Goal: Task Accomplishment & Management: Manage account settings

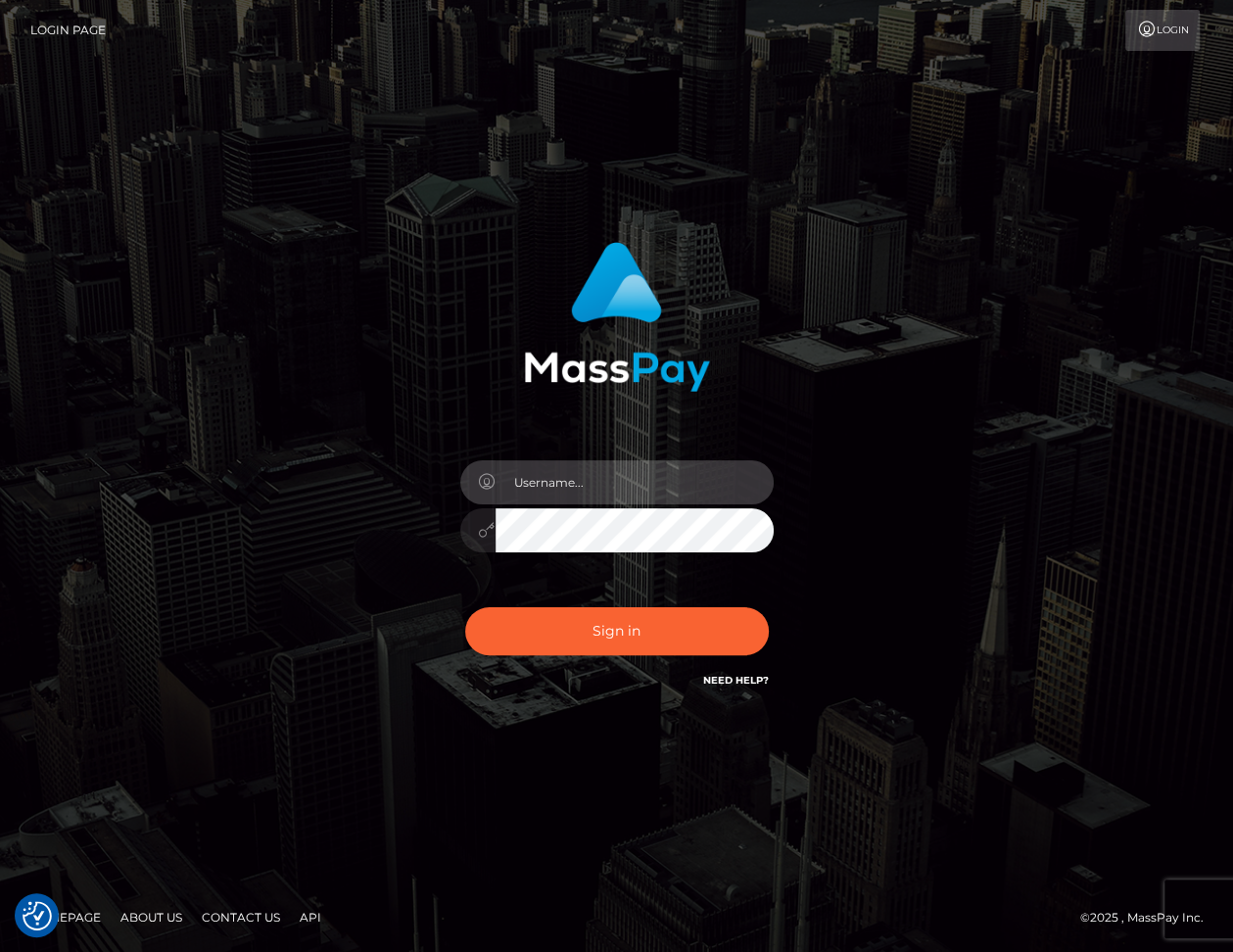
click at [561, 489] on input "text" at bounding box center [634, 482] width 278 height 44
type input "dariag"
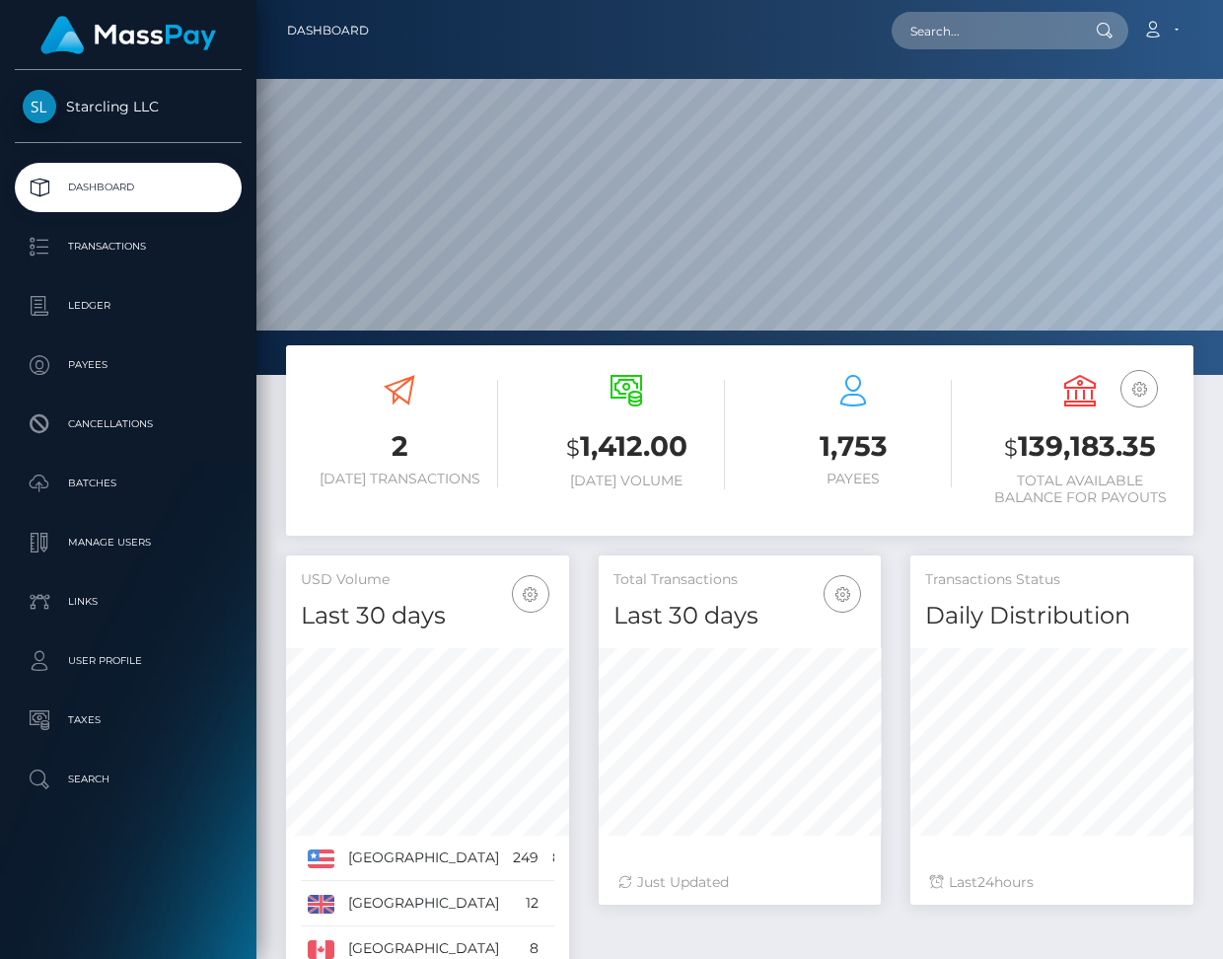
scroll to position [349, 282]
click at [999, 36] on input "text" at bounding box center [984, 30] width 185 height 37
click at [83, 481] on p "Batches" at bounding box center [128, 484] width 211 height 30
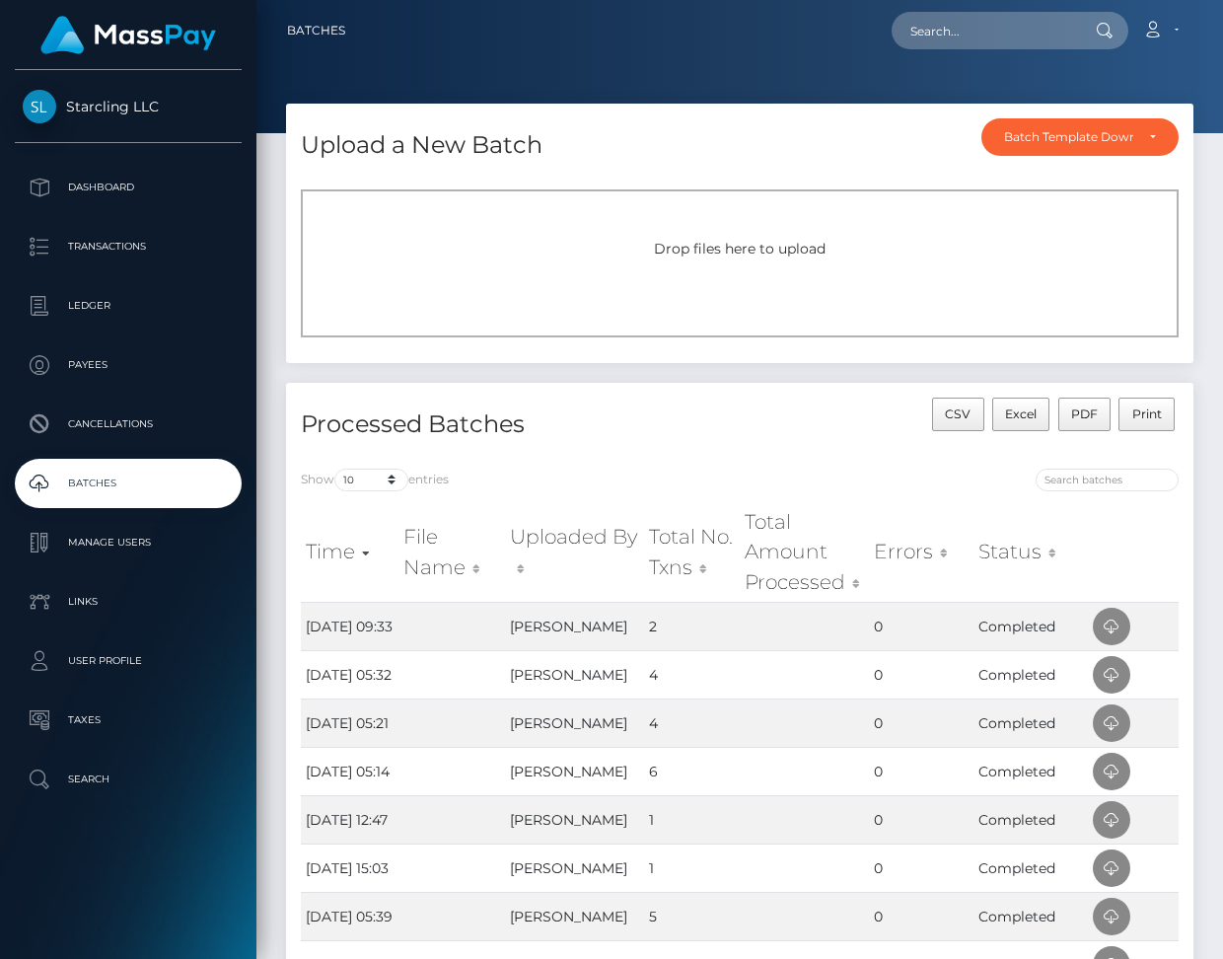
click at [631, 257] on div "Drop files here to upload" at bounding box center [740, 249] width 835 height 21
click at [963, 36] on input "text" at bounding box center [984, 30] width 185 height 37
paste input "579085"
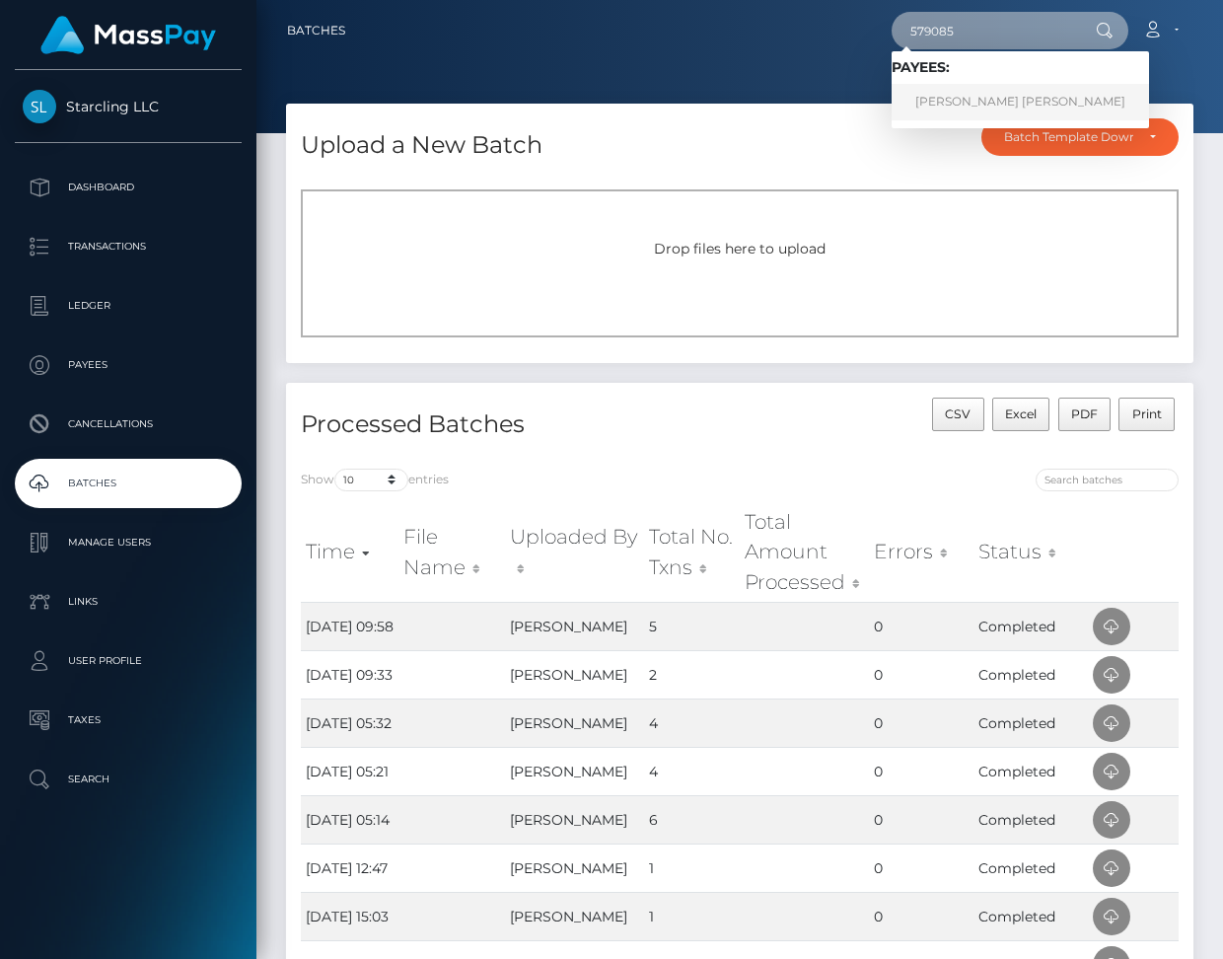
type input "579085"
click at [998, 100] on link "John Julian Ezra Attia" at bounding box center [1020, 102] width 257 height 37
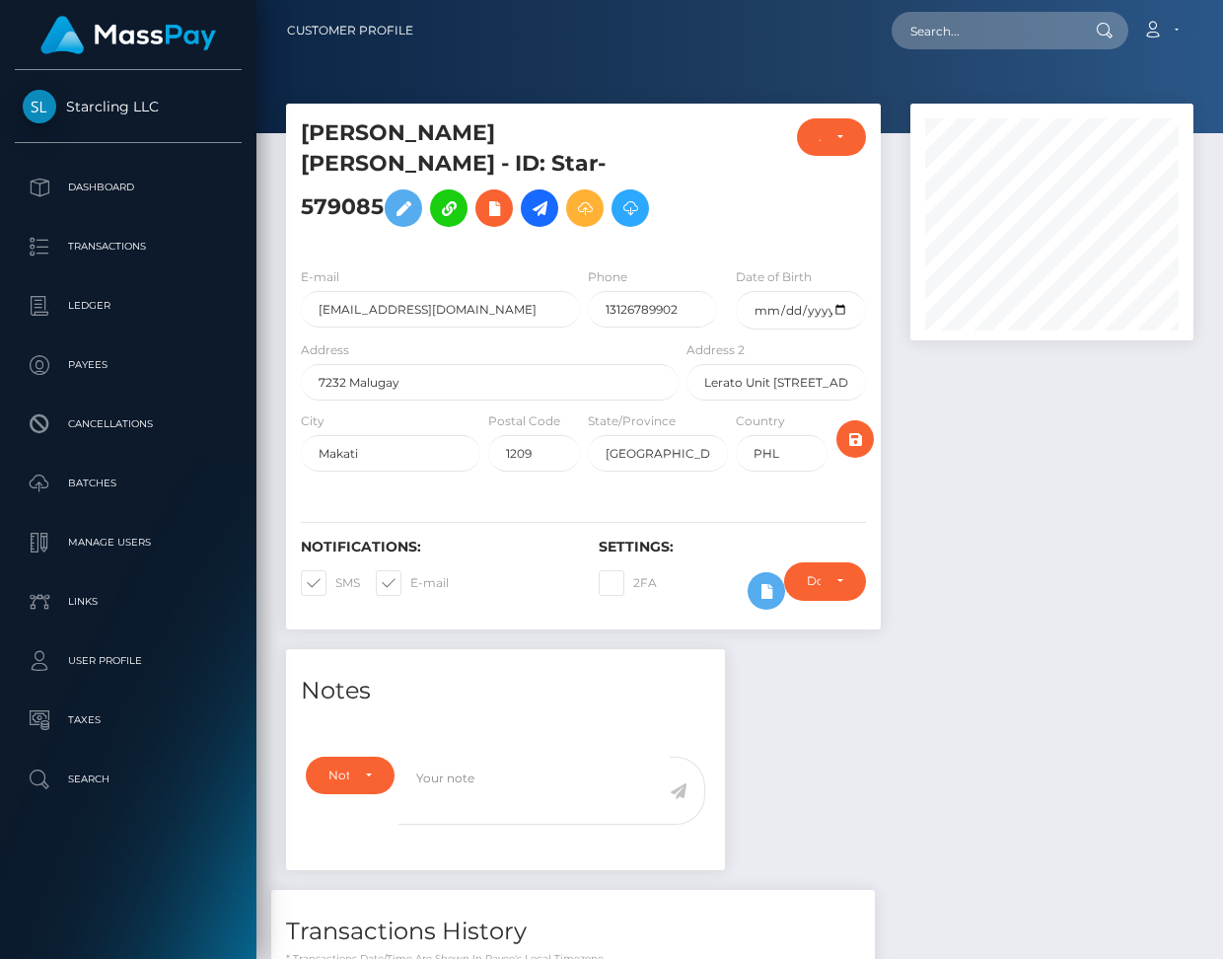
click at [335, 575] on span at bounding box center [335, 582] width 0 height 15
click at [335, 570] on input "SMS" at bounding box center [341, 576] width 13 height 13
checkbox input "false"
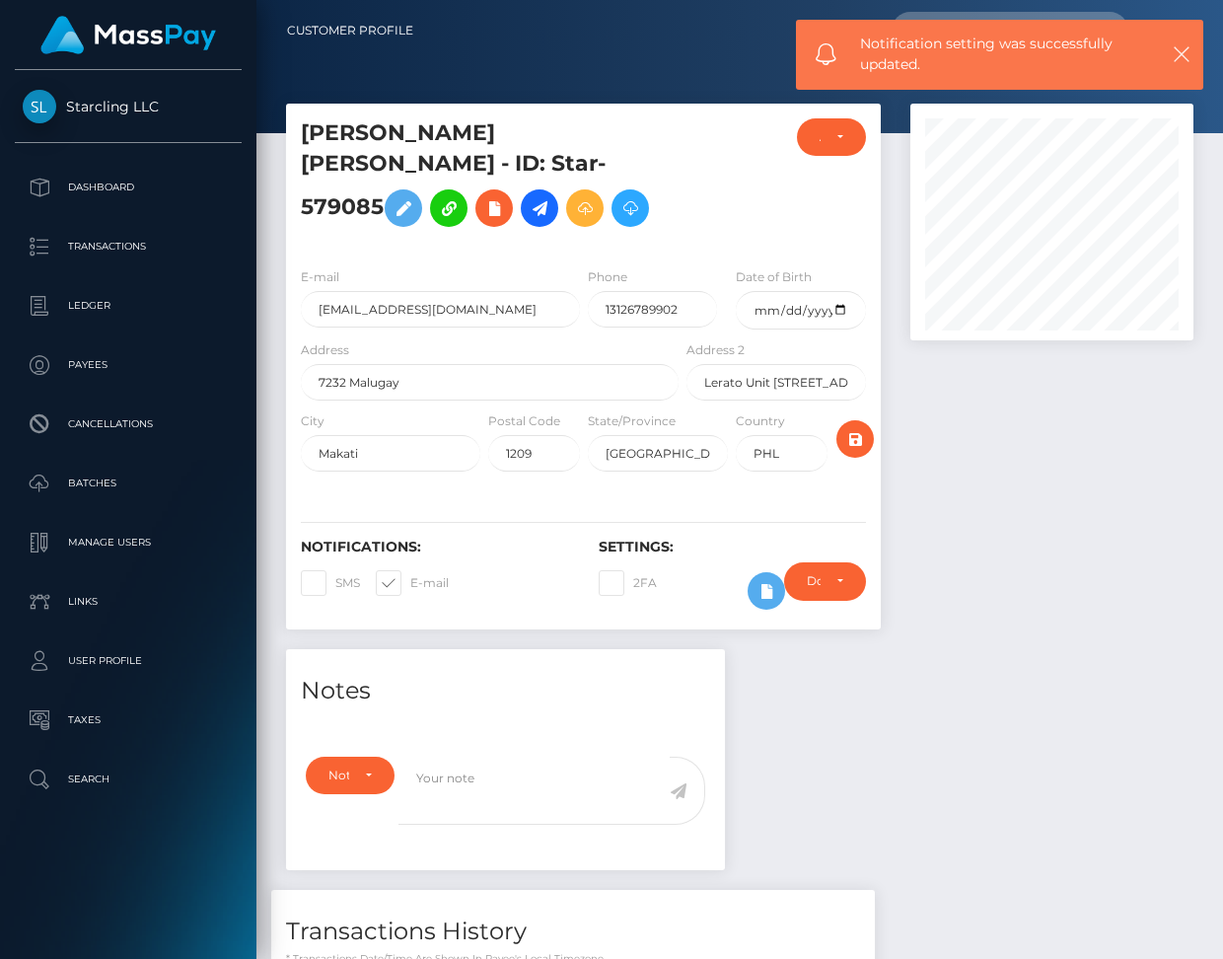
click at [410, 575] on span at bounding box center [410, 582] width 0 height 15
click at [410, 570] on input "E-mail" at bounding box center [416, 576] width 13 height 13
checkbox input "false"
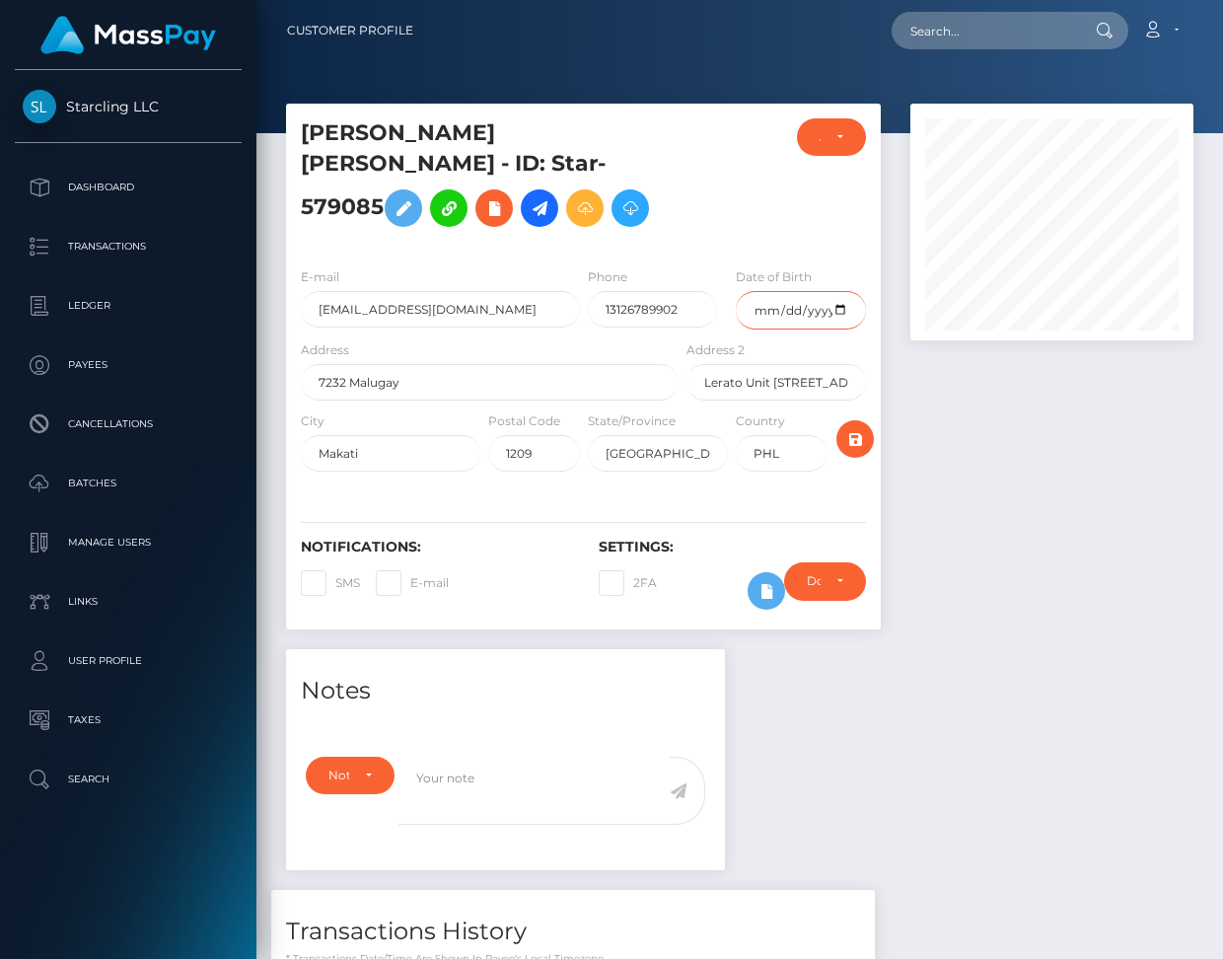
click at [841, 291] on input "date" at bounding box center [801, 310] width 130 height 38
type input "[DATE]"
click at [857, 427] on icon "submit" at bounding box center [856, 439] width 24 height 25
click at [540, 196] on icon at bounding box center [540, 208] width 24 height 25
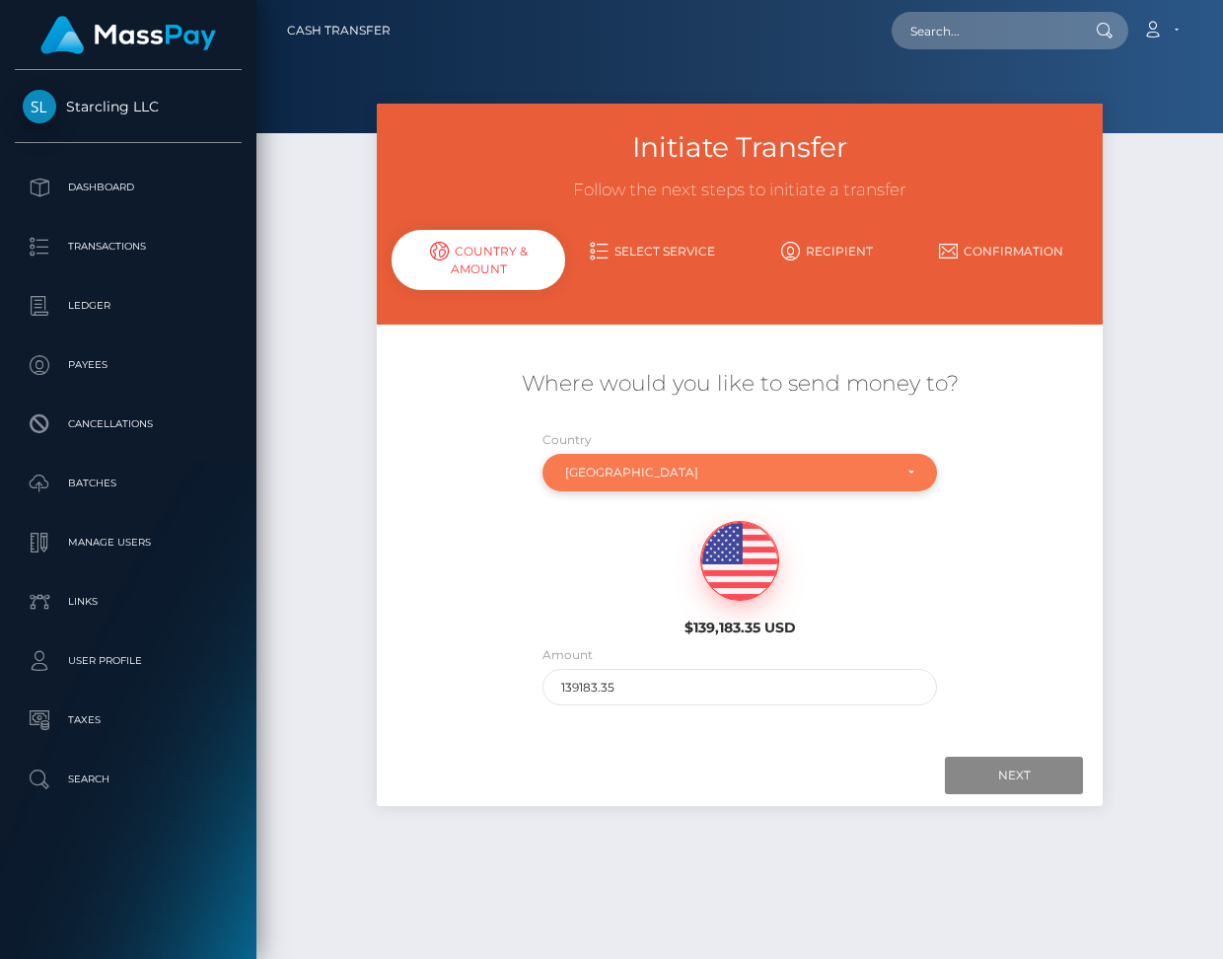
click at [624, 477] on div "Philippines" at bounding box center [728, 473] width 327 height 16
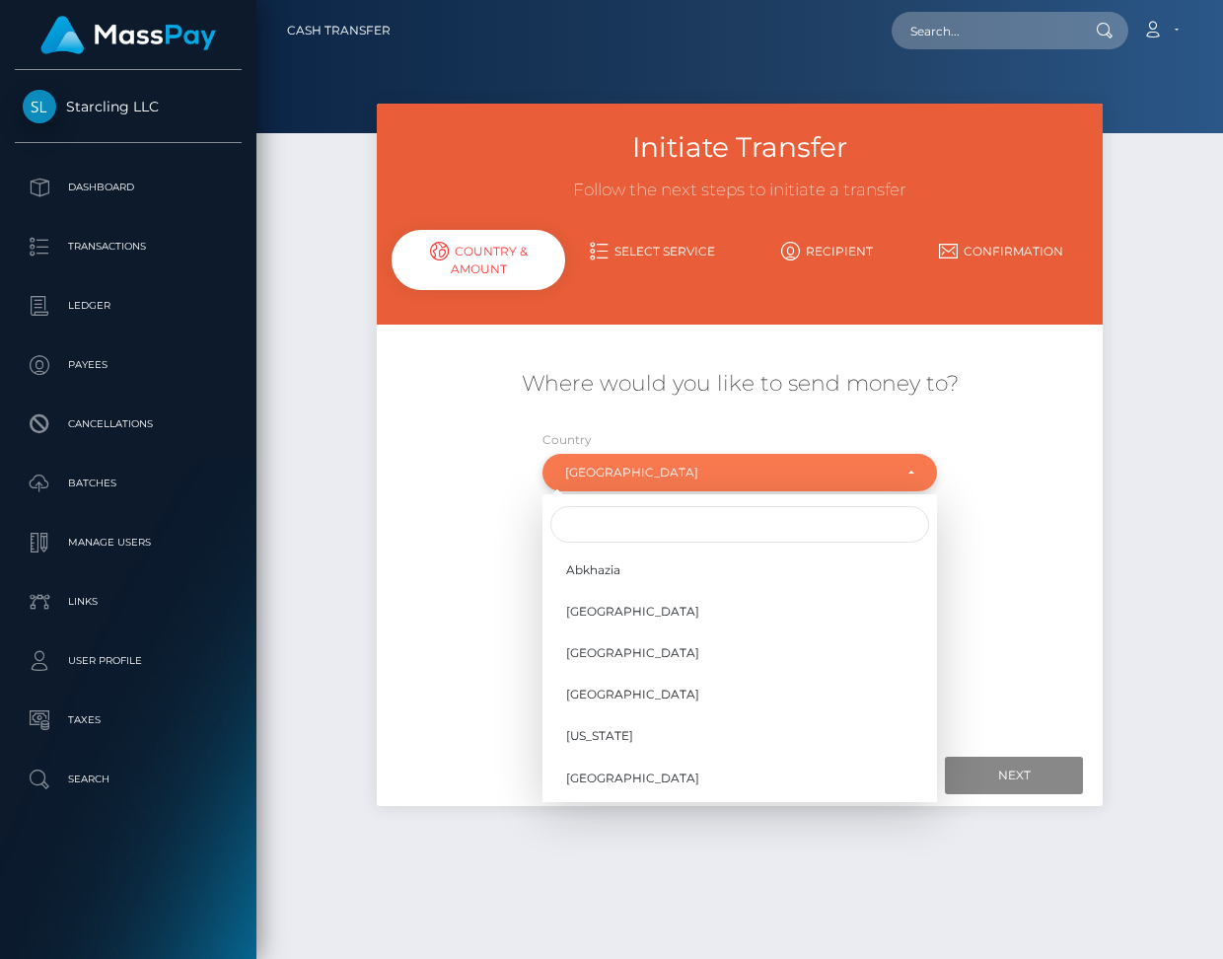
scroll to position [6023, 0]
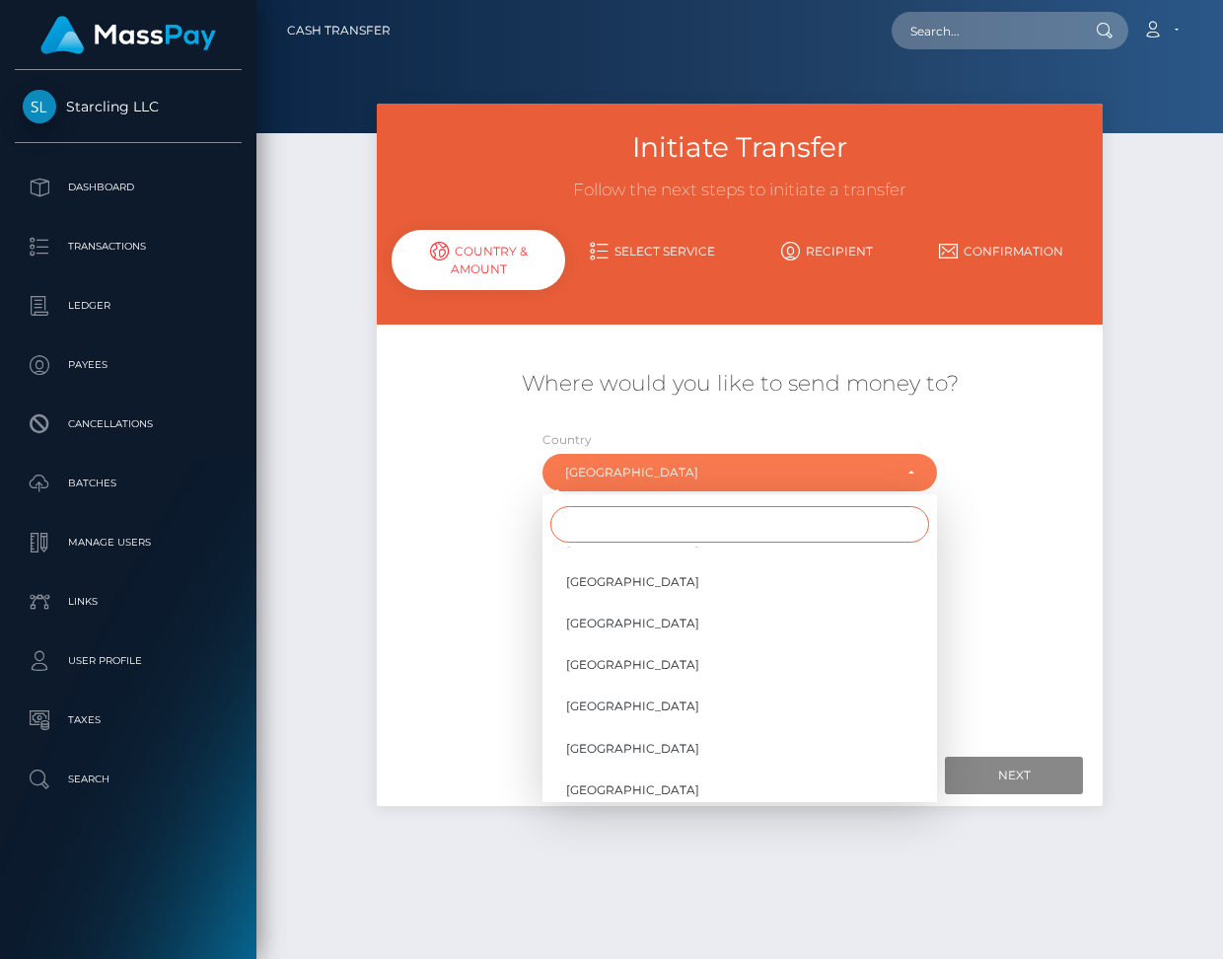
click at [610, 526] on input "Search" at bounding box center [739, 524] width 379 height 37
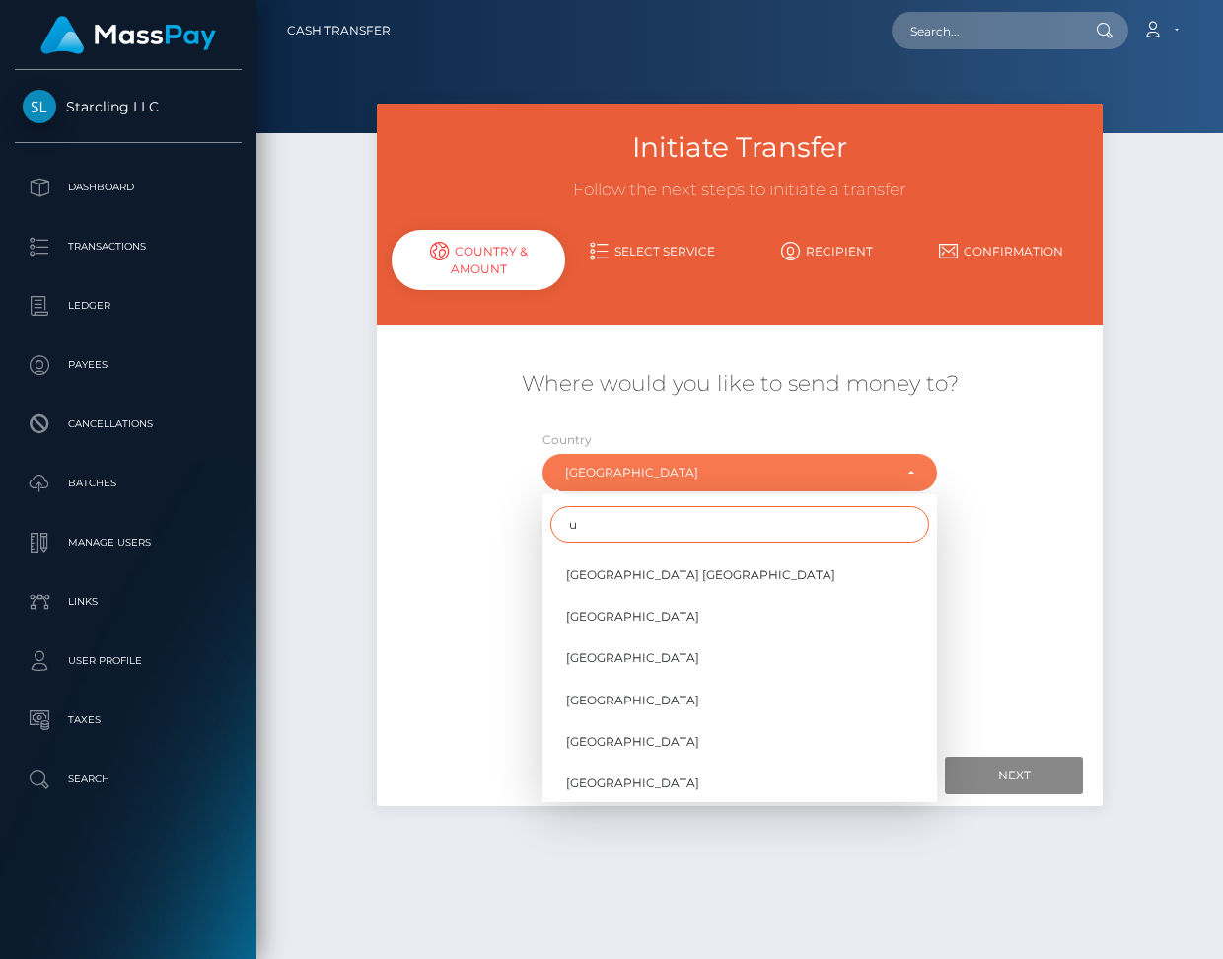
scroll to position [0, 0]
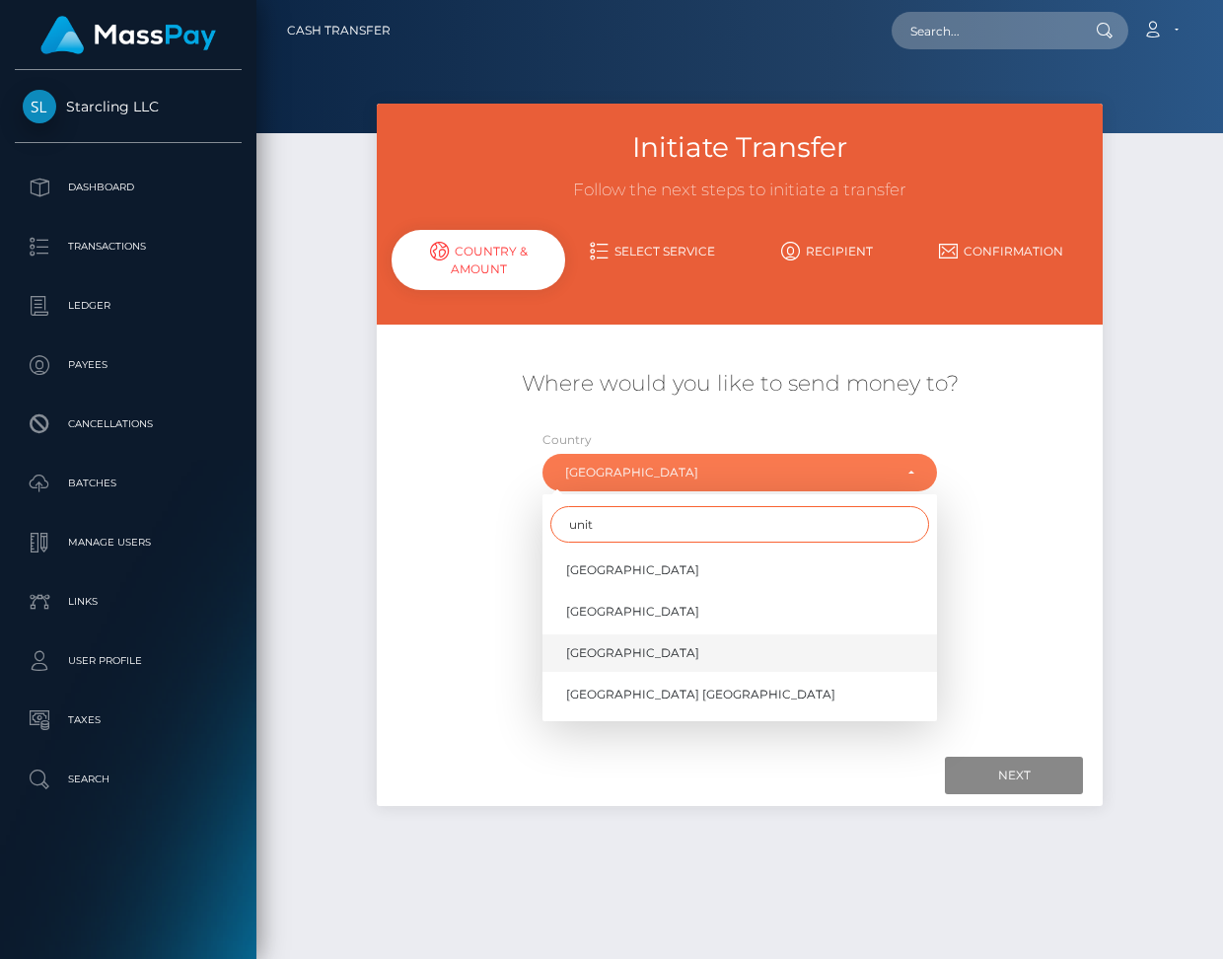
type input "unit"
click at [608, 657] on span "United States" at bounding box center [632, 653] width 133 height 18
select select "USA"
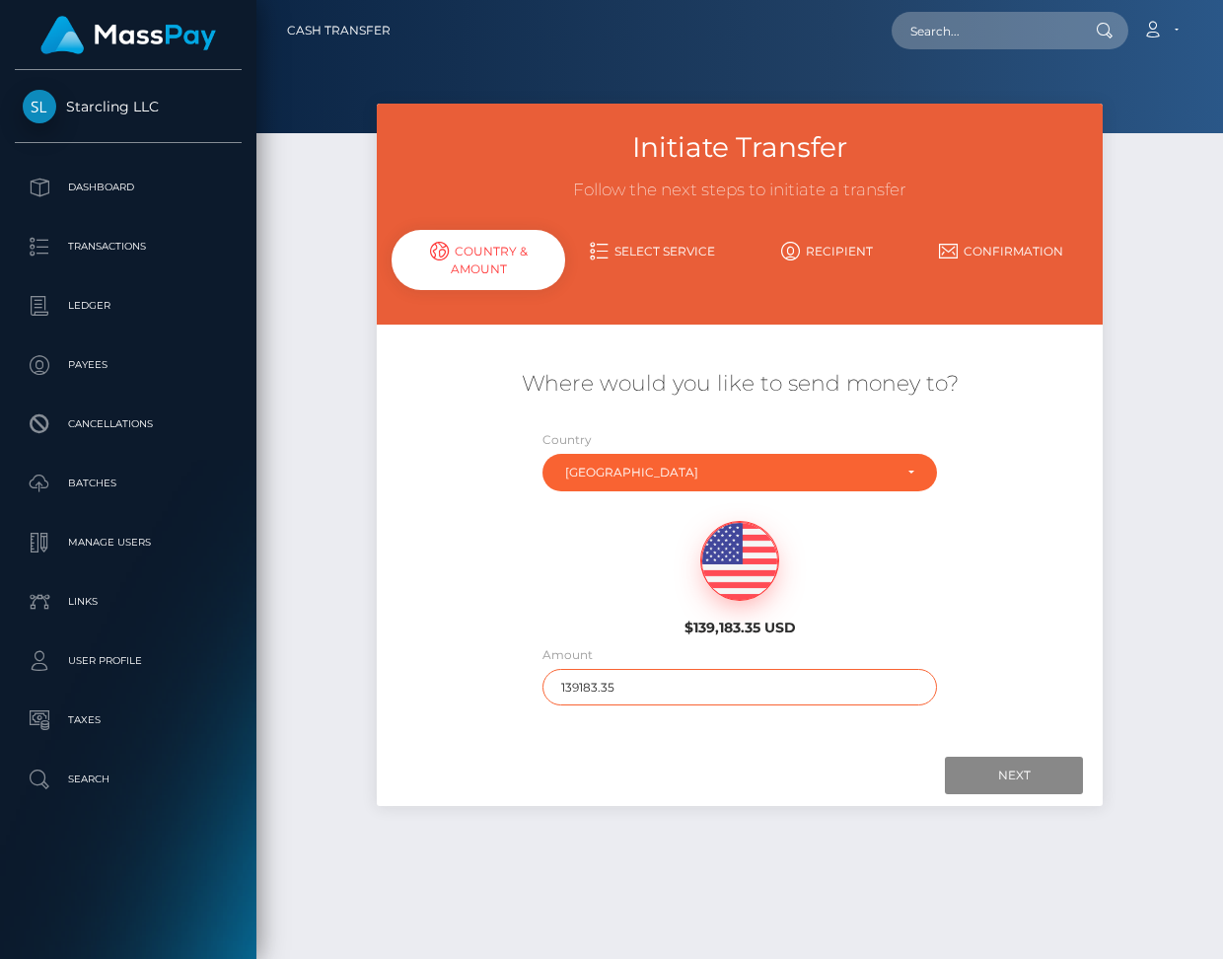
click at [592, 692] on input "139183.35" at bounding box center [740, 687] width 395 height 37
type input "450"
click at [1005, 776] on input "Next" at bounding box center [1014, 775] width 138 height 37
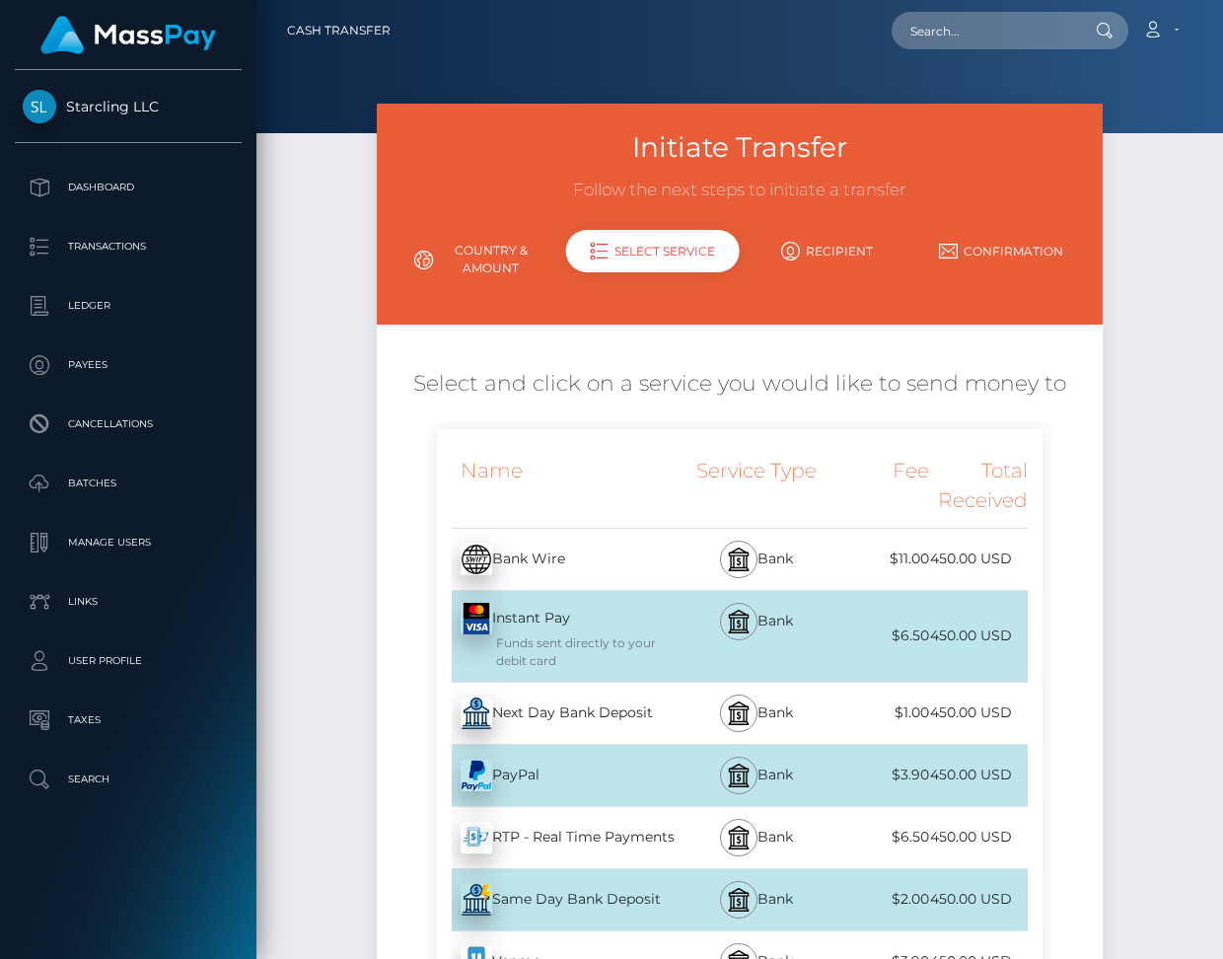
click at [638, 702] on div "Next Day Bank Deposit - USD" at bounding box center [560, 713] width 247 height 55
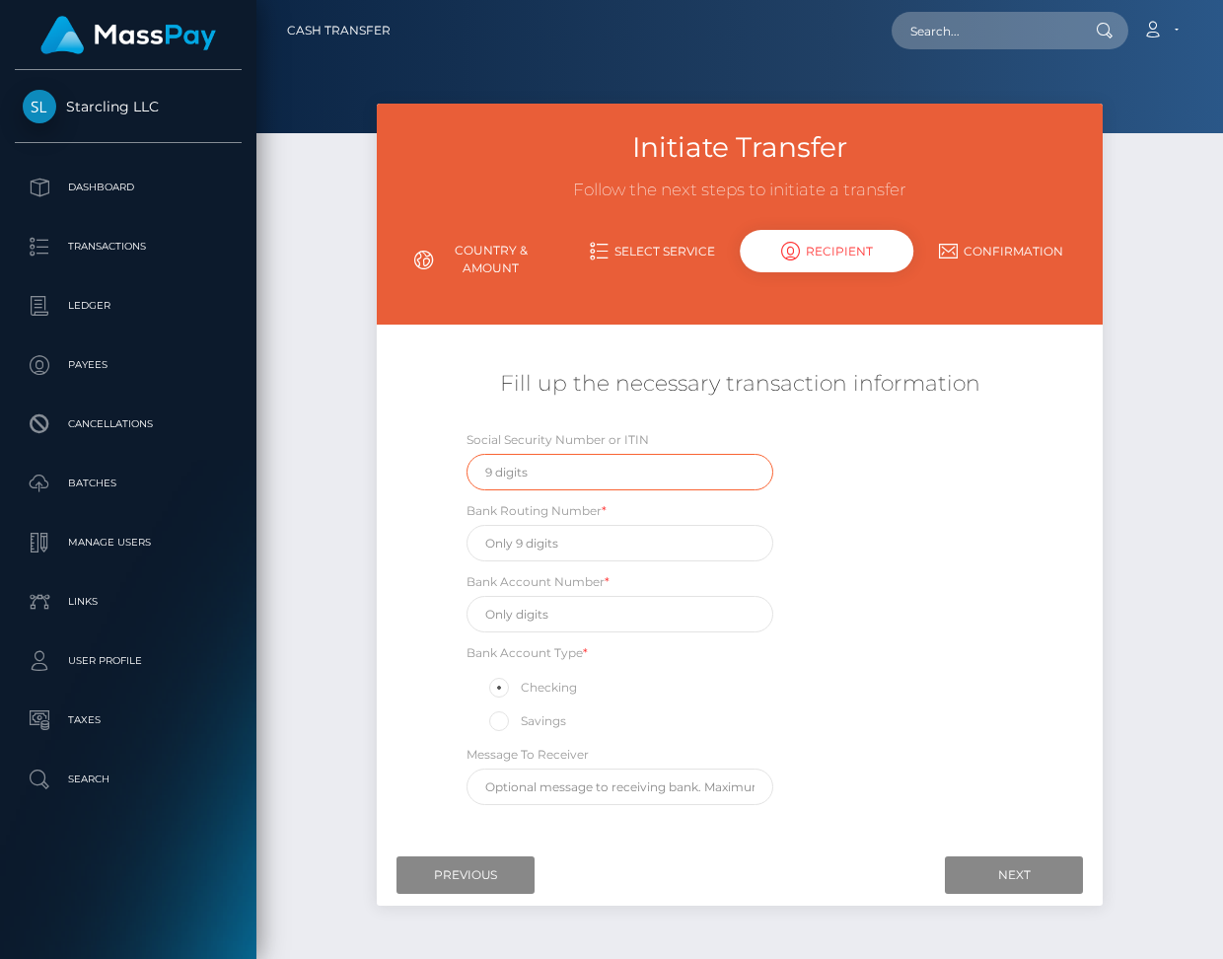
click at [566, 476] on input "text" at bounding box center [620, 472] width 307 height 37
type input "348863783"
click at [519, 546] on input "text" at bounding box center [620, 543] width 307 height 37
paste input "121202211"
type input "121202211"
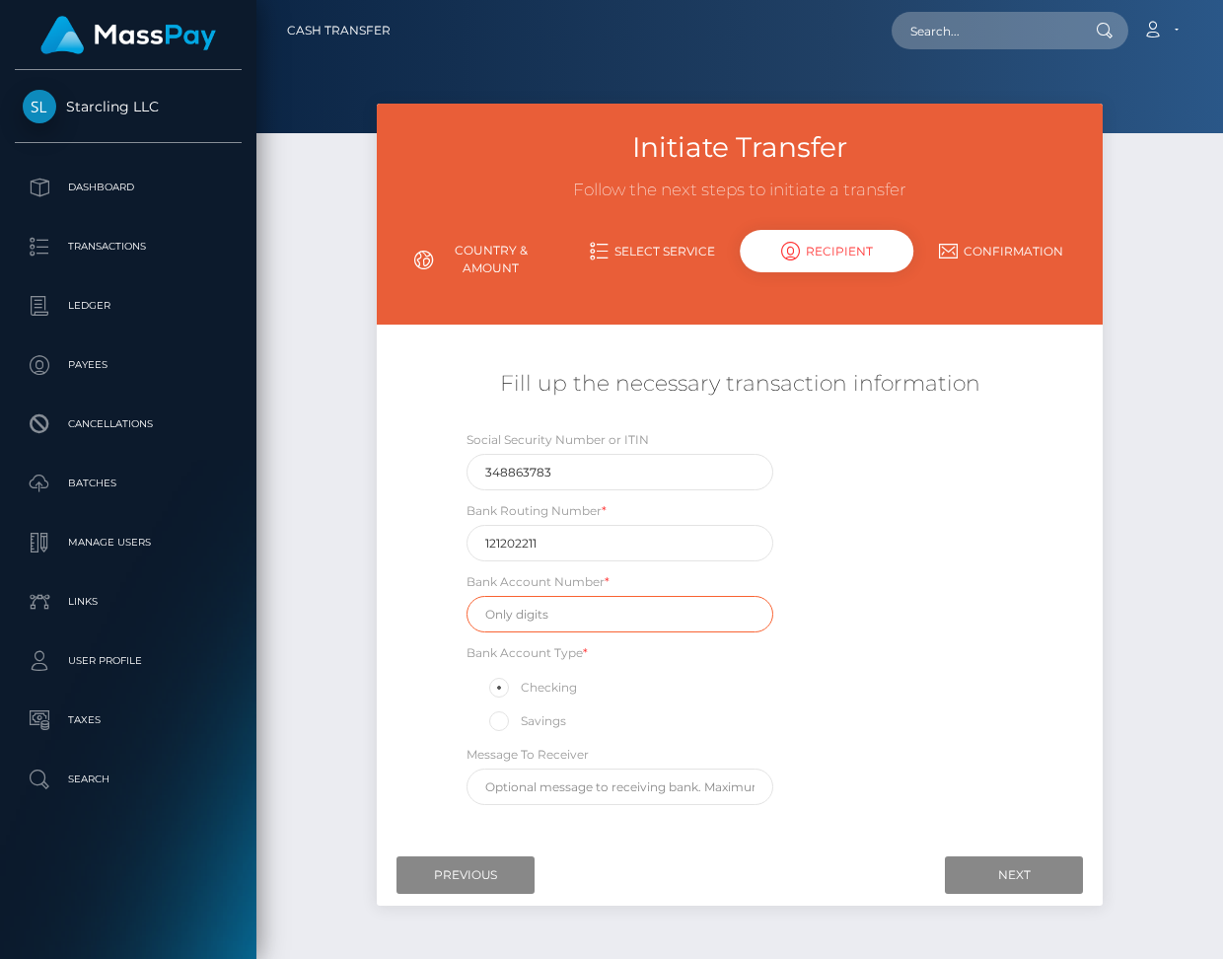
click at [527, 614] on input "text" at bounding box center [620, 614] width 307 height 37
paste input "440025670207"
type input "440025670207"
click at [1001, 868] on input "Next" at bounding box center [1014, 874] width 138 height 37
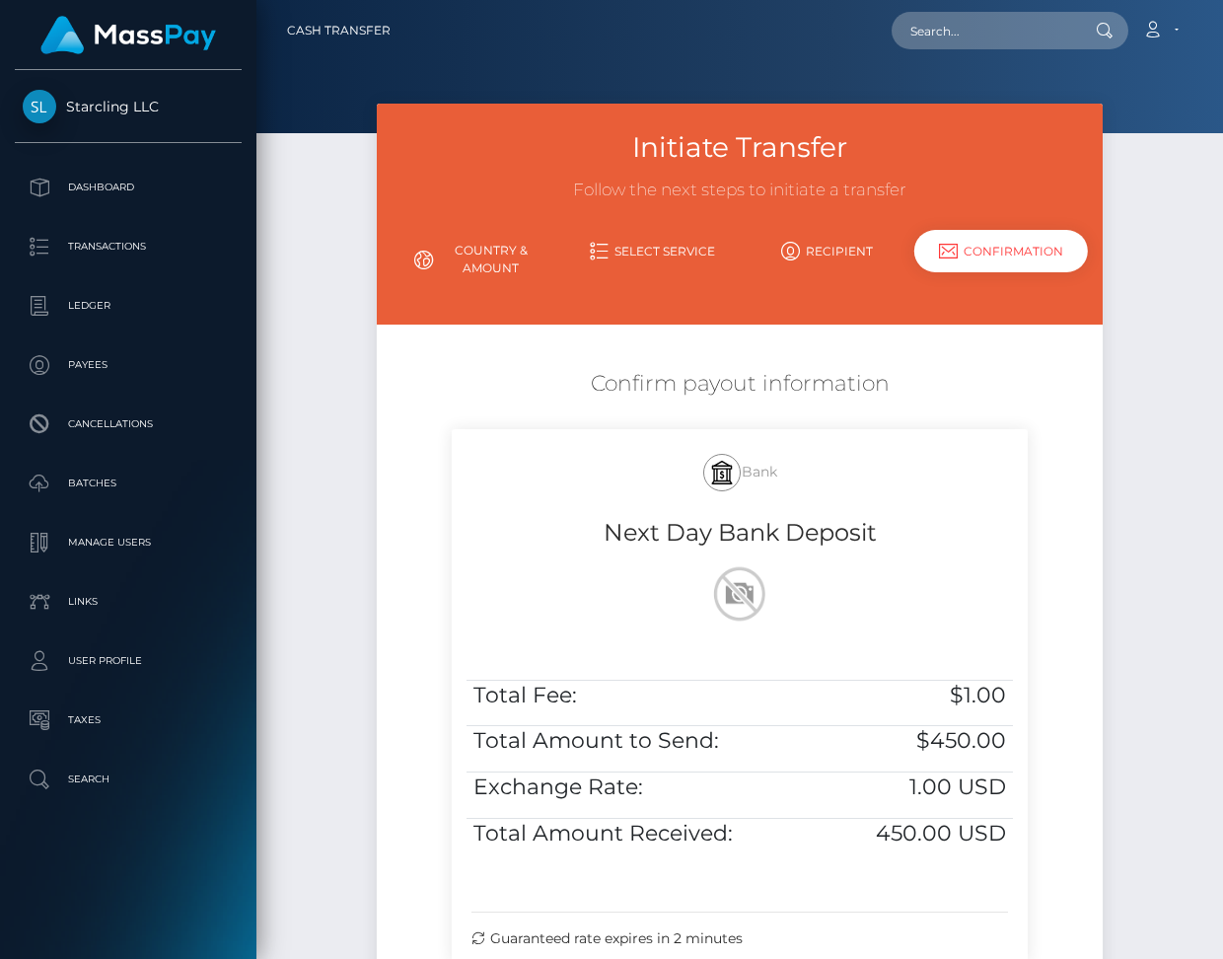
scroll to position [228, 0]
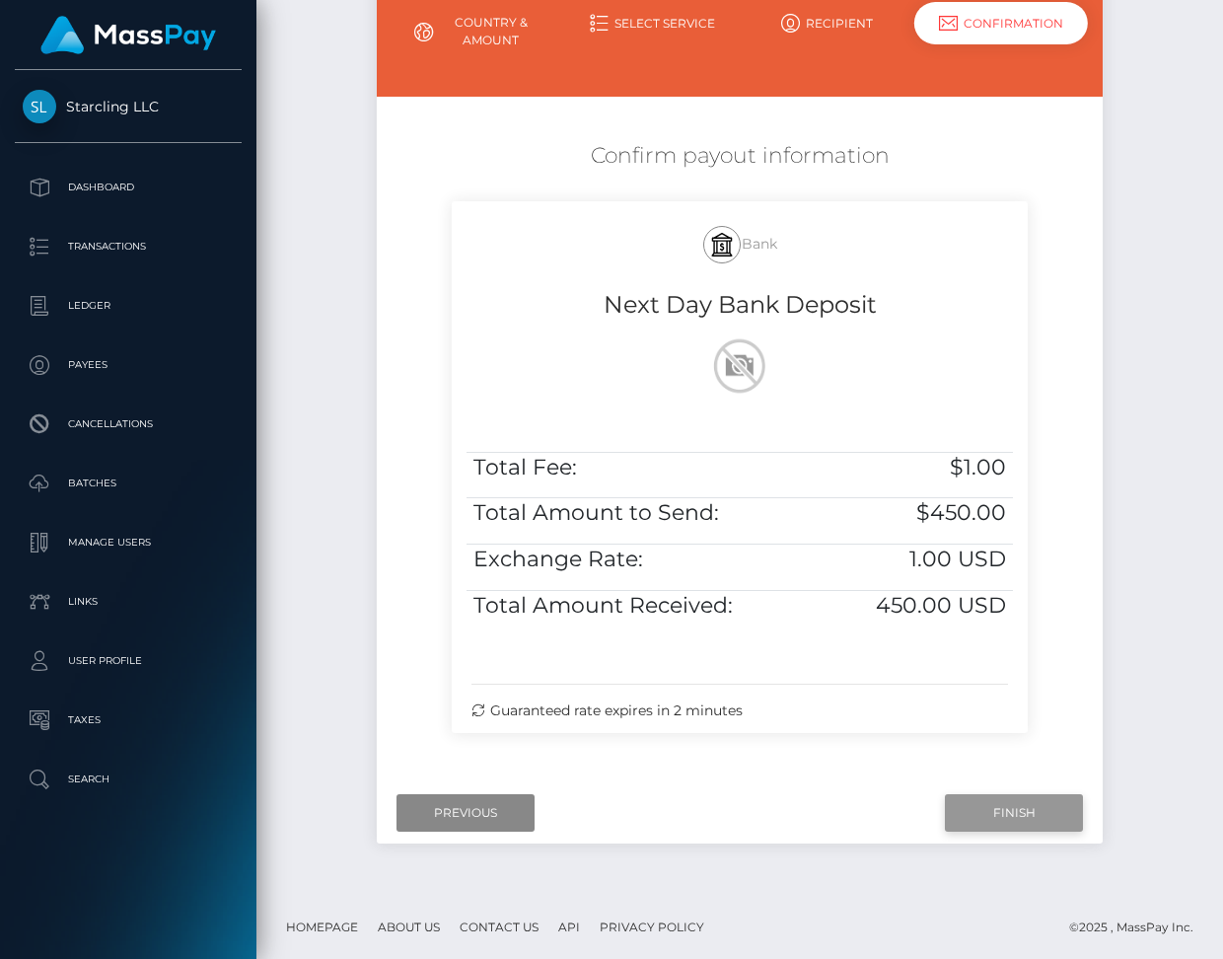
click at [1013, 801] on input "Finish" at bounding box center [1014, 812] width 138 height 37
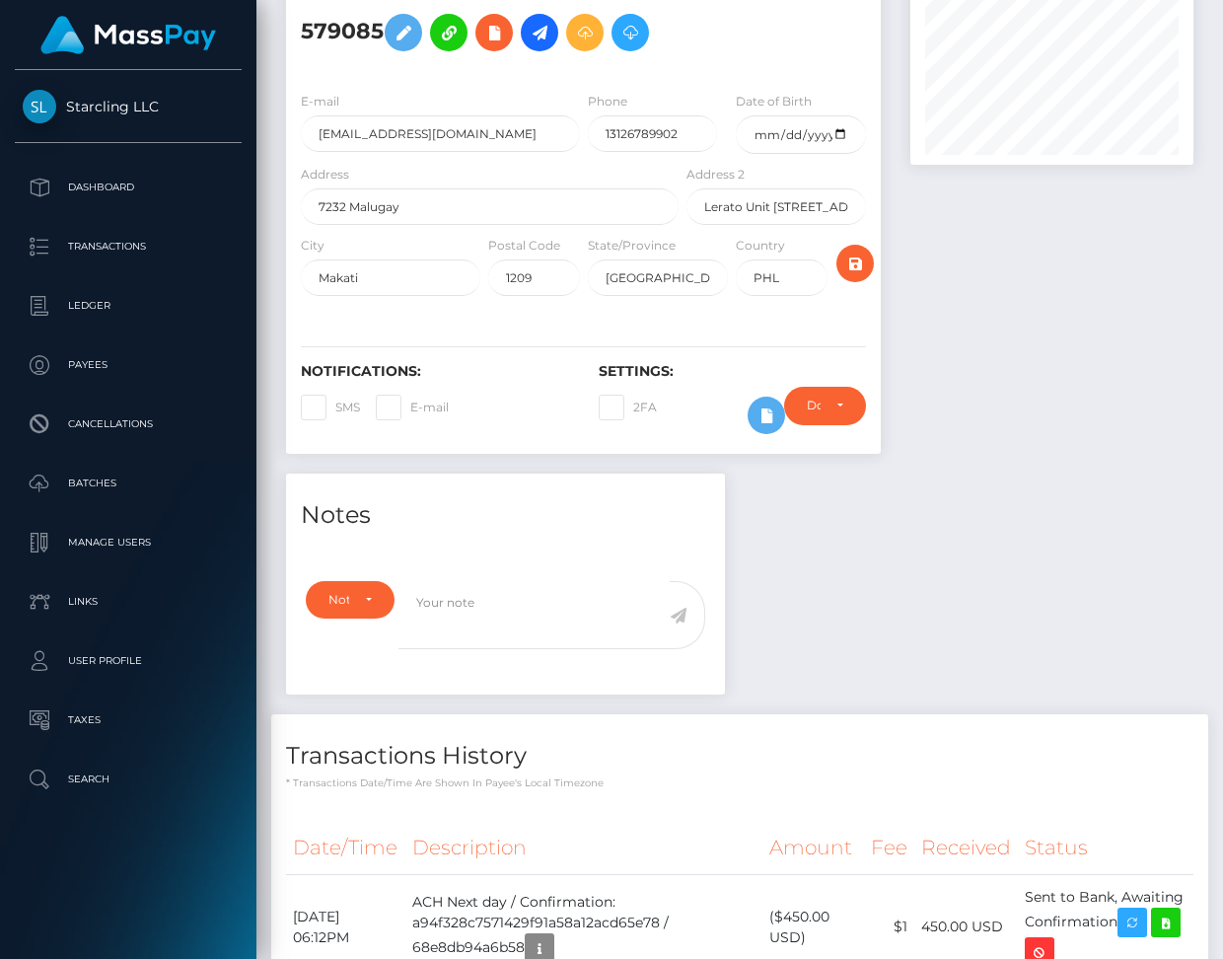
scroll to position [335, 0]
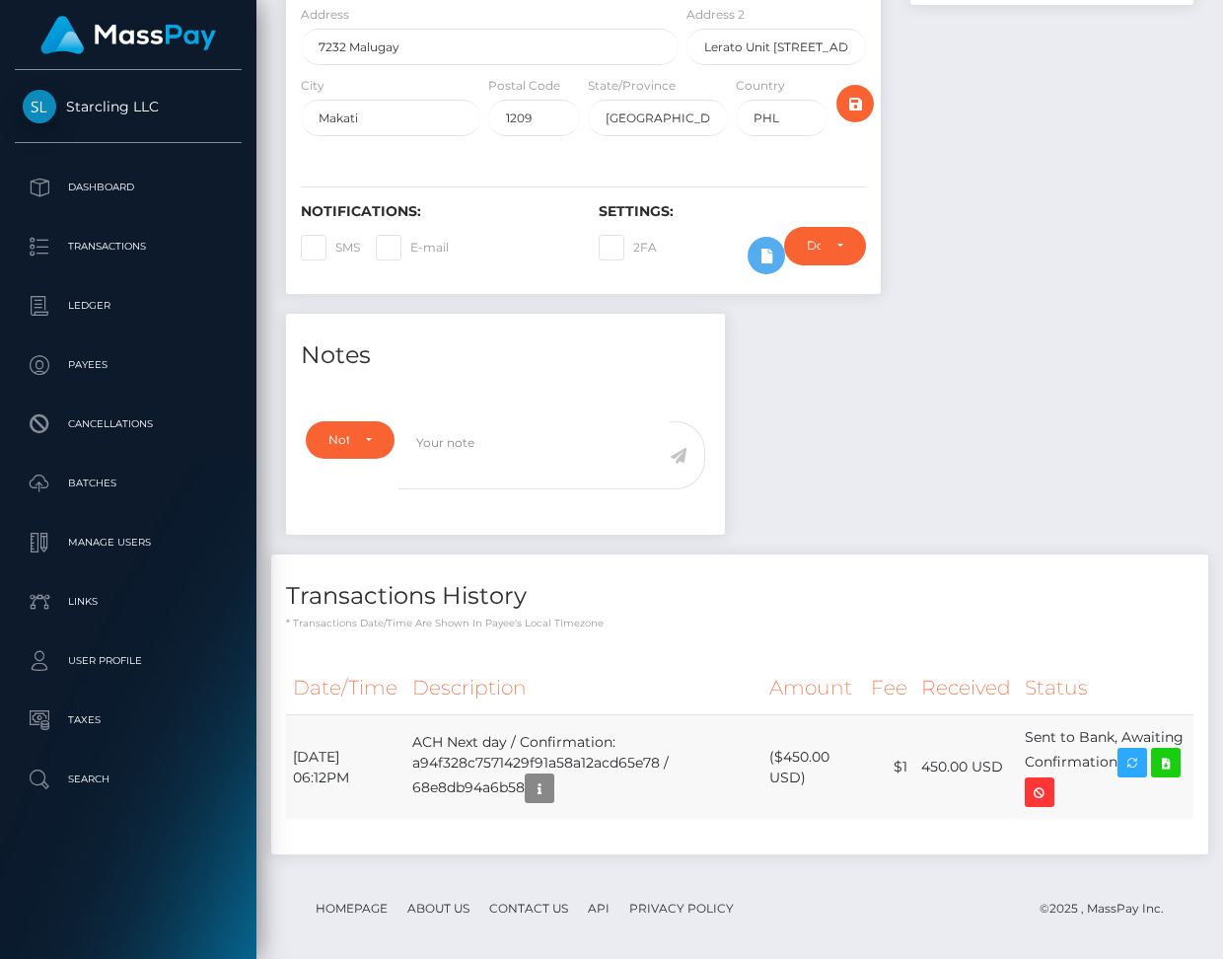
drag, startPoint x: 293, startPoint y: 729, endPoint x: 1123, endPoint y: 736, distance: 829.7
click at [1123, 736] on tr "[DATE] 06:12PM ACH Next day / Confirmation: a94f328c7571429f91a58a12acd65e78 / …" at bounding box center [740, 767] width 908 height 105
copy tr "[DATE] 06:12PM ACH Next day / Confirmation: a94f328c7571429f91a58a12acd65e78 / …"
click at [882, 371] on div "Notes Note Type Compliance Clear Compliance General Note Type" at bounding box center [739, 594] width 937 height 560
click at [1154, 775] on icon at bounding box center [1166, 763] width 24 height 25
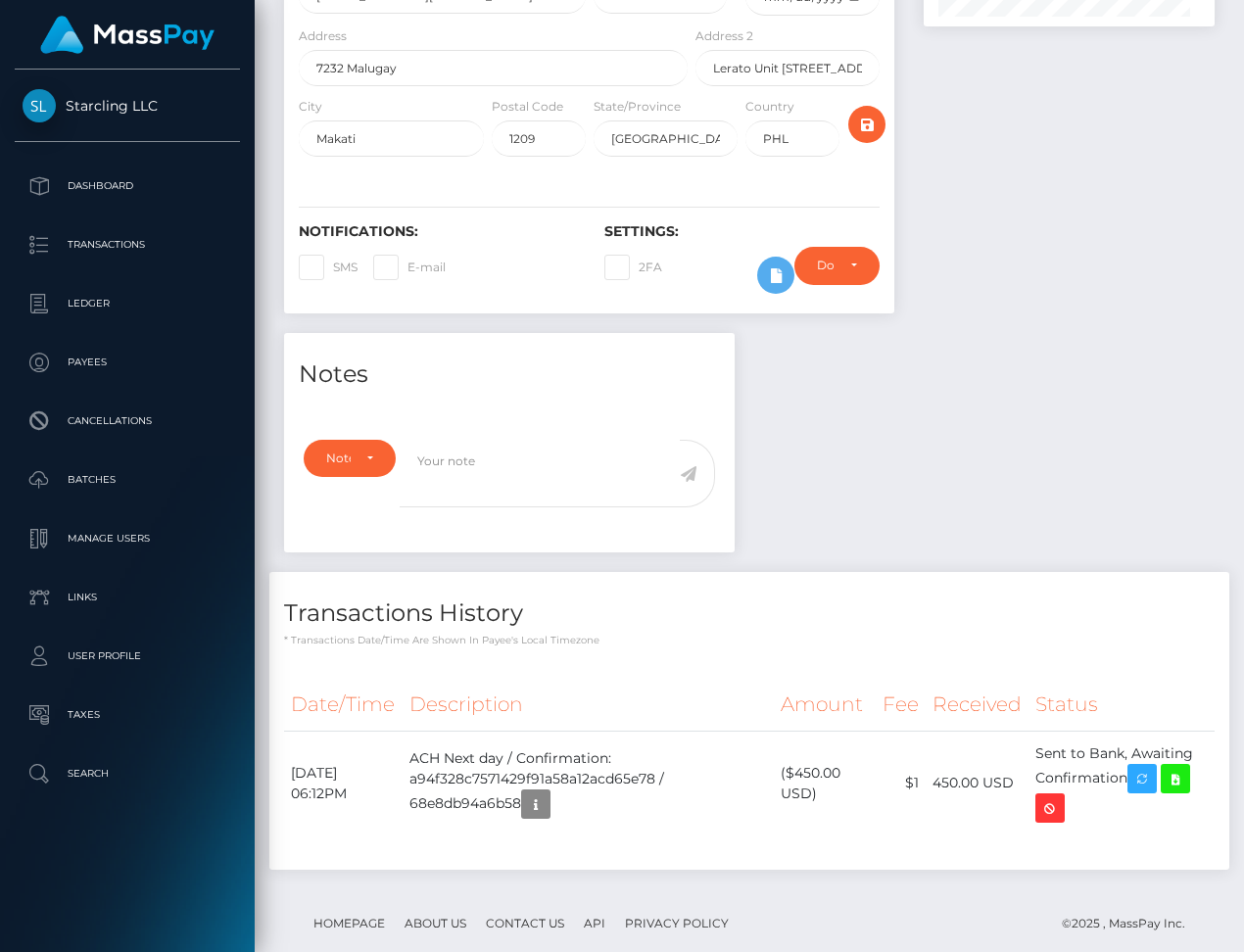
scroll to position [235, 290]
click at [838, 285] on div "John Julian Ezra Attia - ID: Star-579085 CLOSED ACTIVE" at bounding box center [589, 63] width 639 height 542
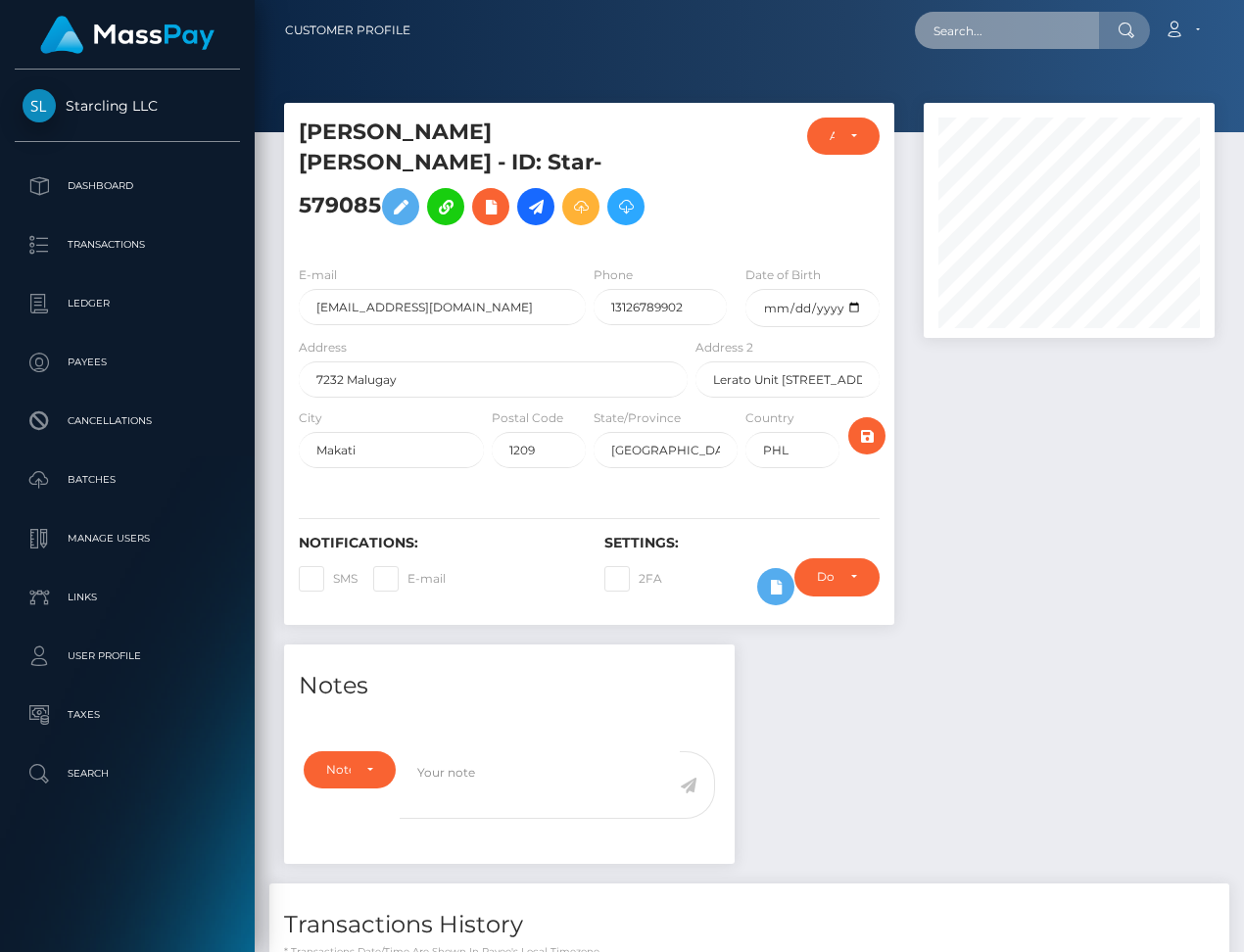
click at [995, 28] on input "text" at bounding box center [1006, 30] width 184 height 37
paste input "3692682"
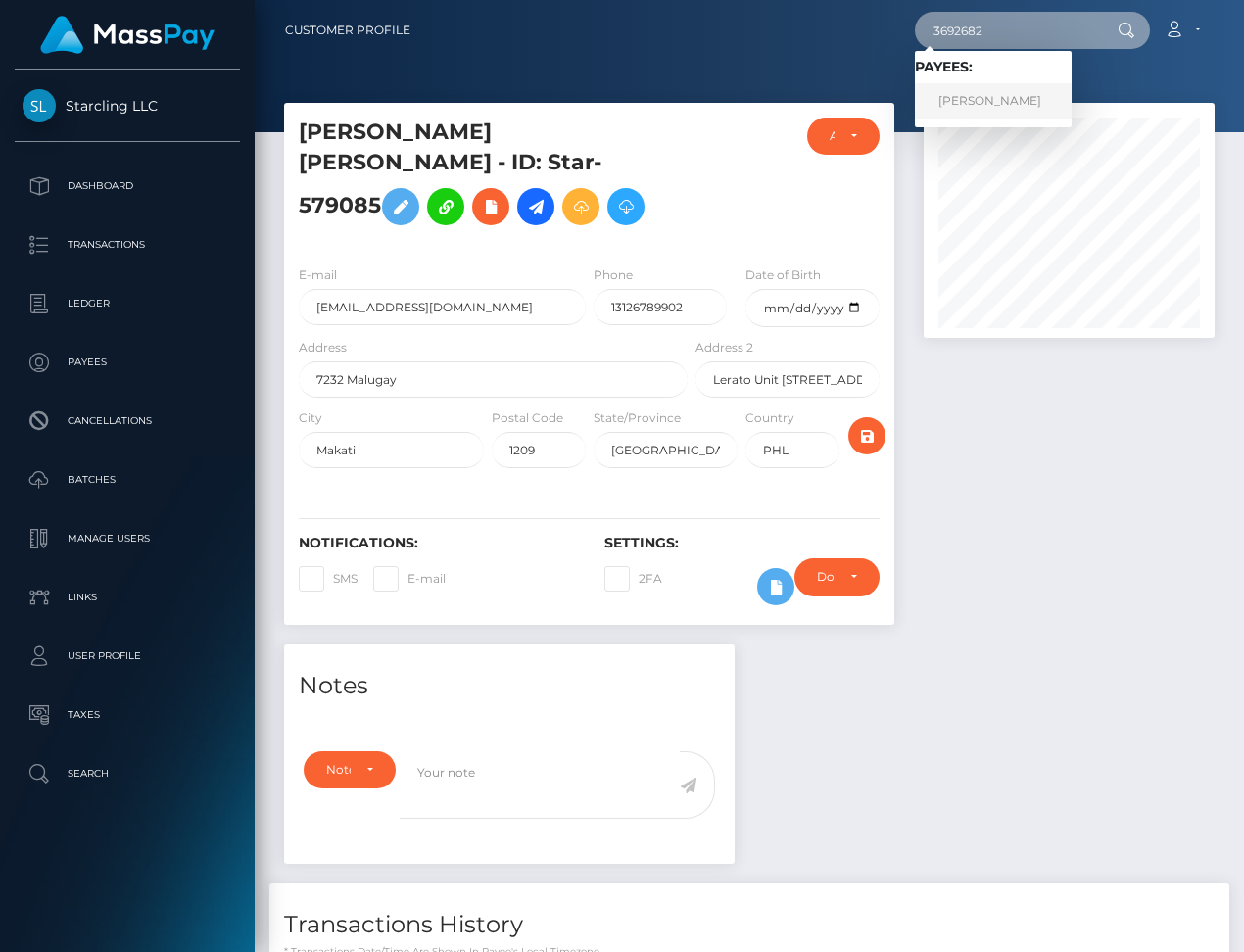
type input "3692682"
click at [1016, 104] on link "carlos ezequiel fau" at bounding box center [993, 101] width 157 height 37
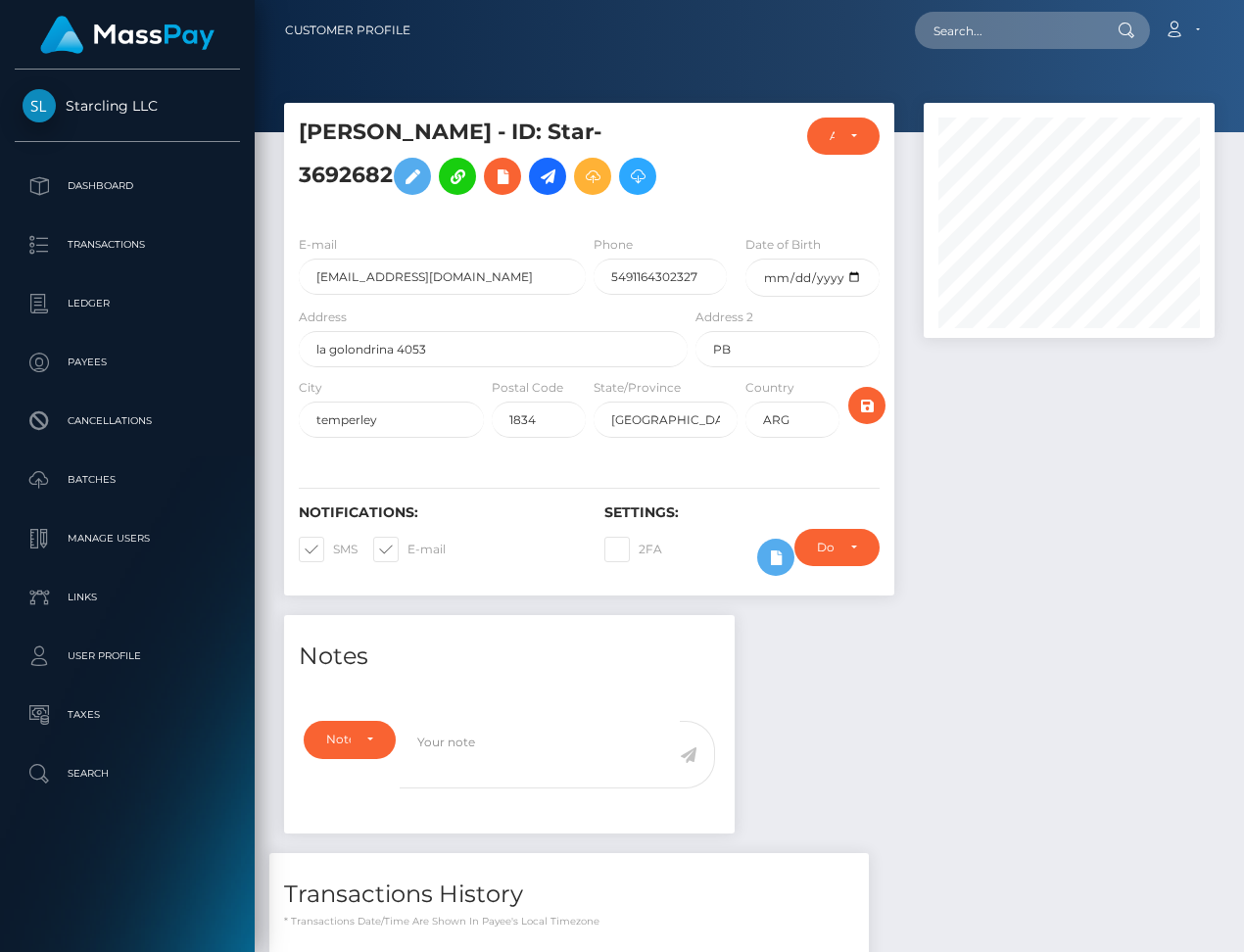
scroll to position [235, 290]
click at [333, 550] on span at bounding box center [333, 549] width 0 height 15
click at [333, 549] on input "SMS" at bounding box center [339, 543] width 13 height 13
checkbox input "false"
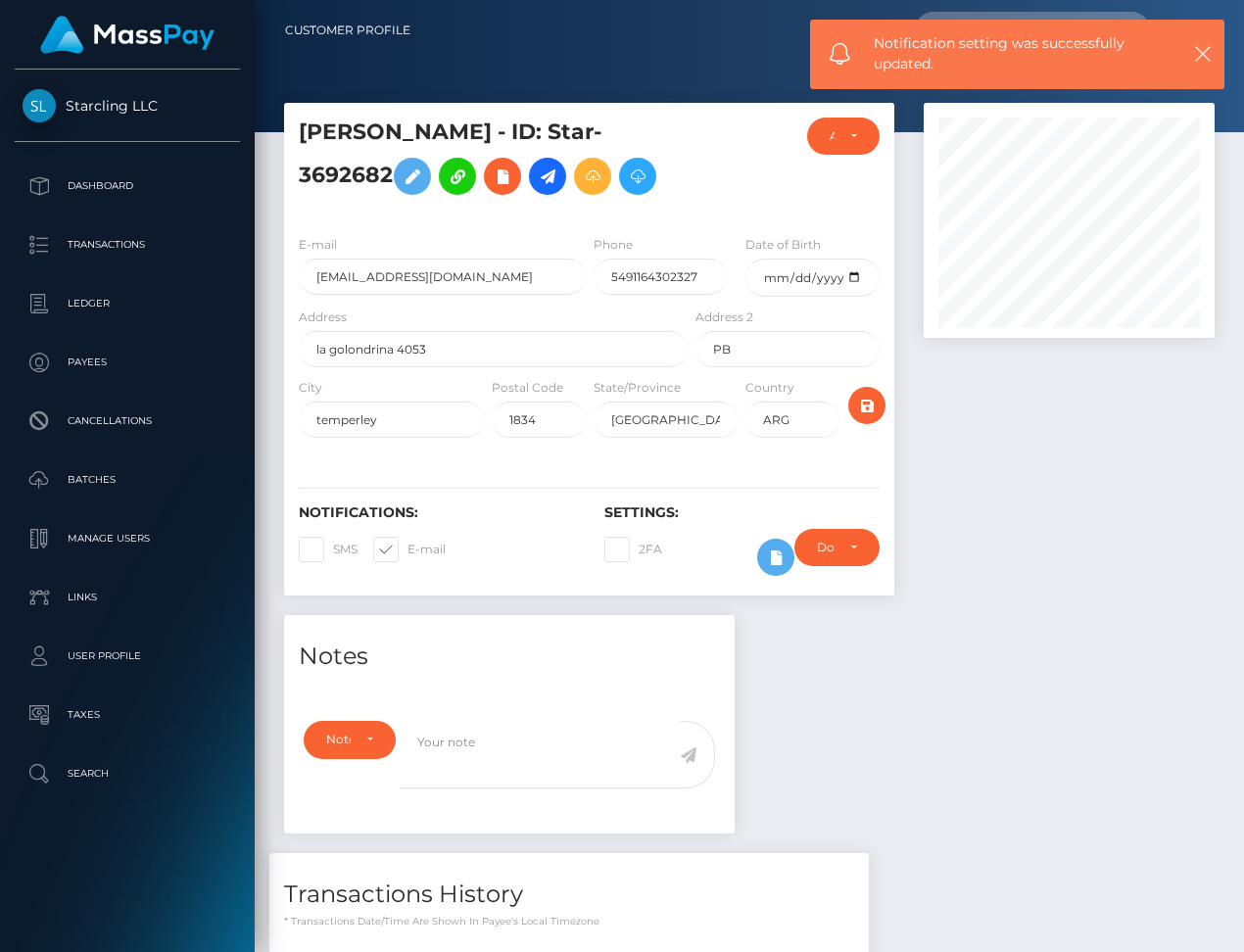
click at [407, 547] on span at bounding box center [407, 549] width 0 height 15
click at [407, 547] on input "E-mail" at bounding box center [413, 543] width 13 height 13
checkbox input "false"
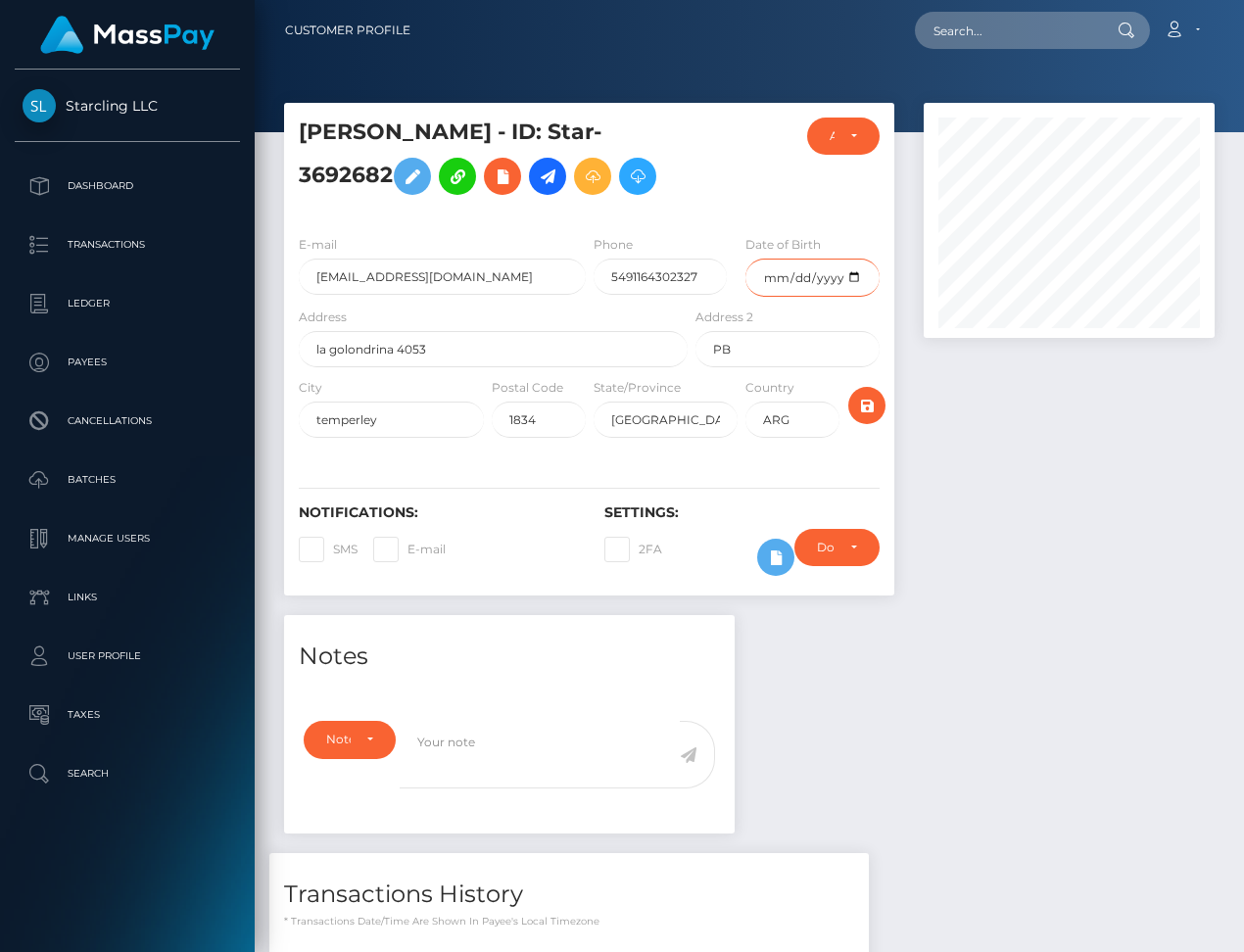
click at [856, 271] on input "date" at bounding box center [812, 277] width 134 height 38
click at [835, 278] on input "date" at bounding box center [812, 277] width 134 height 38
click at [853, 277] on input "date" at bounding box center [812, 277] width 134 height 38
type input "[DATE]"
click at [873, 401] on icon "submit" at bounding box center [867, 406] width 24 height 25
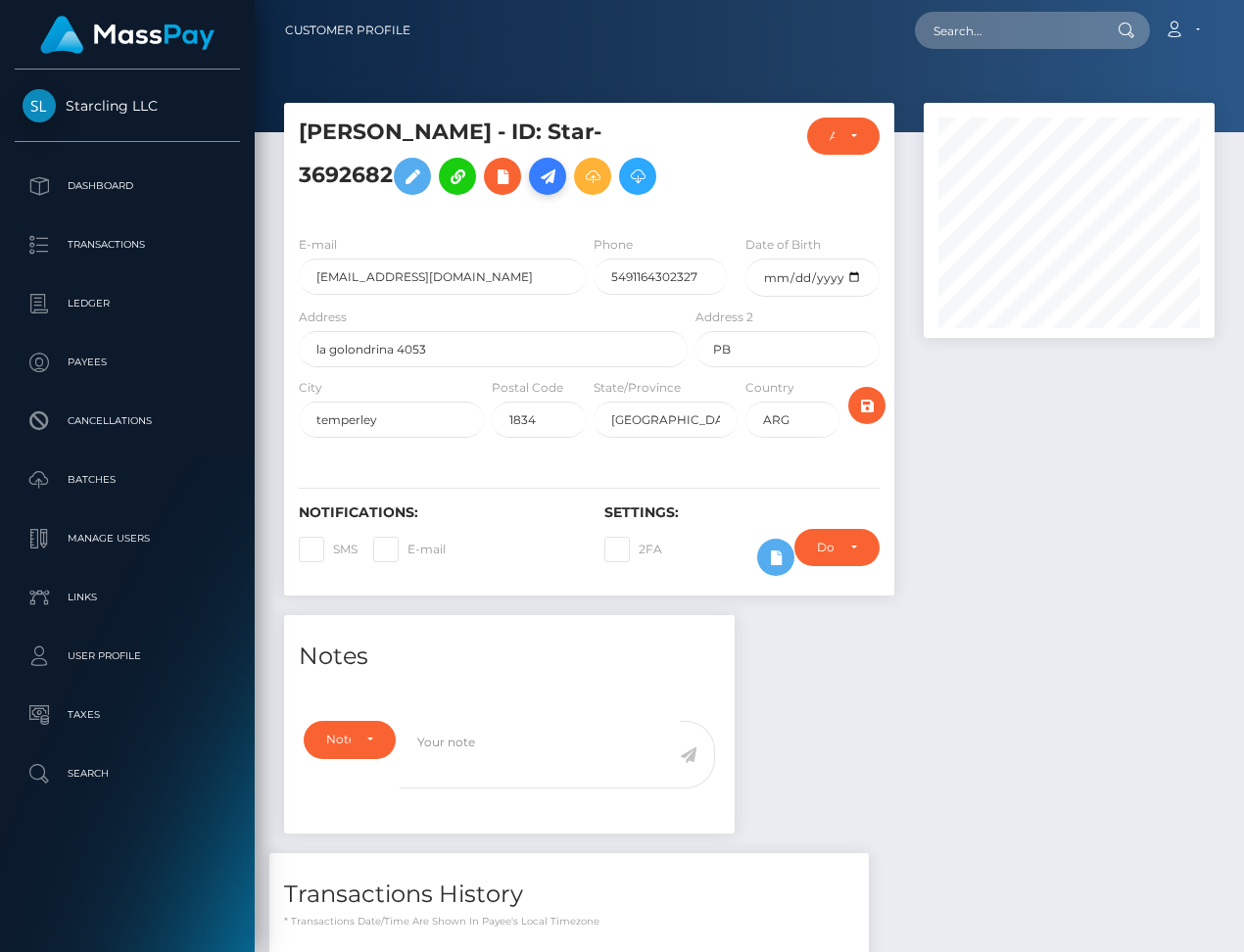
click at [553, 172] on icon at bounding box center [548, 177] width 24 height 25
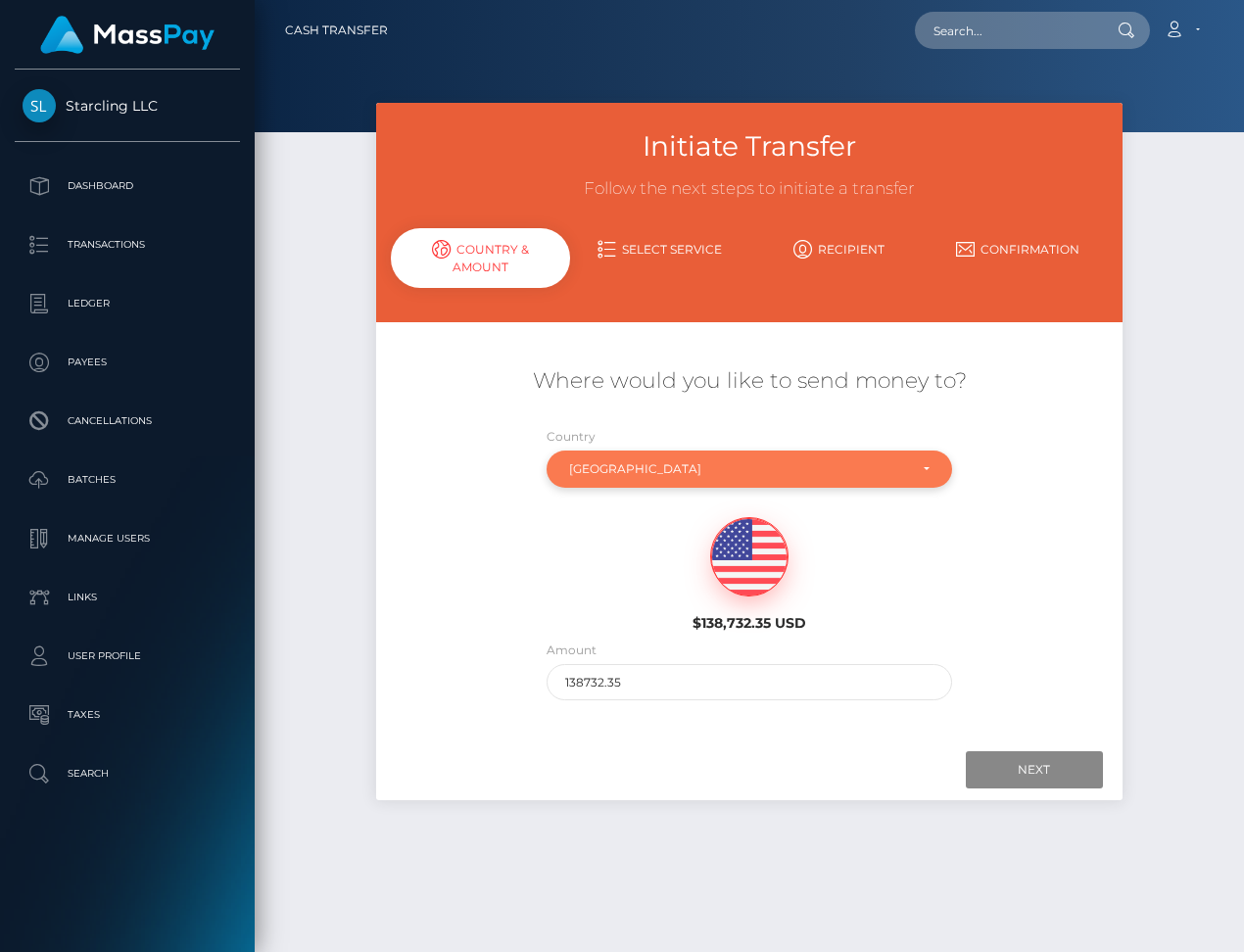
click at [606, 470] on div "[GEOGRAPHIC_DATA]" at bounding box center [738, 470] width 338 height 16
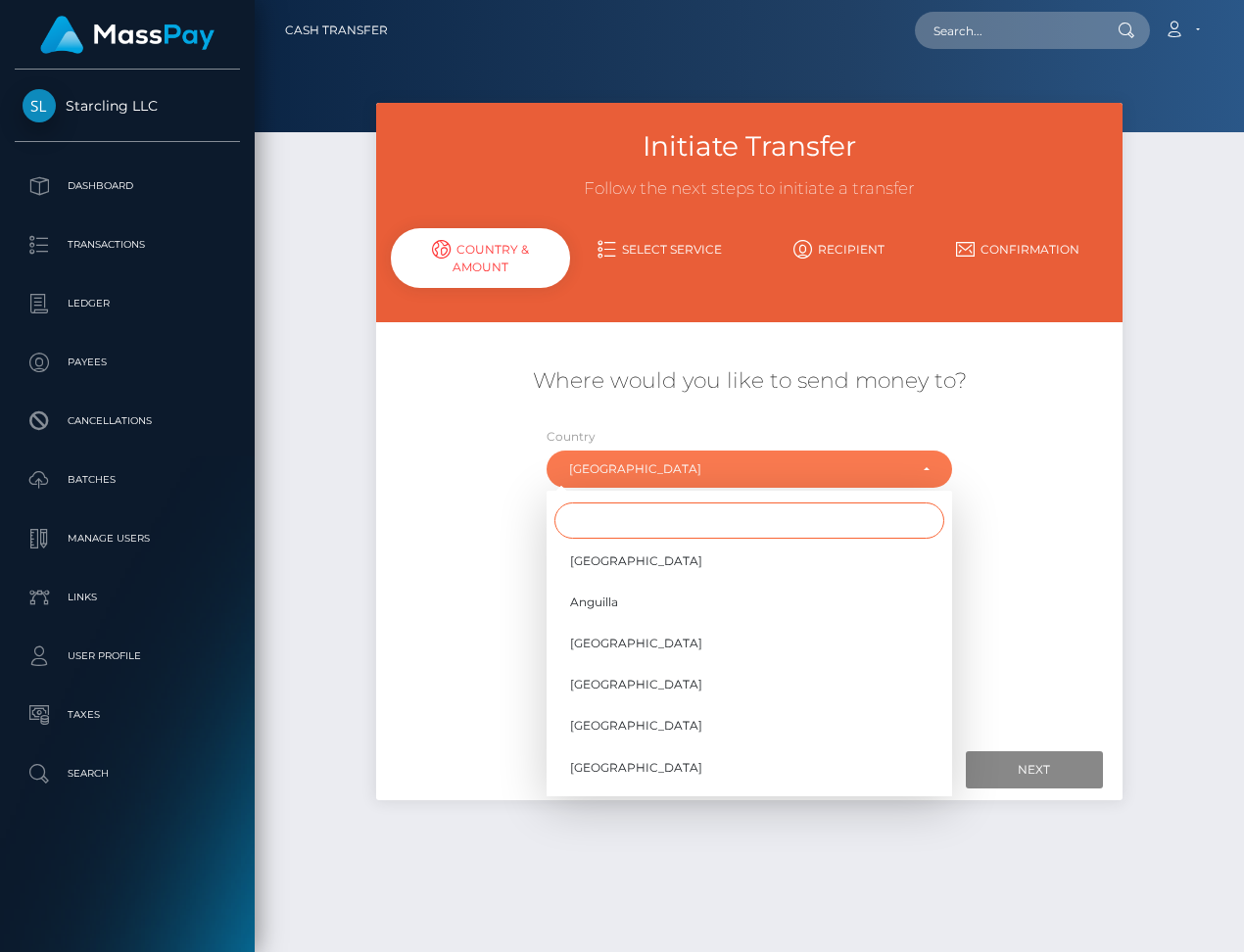
click at [613, 524] on input "Search" at bounding box center [749, 520] width 390 height 37
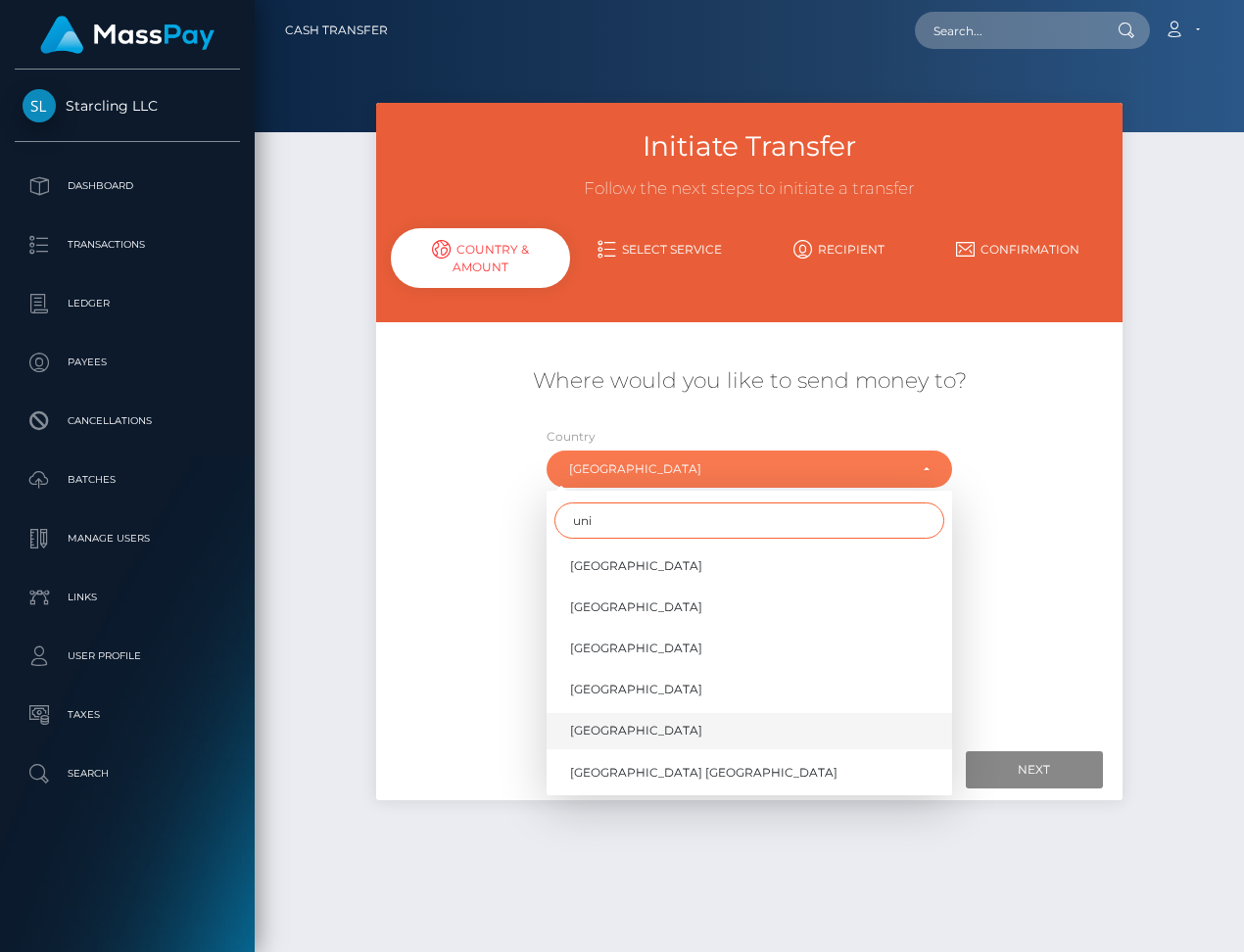
type input "uni"
click at [622, 726] on span "[GEOGRAPHIC_DATA]" at bounding box center [635, 731] width 132 height 18
select select "[GEOGRAPHIC_DATA]"
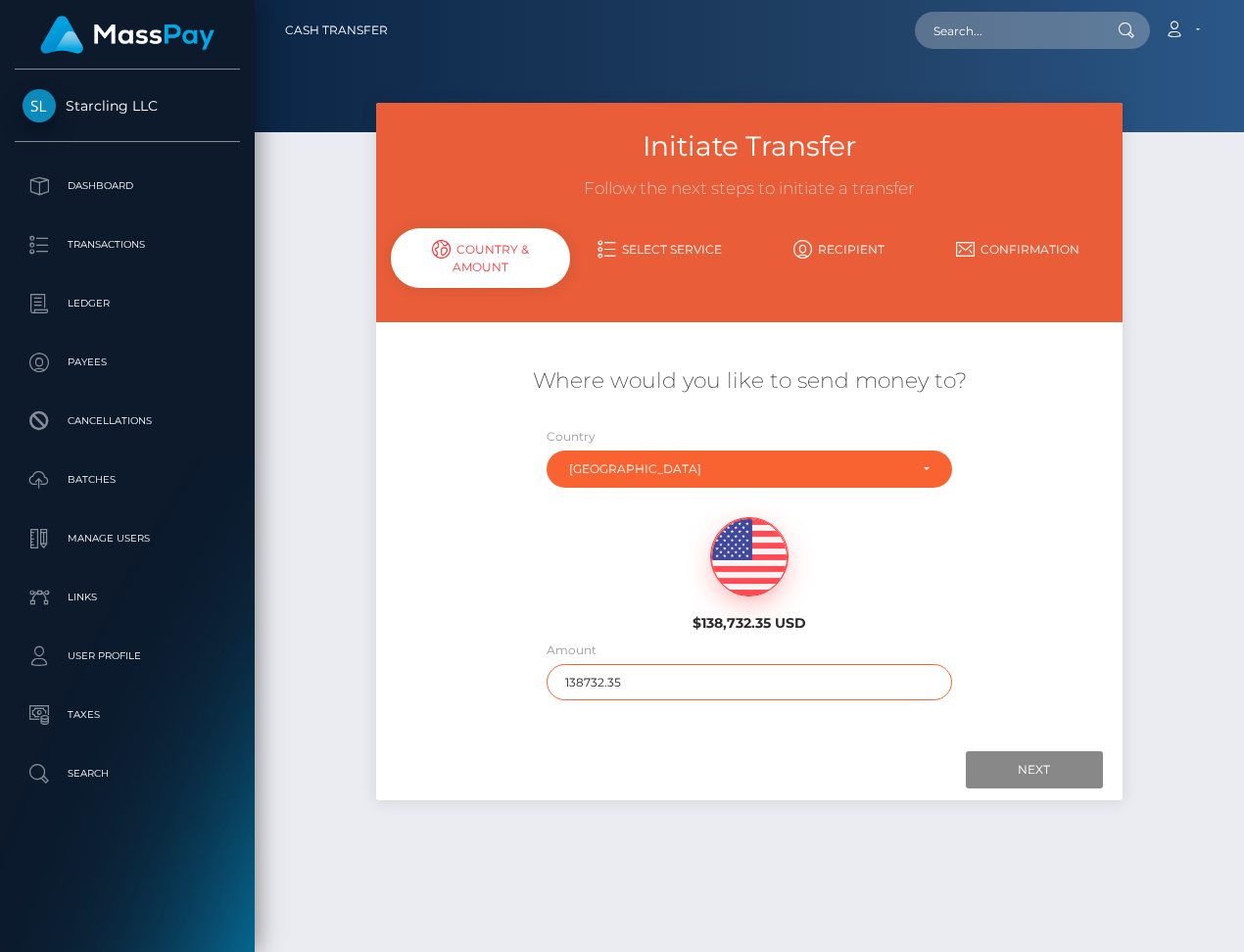
click at [585, 679] on input "138732.35" at bounding box center [749, 682] width 405 height 37
type input "400"
click at [1041, 766] on input "Next" at bounding box center [1035, 769] width 137 height 37
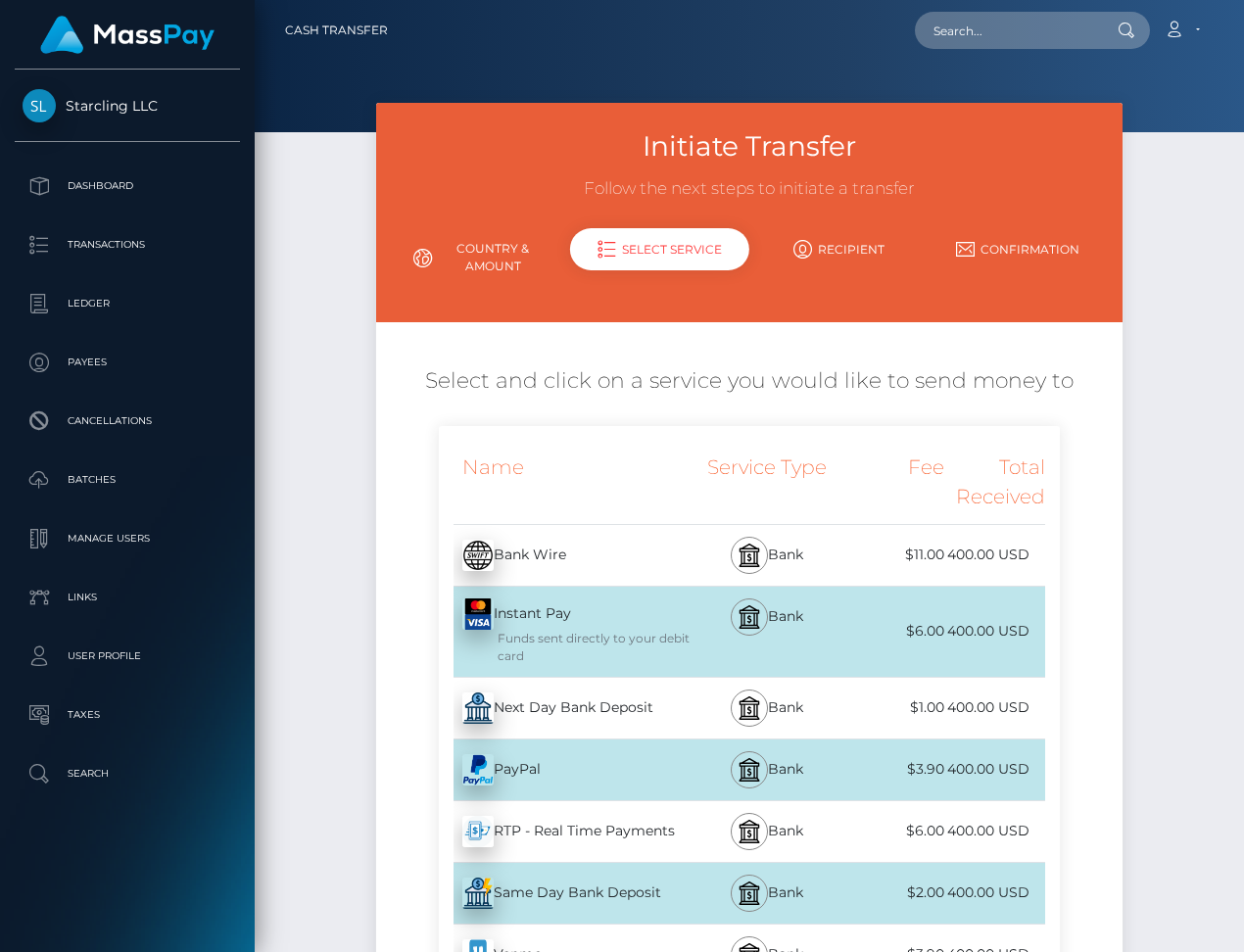
click at [627, 727] on div "Next Day Bank Deposit - USD" at bounding box center [565, 708] width 253 height 55
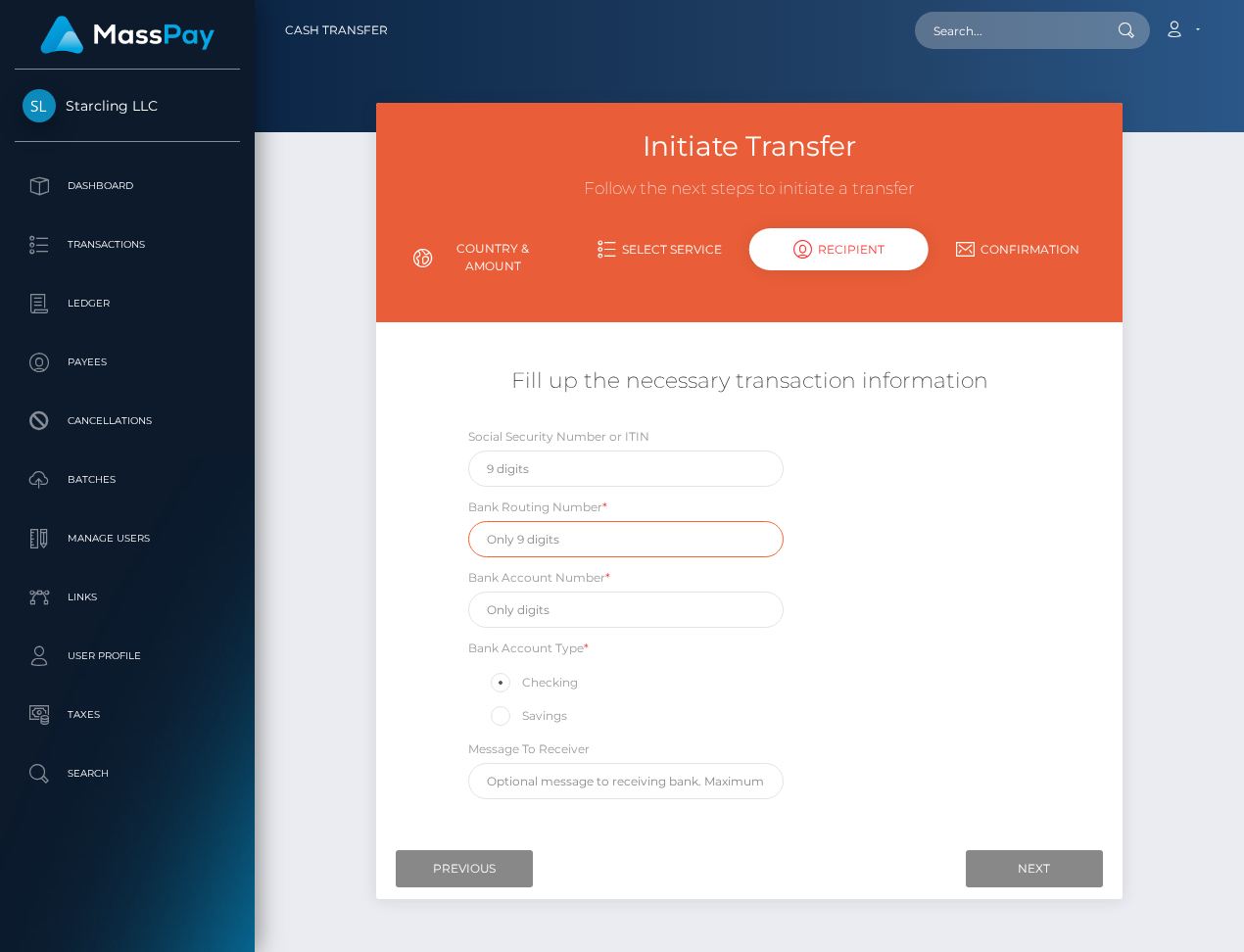
click at [534, 530] on input "text" at bounding box center [626, 539] width 317 height 37
paste input "101019644"
type input "101019644"
click at [544, 609] on input "text" at bounding box center [626, 610] width 317 height 37
paste input "214422373126"
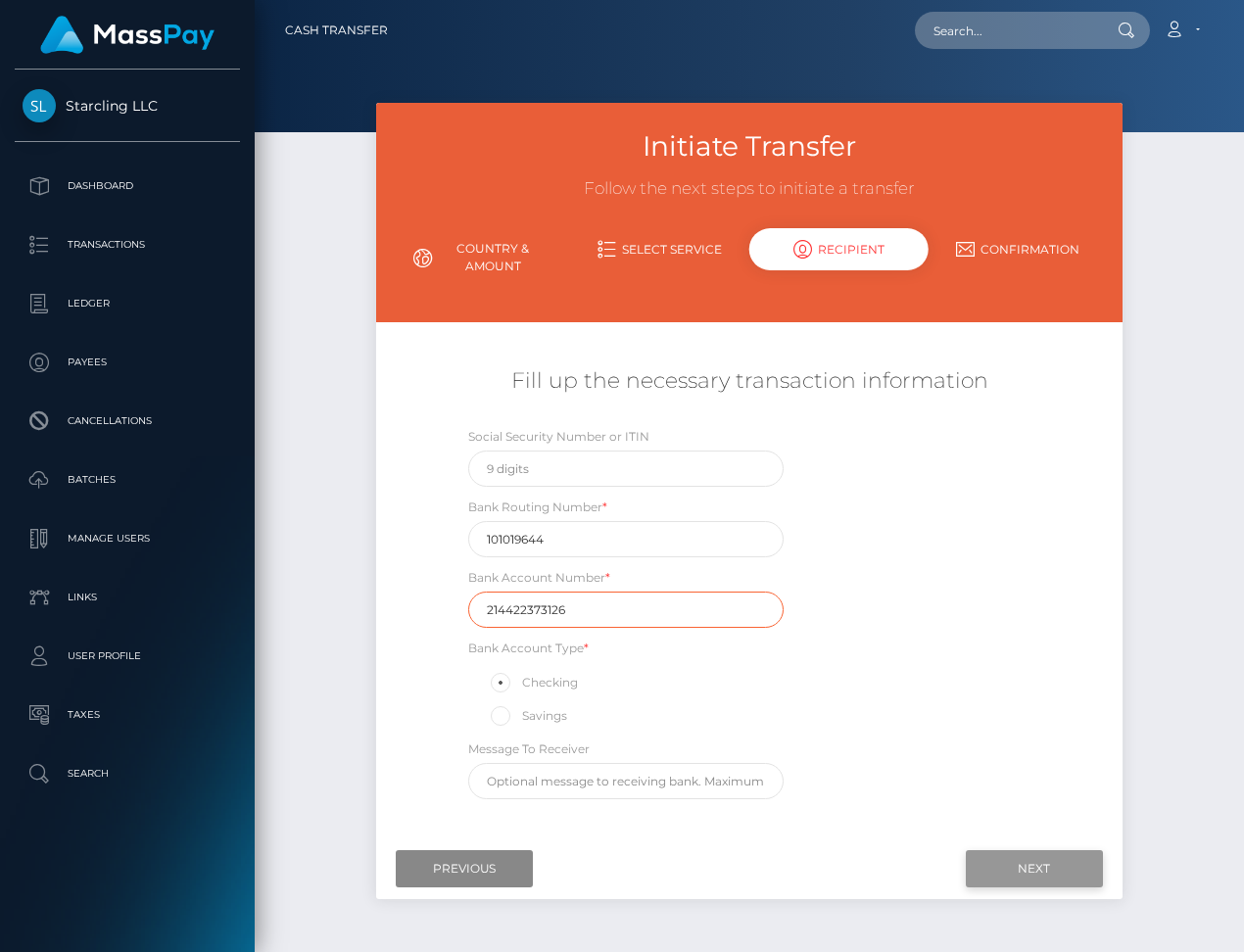
type input "214422373126"
click at [1044, 866] on input "Next" at bounding box center [1035, 868] width 137 height 37
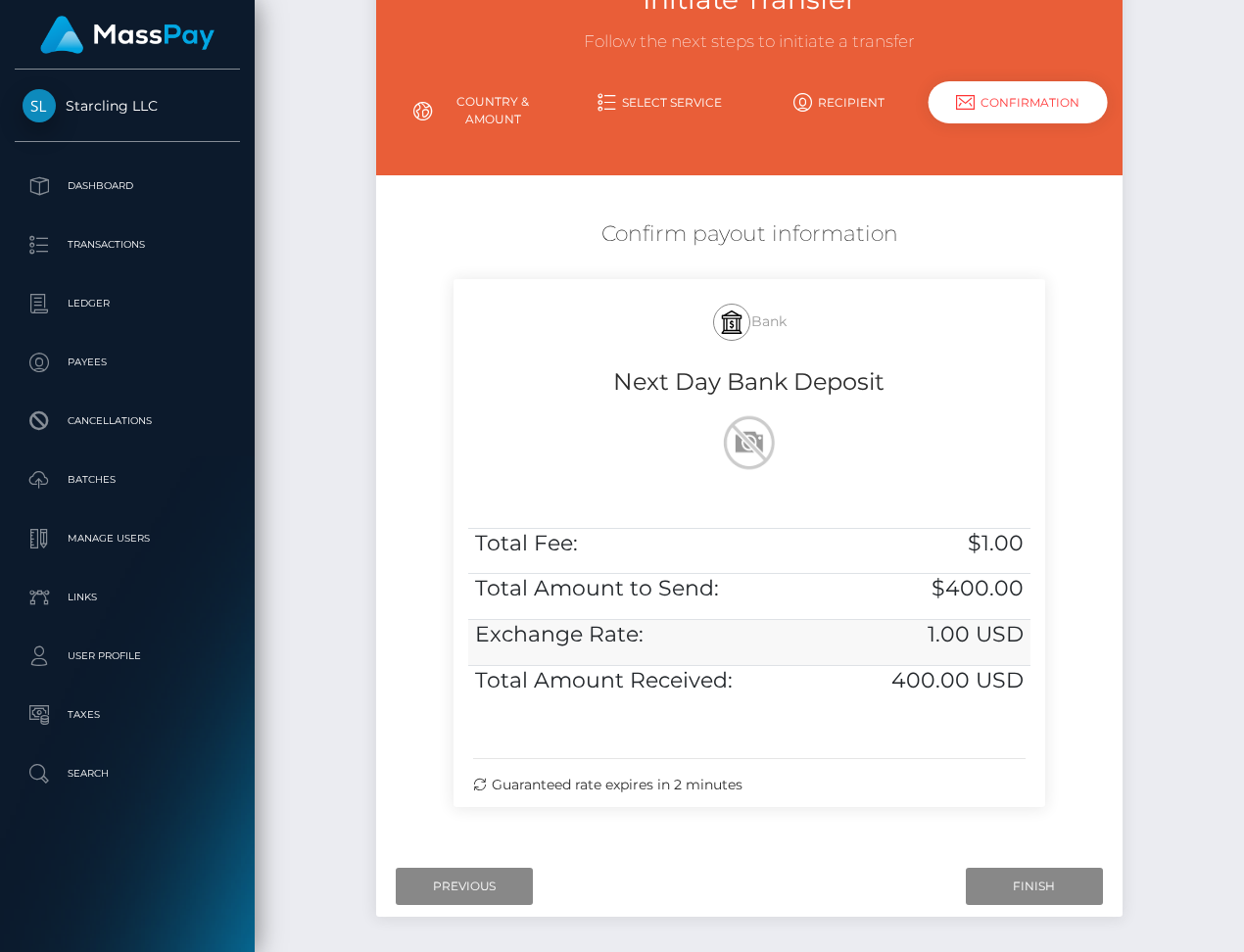
scroll to position [226, 0]
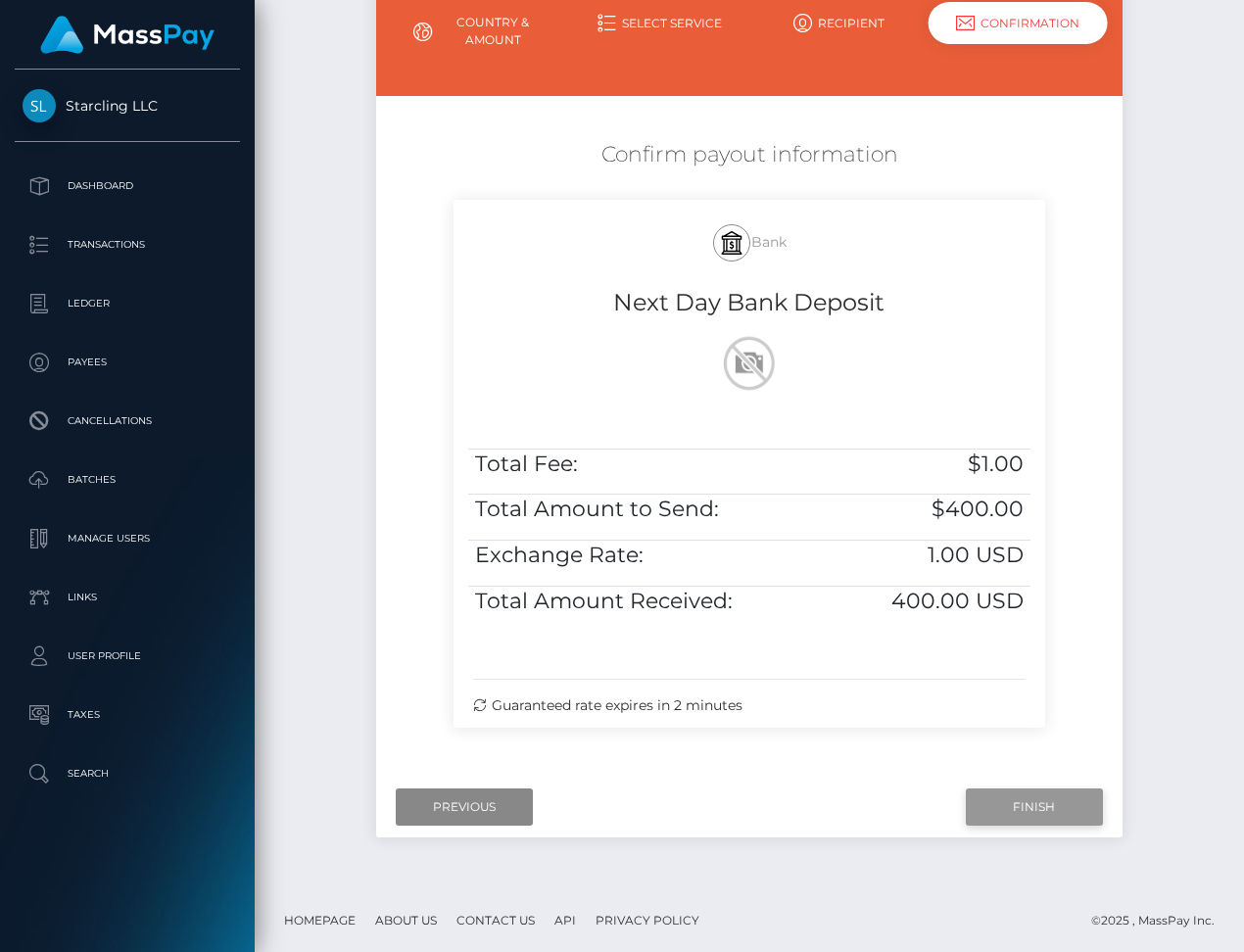
click at [995, 800] on input "Finish" at bounding box center [1035, 806] width 137 height 37
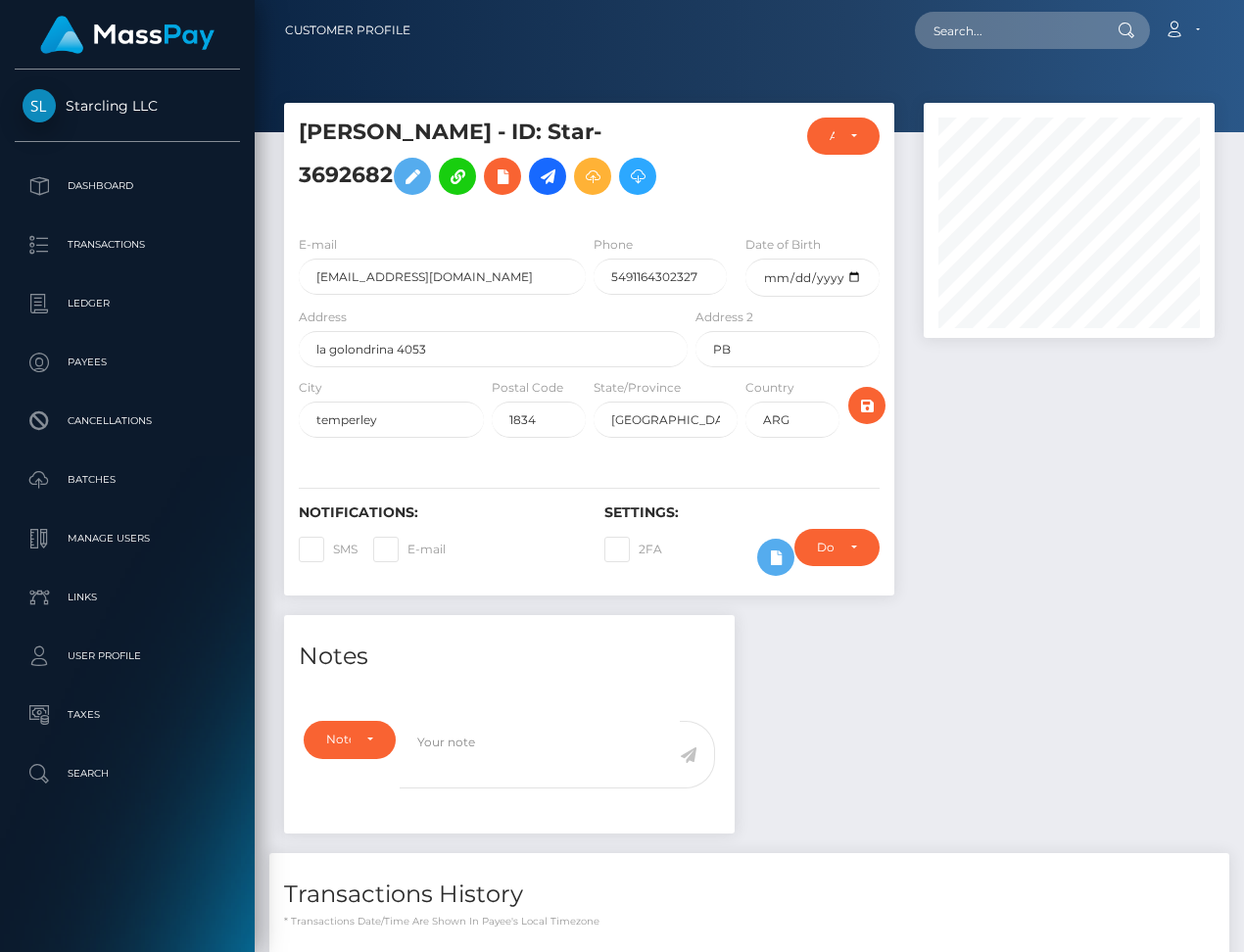
scroll to position [312, 0]
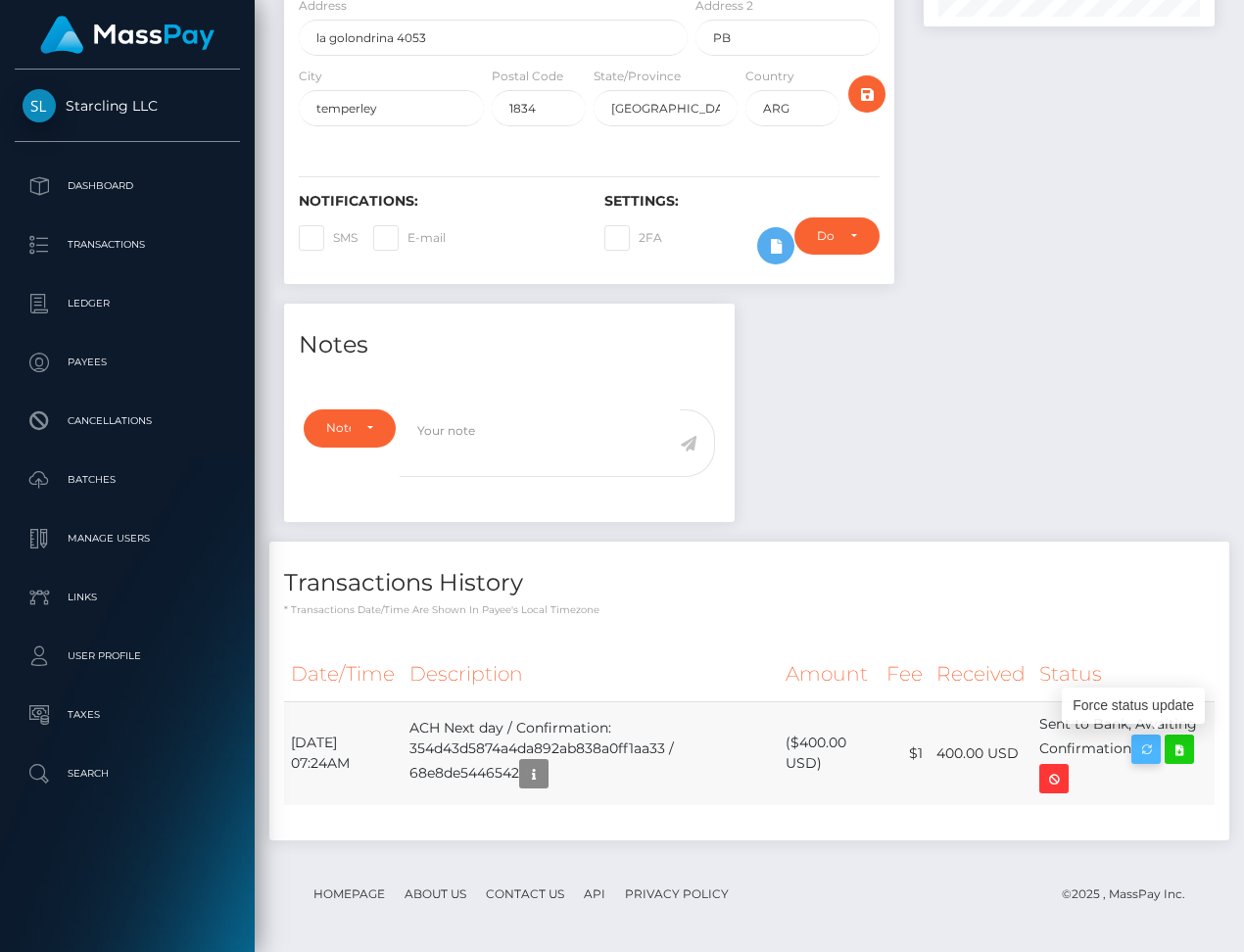
drag, startPoint x: 291, startPoint y: 736, endPoint x: 1143, endPoint y: 734, distance: 852.0
click at [1143, 734] on tr "October 10, 2025 07:24AM ACH Next day / Confirmation: 354d43d5874a4da892ab838a0…" at bounding box center [749, 752] width 930 height 104
copy tr "October 10, 2025 07:24AM ACH Next day / Confirmation: 354d43d5874a4da892ab838a0…"
click at [1191, 744] on icon at bounding box center [1179, 749] width 24 height 25
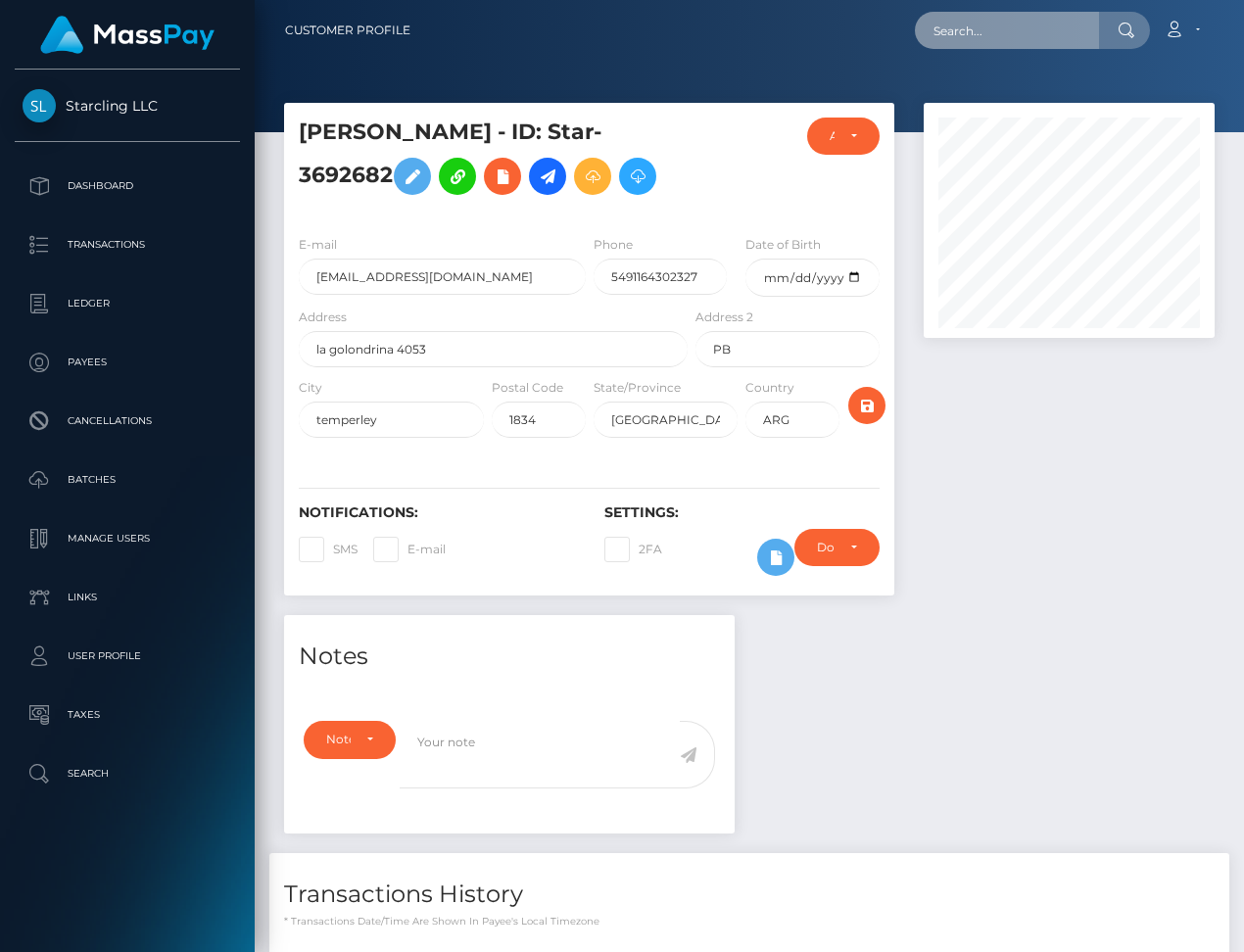
click at [966, 33] on input "text" at bounding box center [1006, 30] width 184 height 37
paste input "2468895"
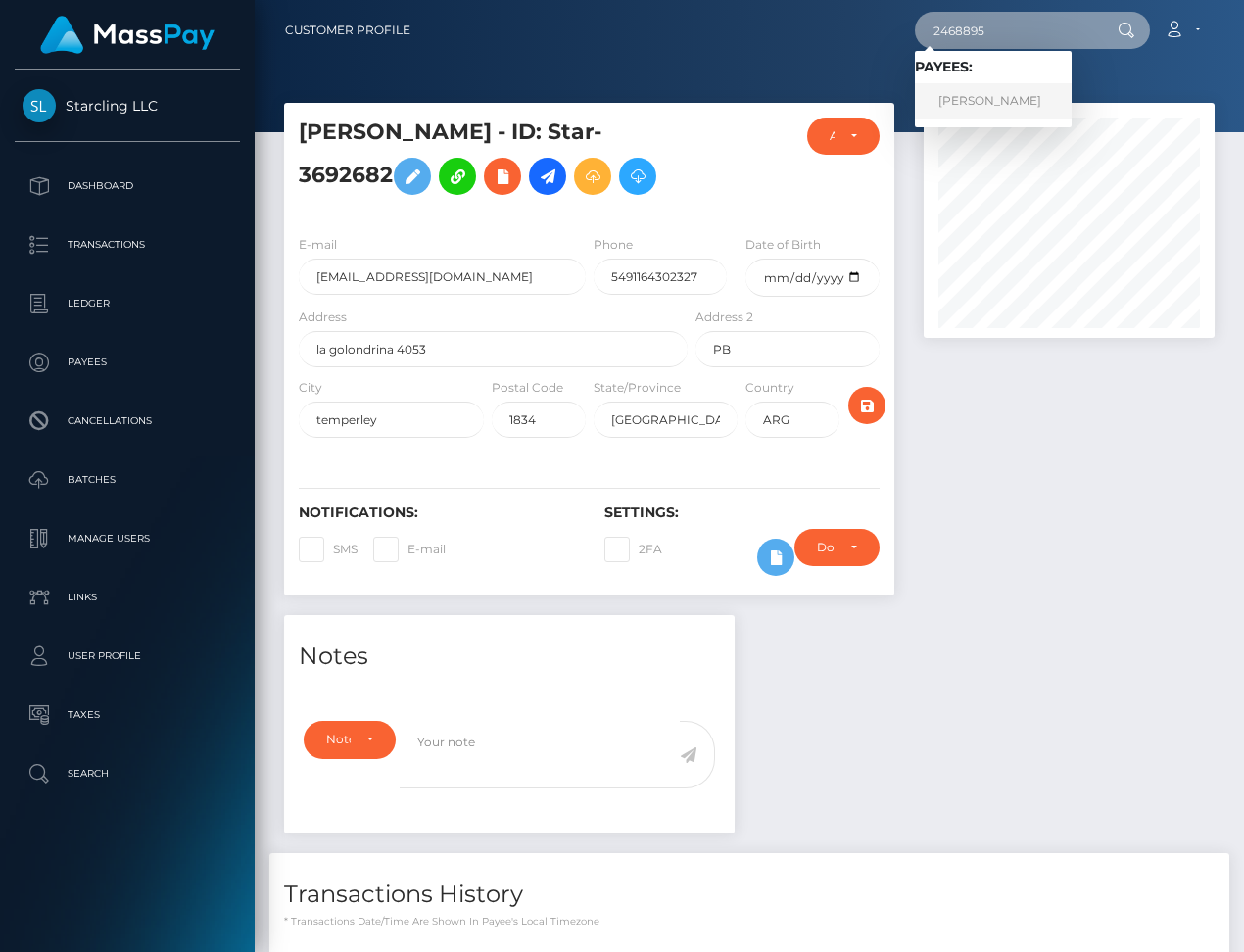
type input "2468895"
click at [1036, 101] on link "Neil Youngberg" at bounding box center [993, 101] width 157 height 37
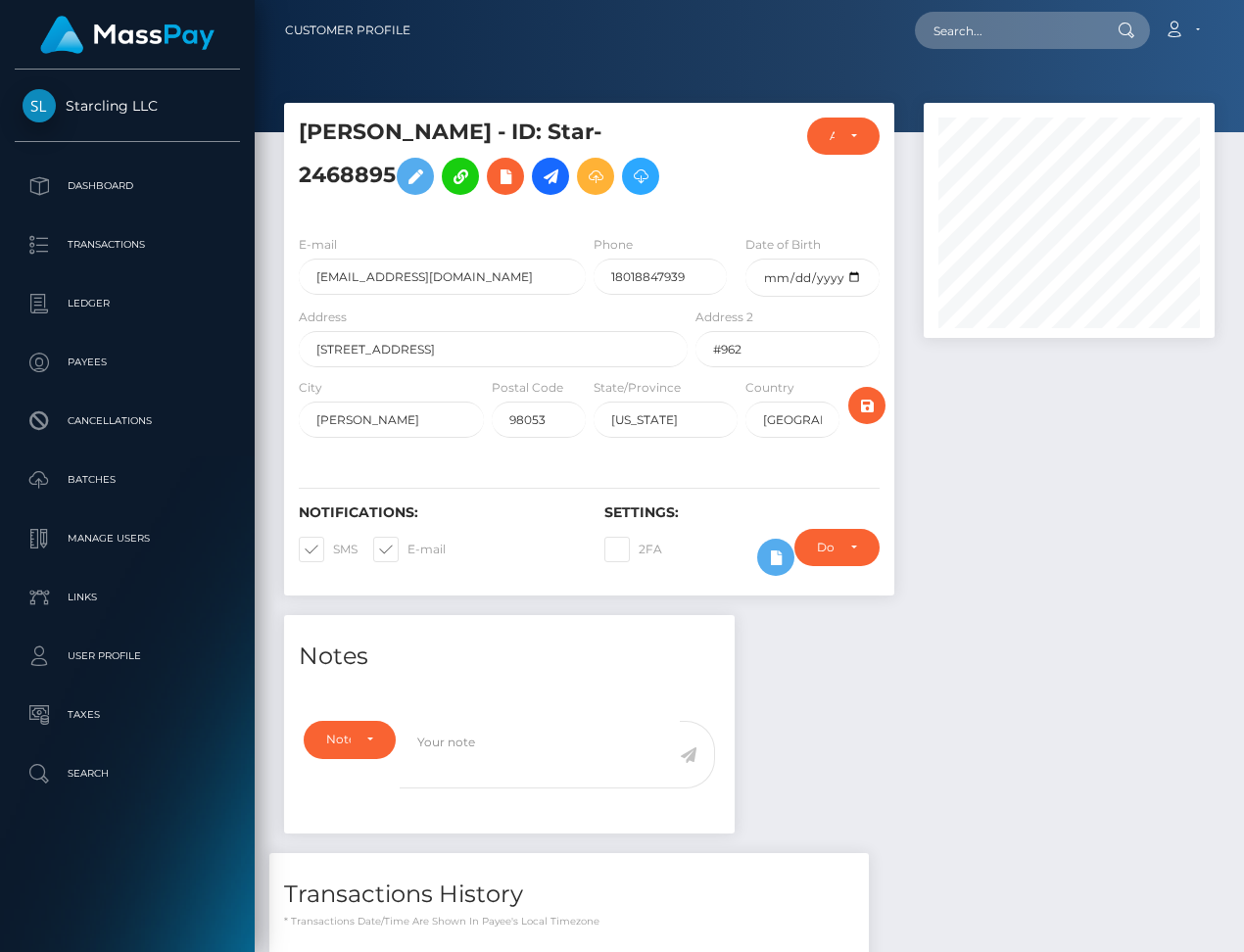
scroll to position [235, 290]
drag, startPoint x: 314, startPoint y: 536, endPoint x: 394, endPoint y: 548, distance: 80.9
click at [333, 542] on span at bounding box center [333, 549] width 0 height 15
click at [333, 537] on input "SMS" at bounding box center [339, 543] width 13 height 13
checkbox input "false"
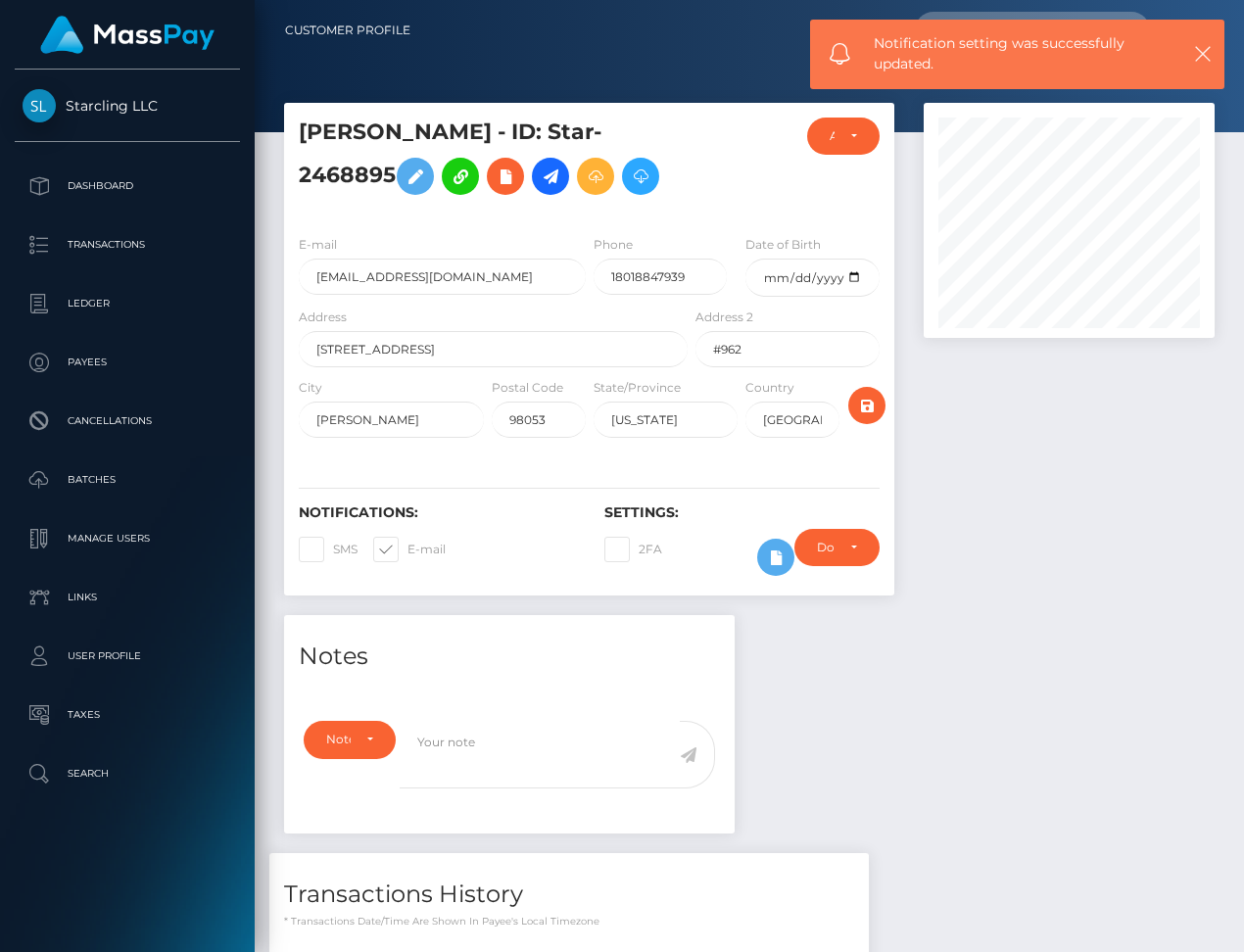
click at [407, 542] on span at bounding box center [407, 549] width 0 height 15
click at [407, 542] on input "E-mail" at bounding box center [413, 543] width 13 height 13
checkbox input "false"
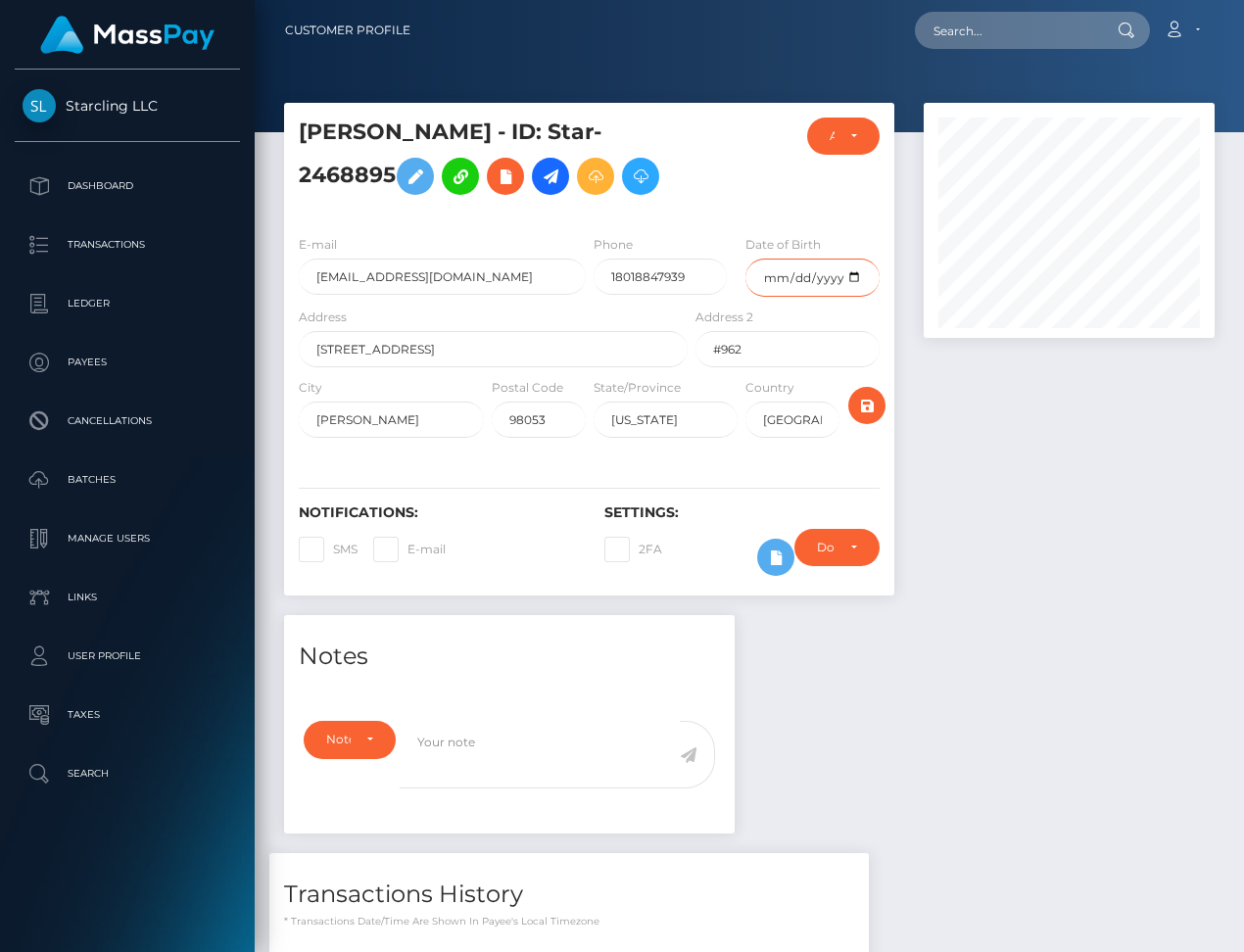
click at [814, 279] on input "date" at bounding box center [812, 277] width 134 height 38
click at [860, 278] on input "date" at bounding box center [812, 277] width 134 height 38
type input "[DATE]"
click at [868, 405] on icon "submit" at bounding box center [867, 406] width 24 height 25
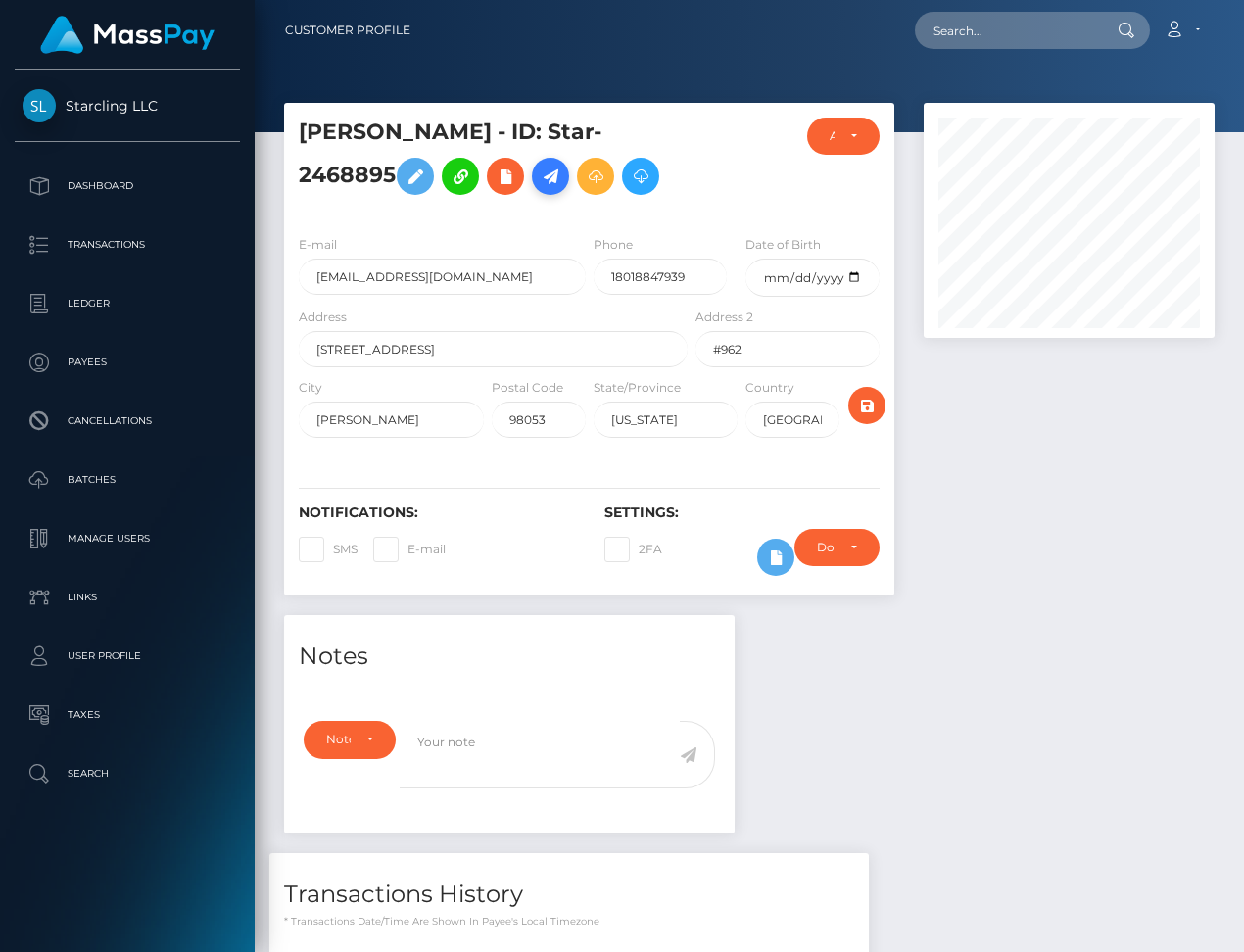
click at [557, 183] on icon at bounding box center [551, 177] width 24 height 25
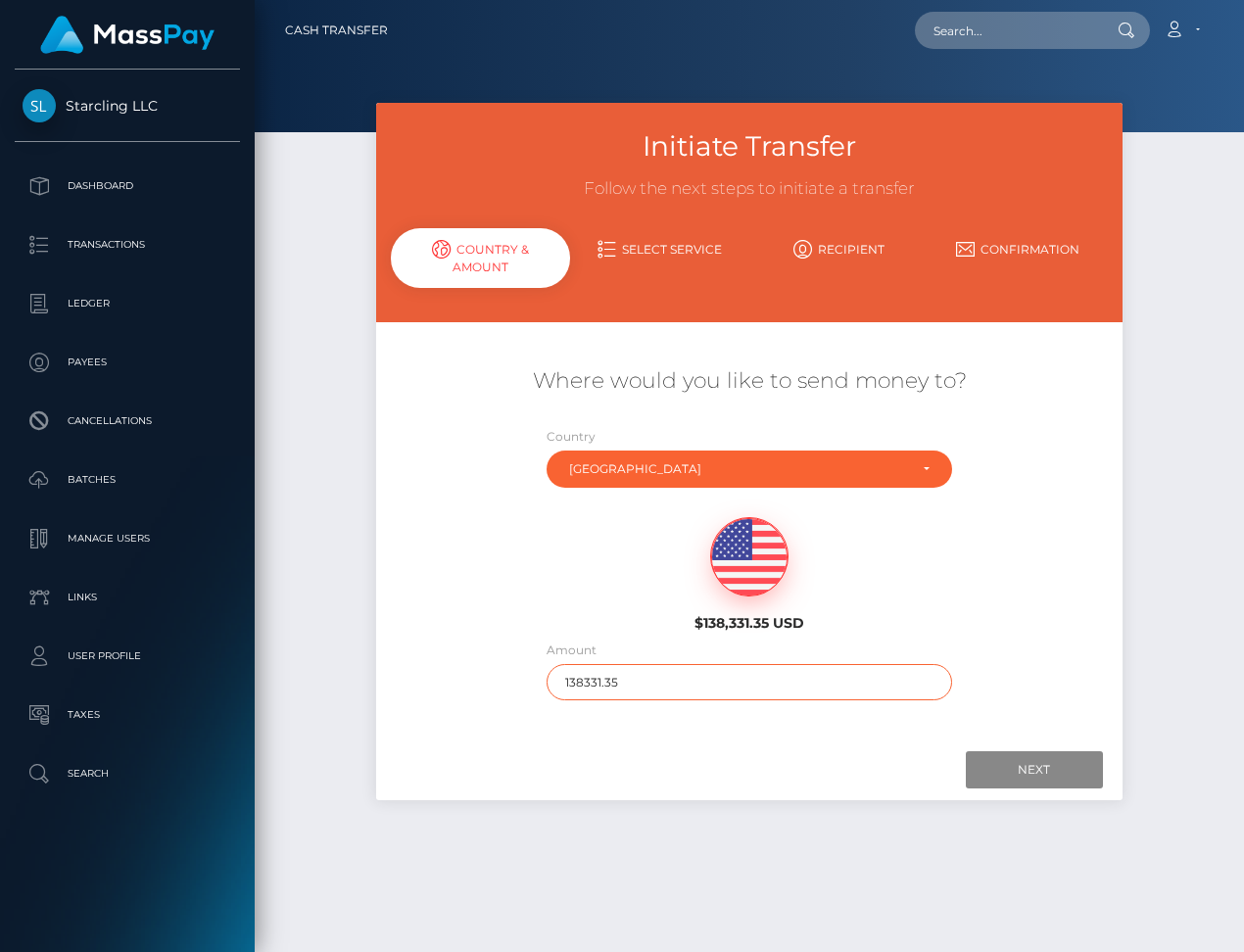
click at [590, 677] on input "138331.35" at bounding box center [749, 682] width 405 height 37
type input "316"
click at [1065, 757] on input "Next" at bounding box center [1035, 769] width 137 height 37
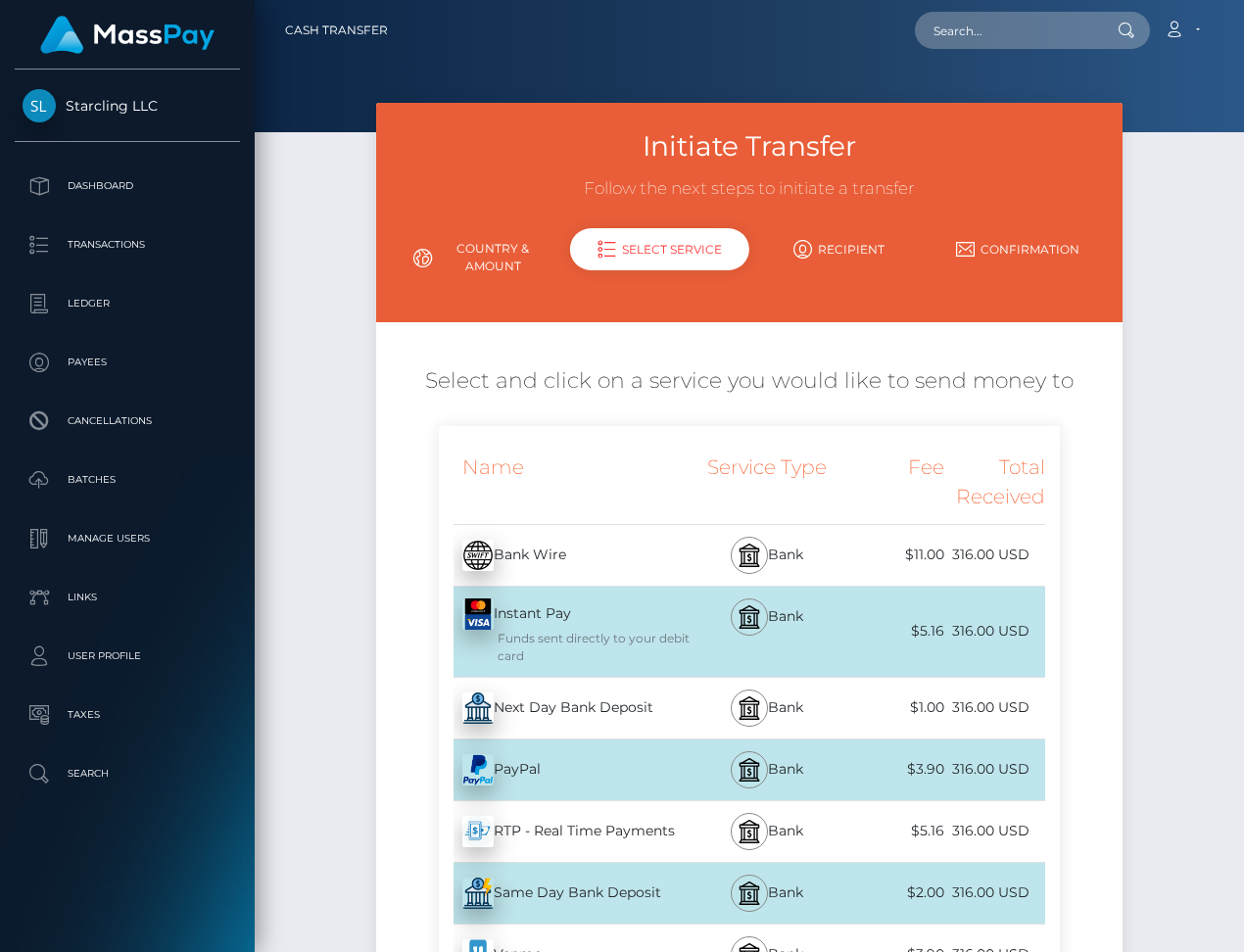
click at [668, 690] on div "Next Day Bank Deposit - USD" at bounding box center [565, 708] width 253 height 55
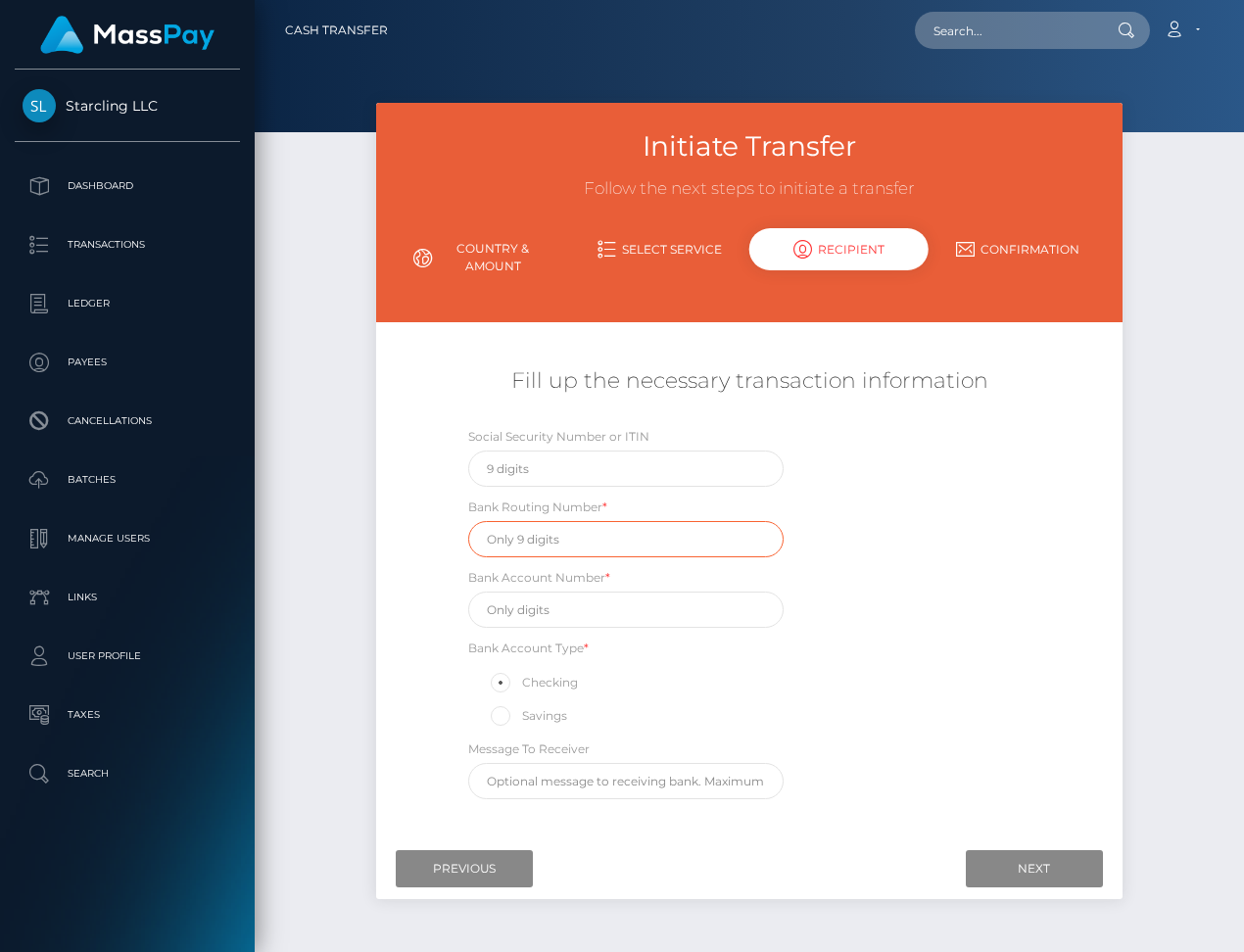
click at [570, 533] on input "text" at bounding box center [626, 539] width 317 height 37
paste input "324377516"
type input "324377516"
click at [538, 609] on input "text" at bounding box center [626, 610] width 317 height 37
paste input "24511404"
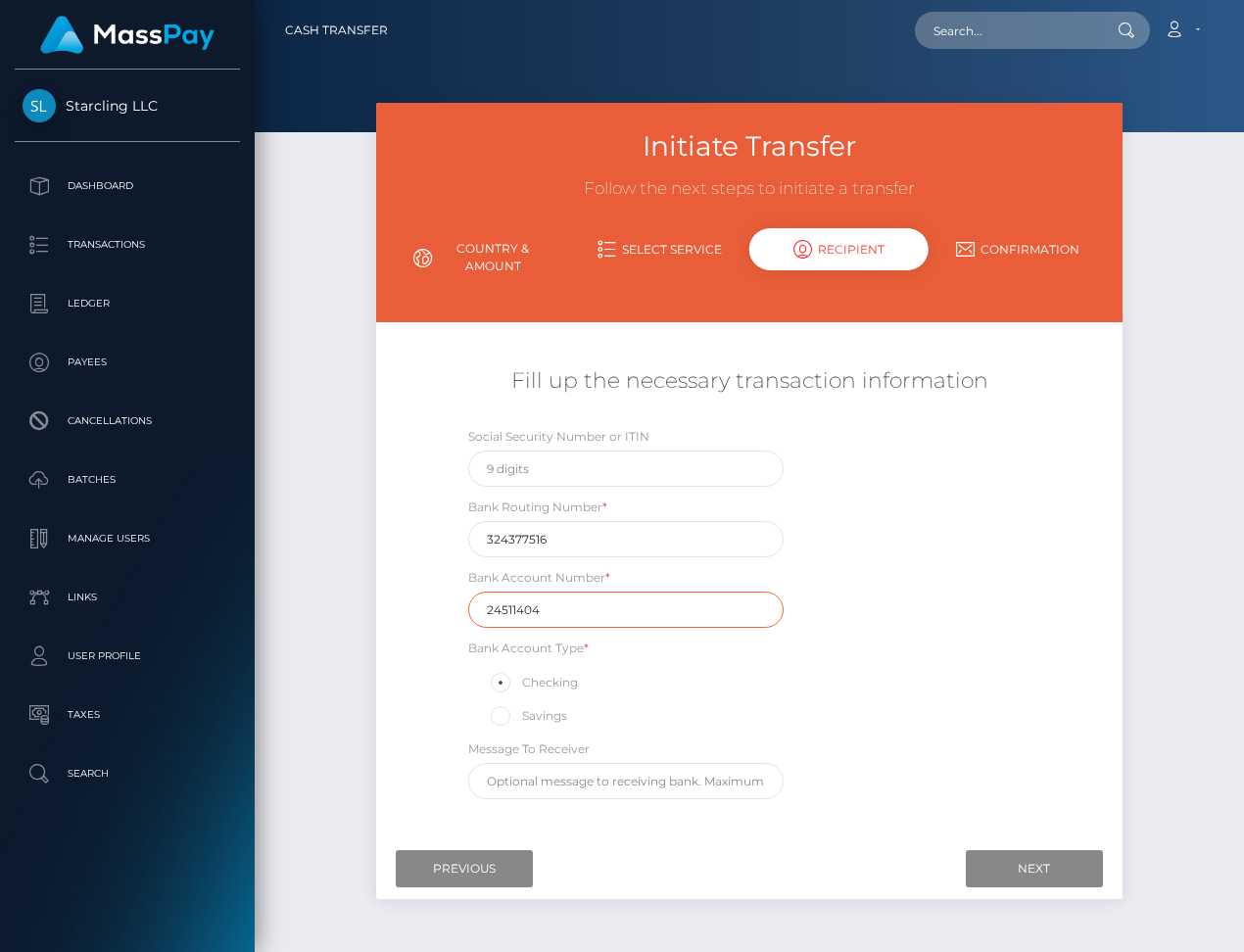
type input "24511404"
click at [560, 468] on input "text" at bounding box center [626, 469] width 317 height 37
type input "646079592"
click at [1017, 864] on input "Next" at bounding box center [1035, 868] width 137 height 37
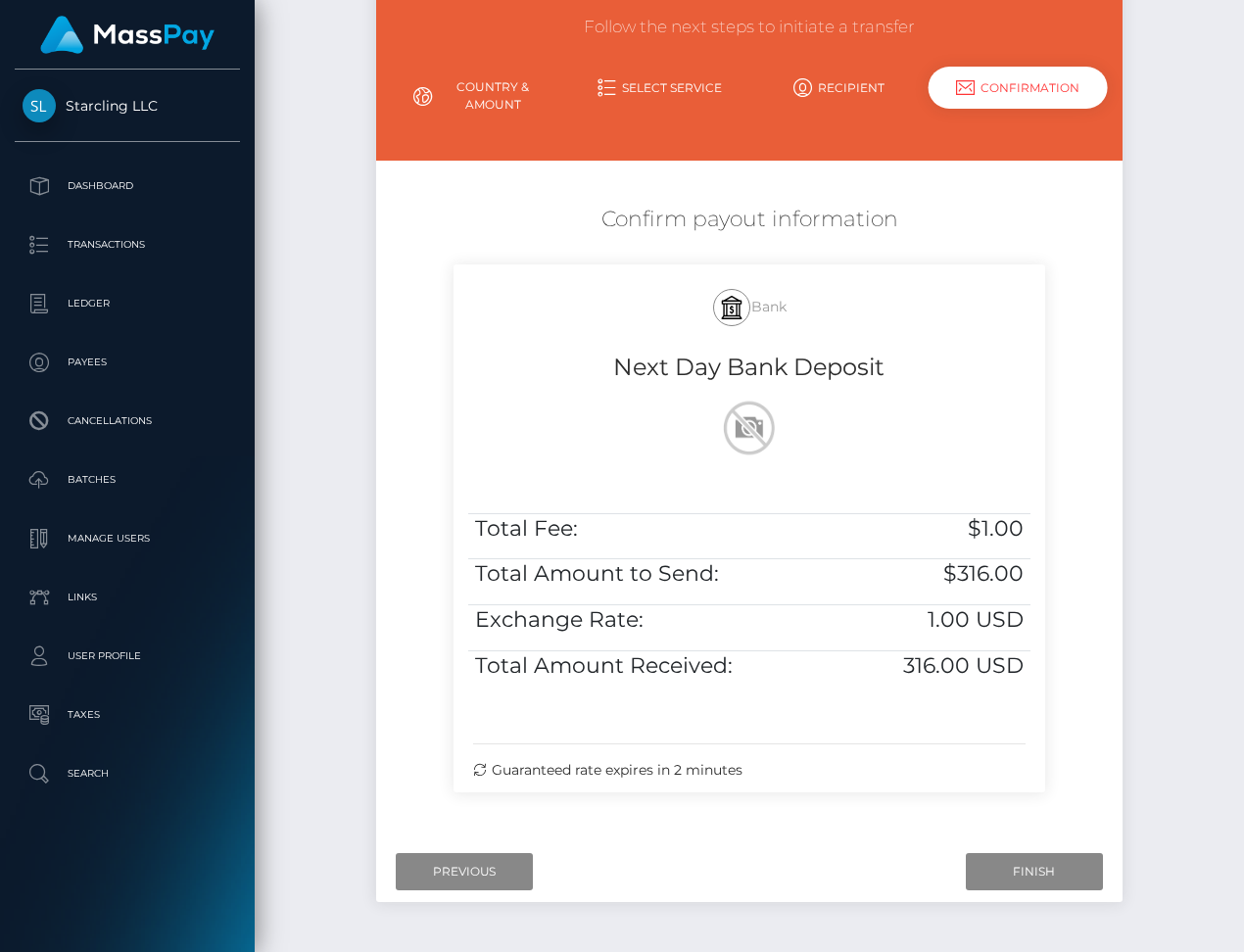
scroll to position [226, 0]
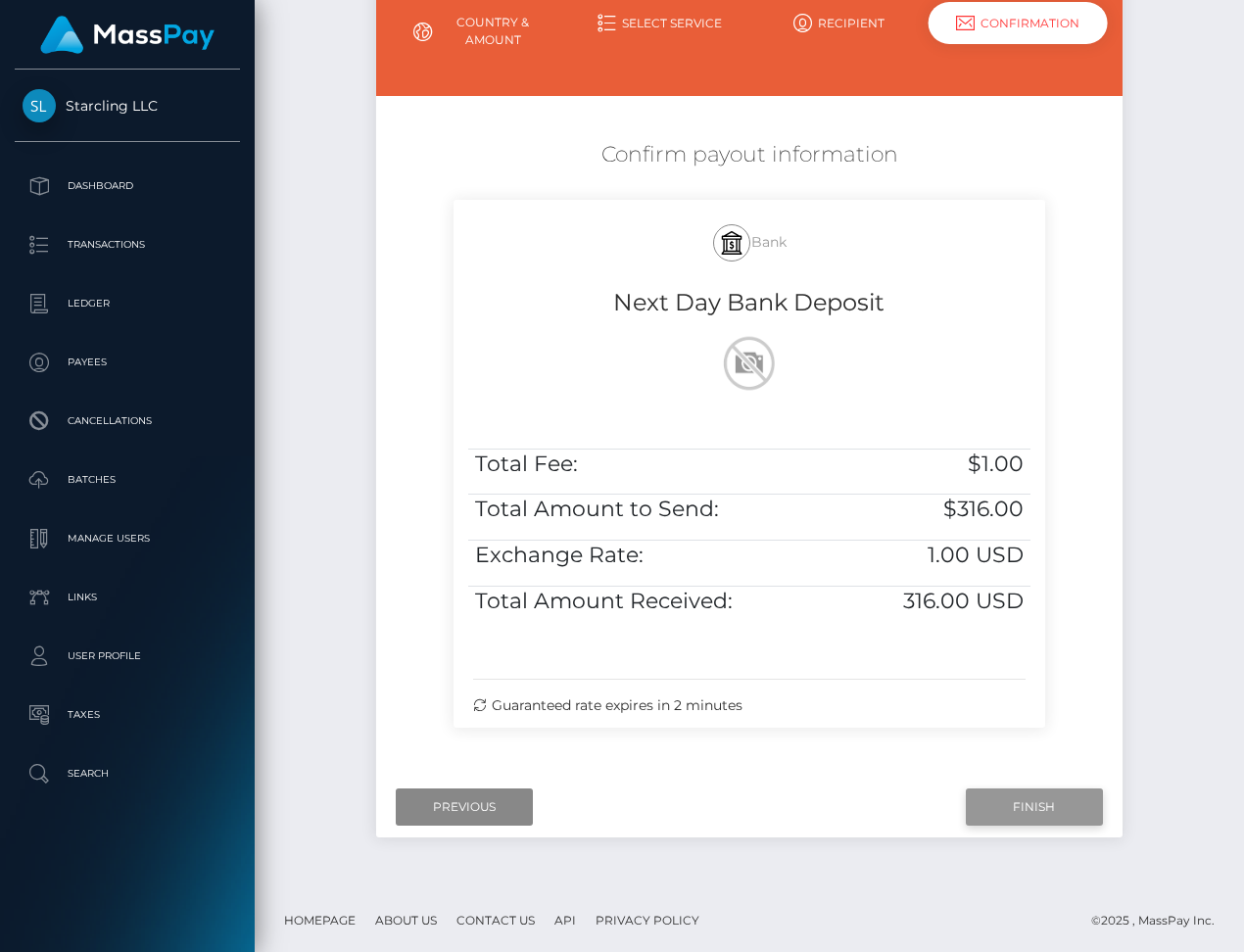
click at [1028, 800] on input "Finish" at bounding box center [1035, 806] width 137 height 37
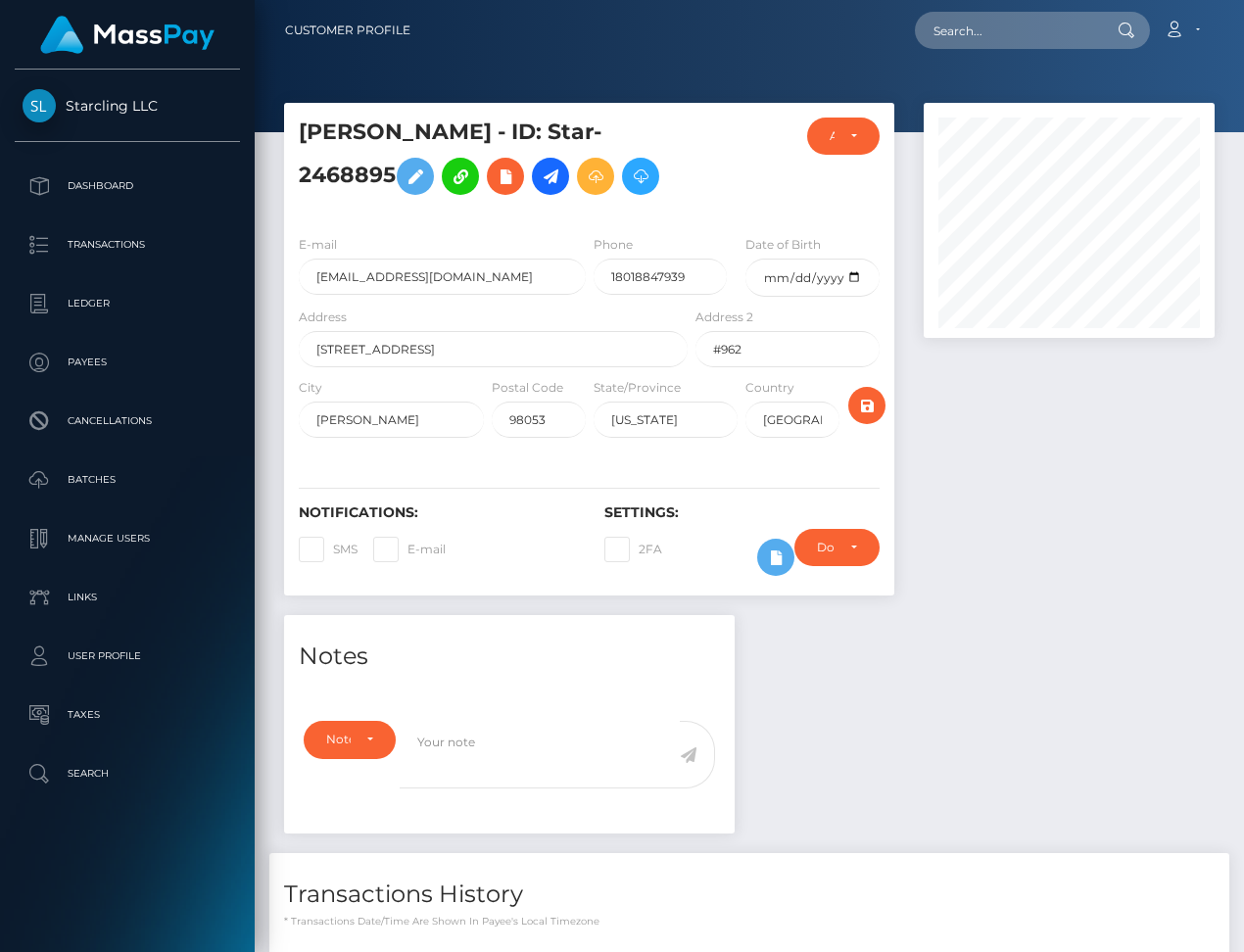
scroll to position [312, 0]
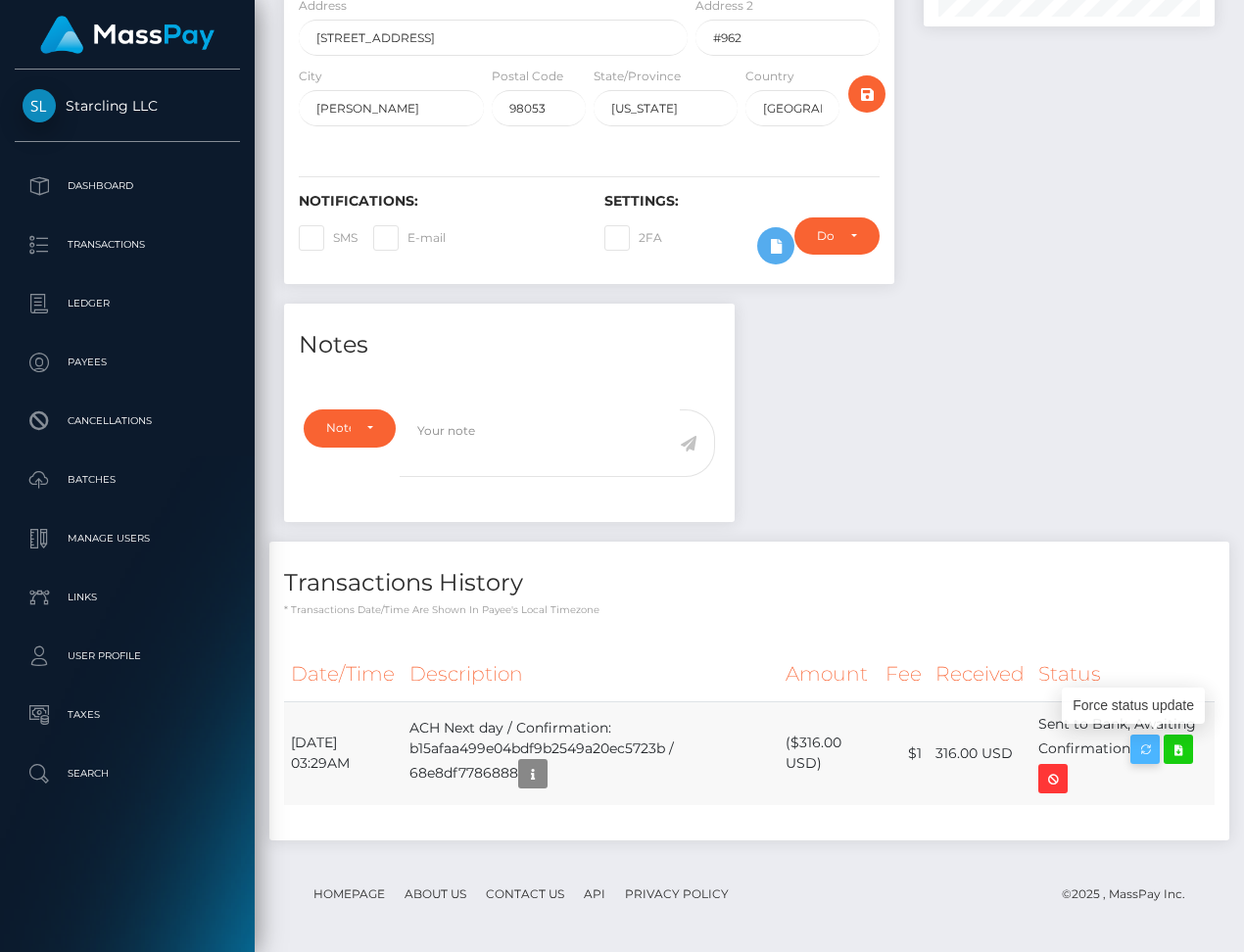
drag, startPoint x: 290, startPoint y: 739, endPoint x: 1145, endPoint y: 745, distance: 855.0
click at [1145, 745] on tr "October 10, 2025 03:29AM ACH Next day / Confirmation: b15afaa499e04bdf9b2549a20…" at bounding box center [749, 752] width 930 height 104
copy tr "October 10, 2025 03:29AM ACH Next day / Confirmation: b15afaa499e04bdf9b2549a20…"
click at [1190, 752] on icon at bounding box center [1178, 749] width 24 height 25
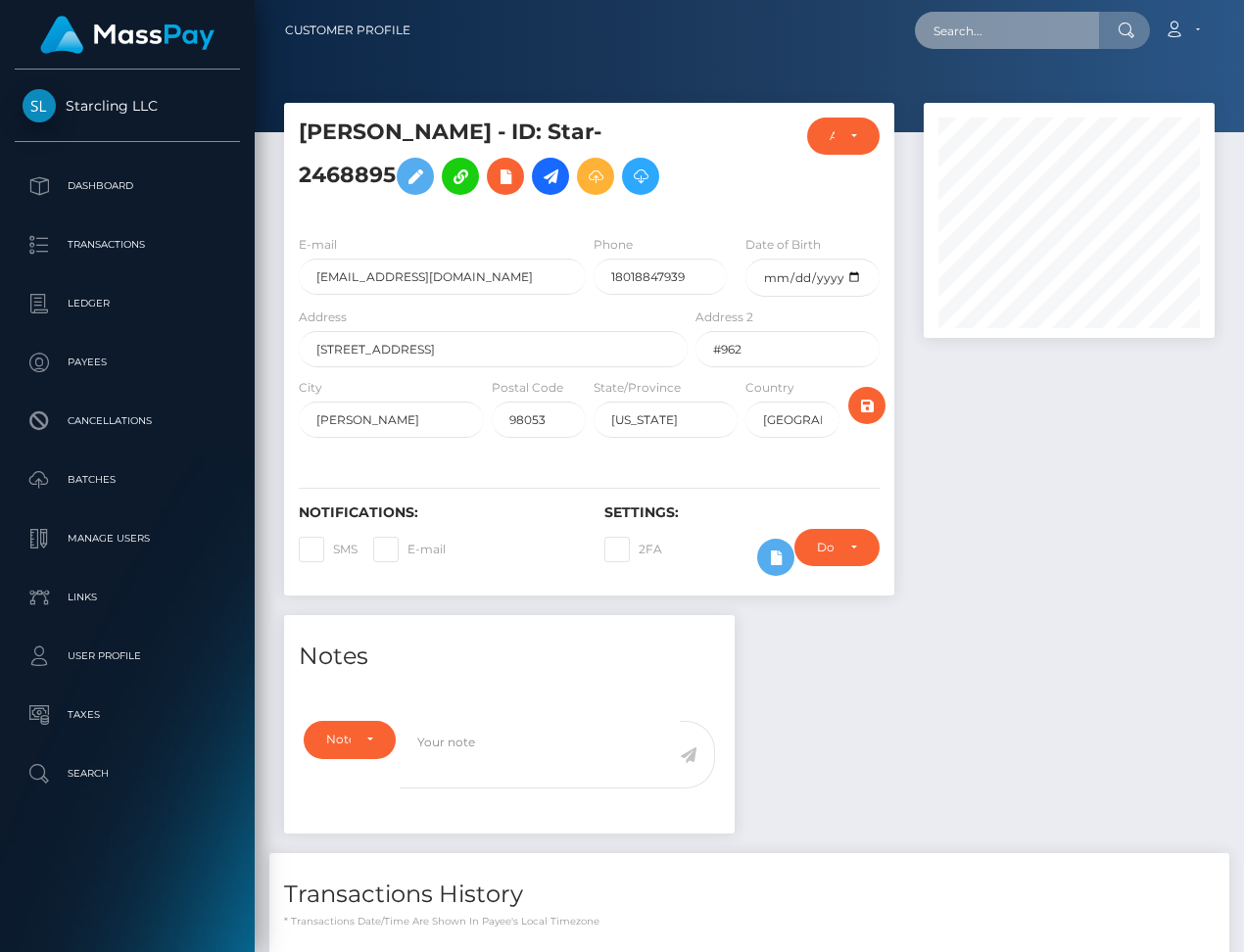
click at [981, 38] on input "text" at bounding box center [1006, 30] width 184 height 37
paste input "2939414"
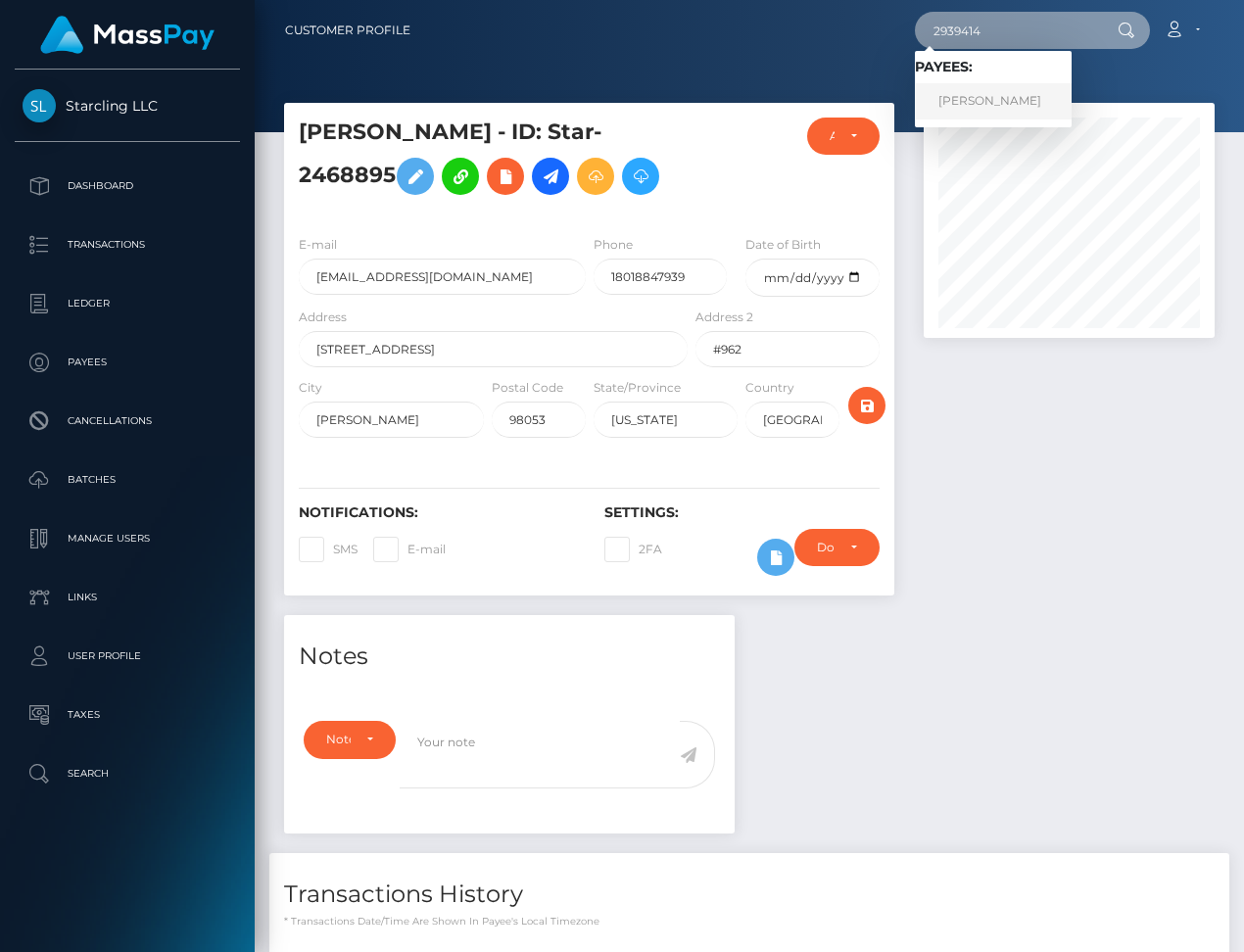
type input "2939414"
click at [989, 106] on link "Bridget Bougan" at bounding box center [993, 101] width 157 height 37
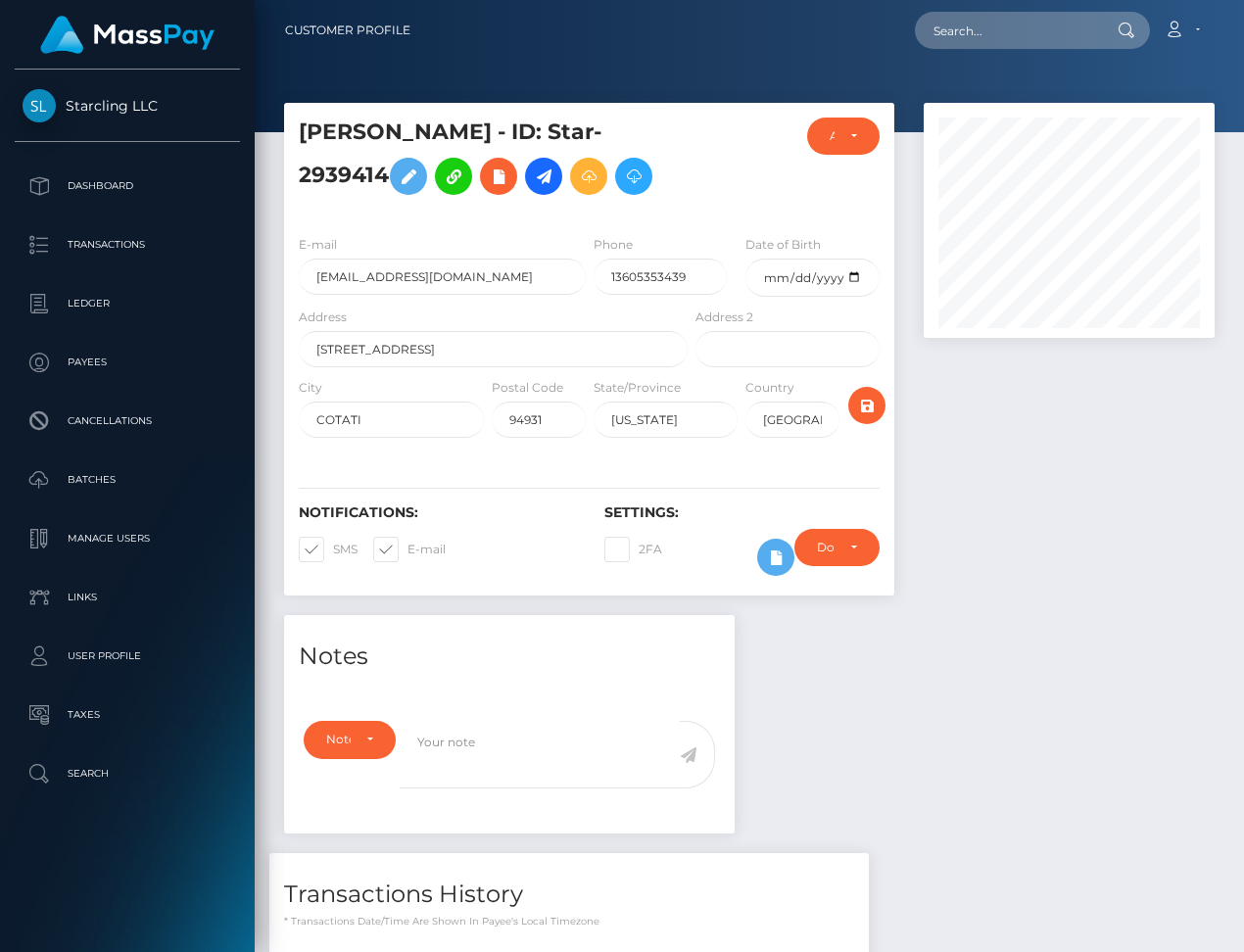
scroll to position [235, 290]
click at [407, 542] on span at bounding box center [407, 549] width 0 height 15
click at [407, 537] on input "E-mail" at bounding box center [413, 543] width 13 height 13
checkbox input "false"
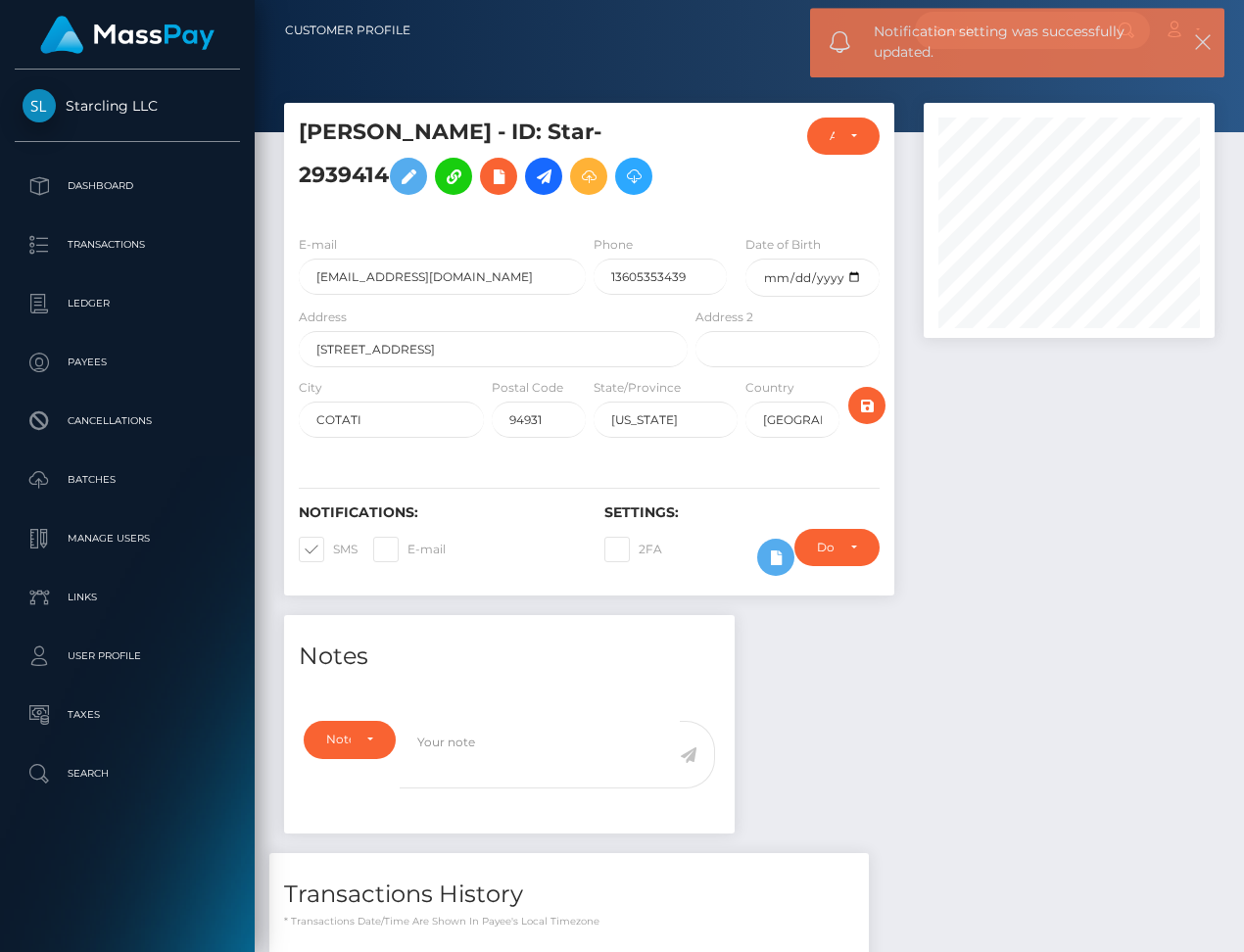
click at [333, 548] on span at bounding box center [333, 549] width 0 height 15
click at [333, 548] on input "SMS" at bounding box center [339, 543] width 13 height 13
checkbox input "false"
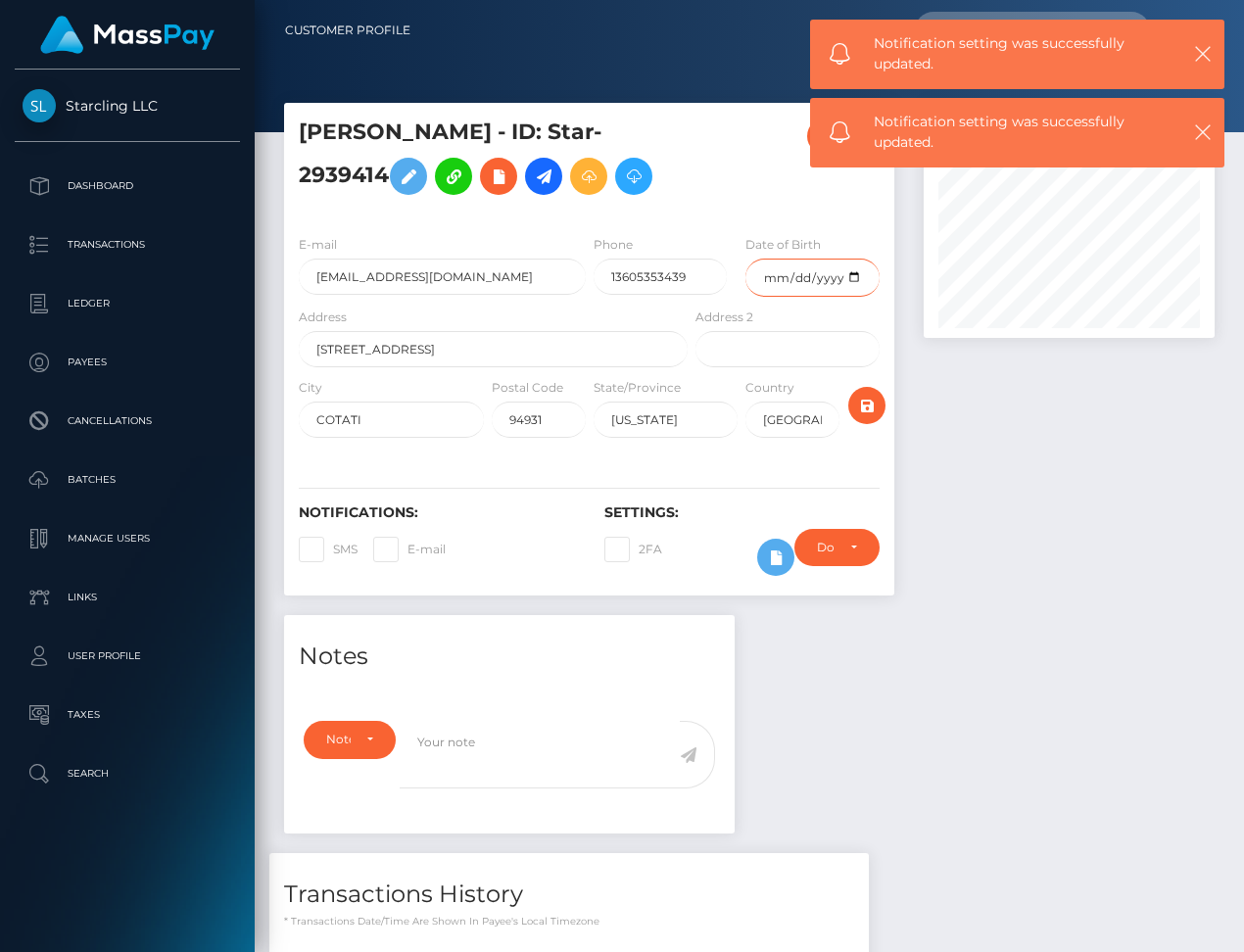
click at [846, 275] on input "date" at bounding box center [812, 277] width 134 height 38
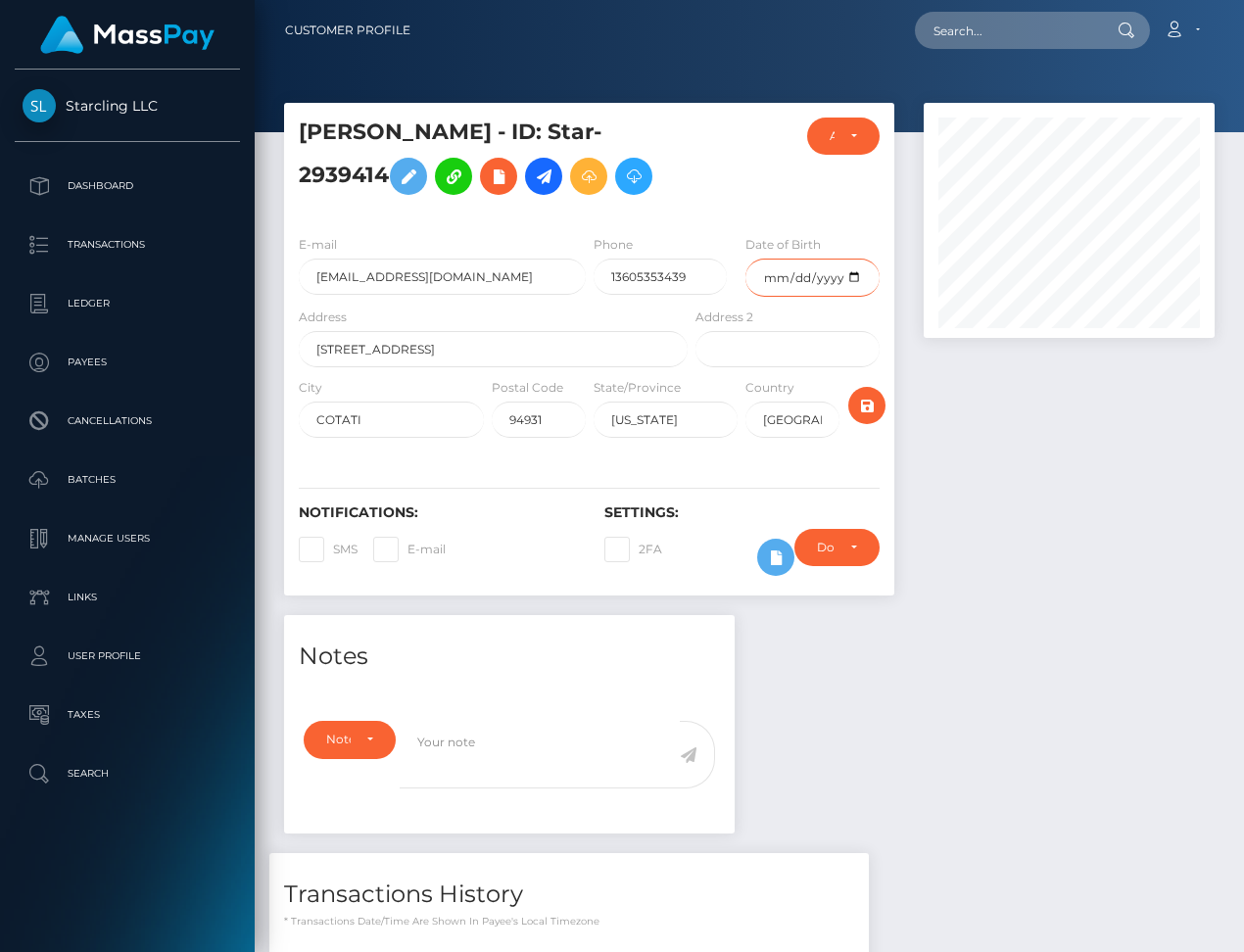
type input "1990-04-19"
click at [872, 404] on icon "submit" at bounding box center [867, 406] width 24 height 25
click at [546, 180] on icon at bounding box center [544, 177] width 24 height 25
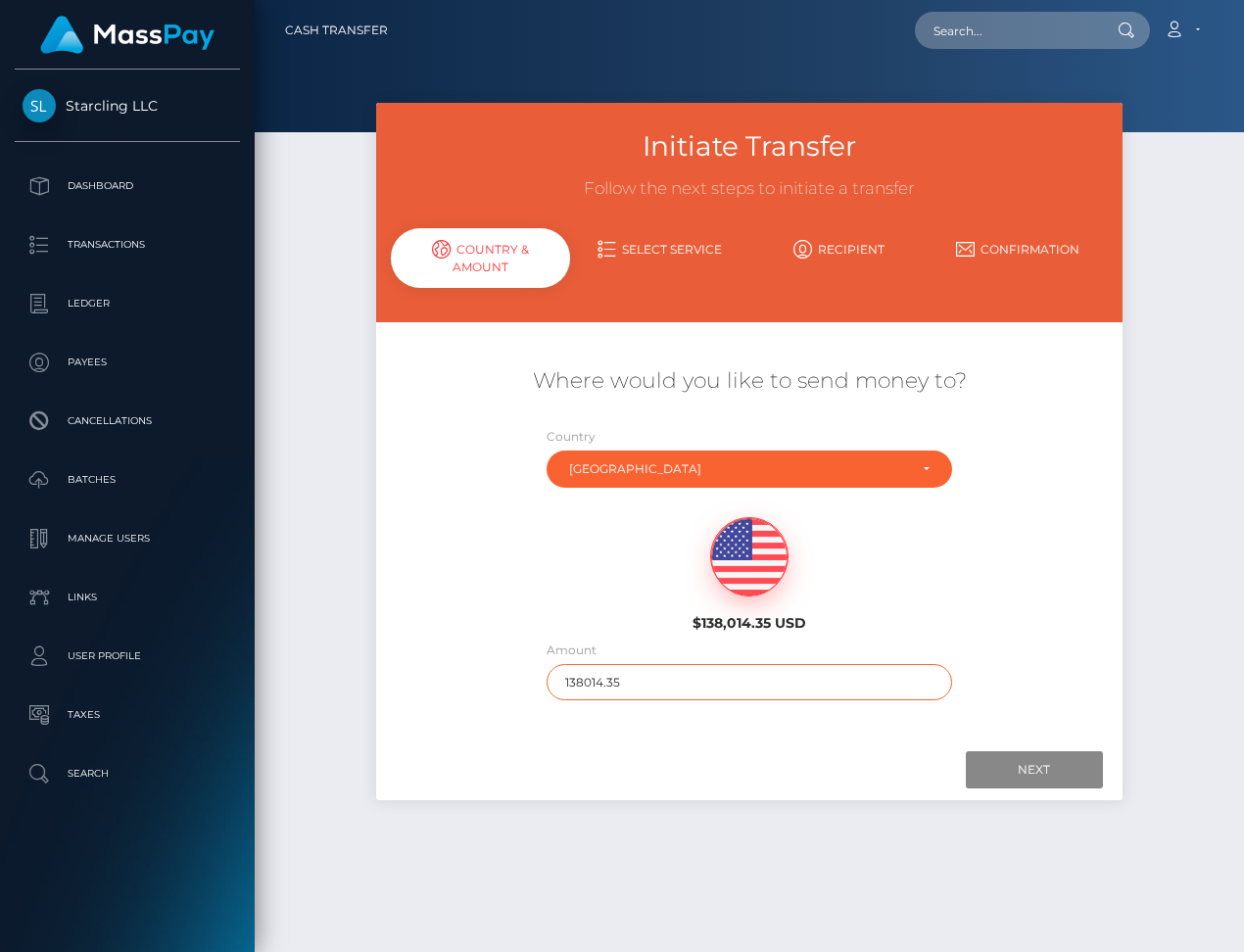
click at [596, 680] on input "138014.35" at bounding box center [749, 682] width 405 height 37
type input "173"
click at [1035, 769] on input "Next" at bounding box center [1035, 769] width 137 height 37
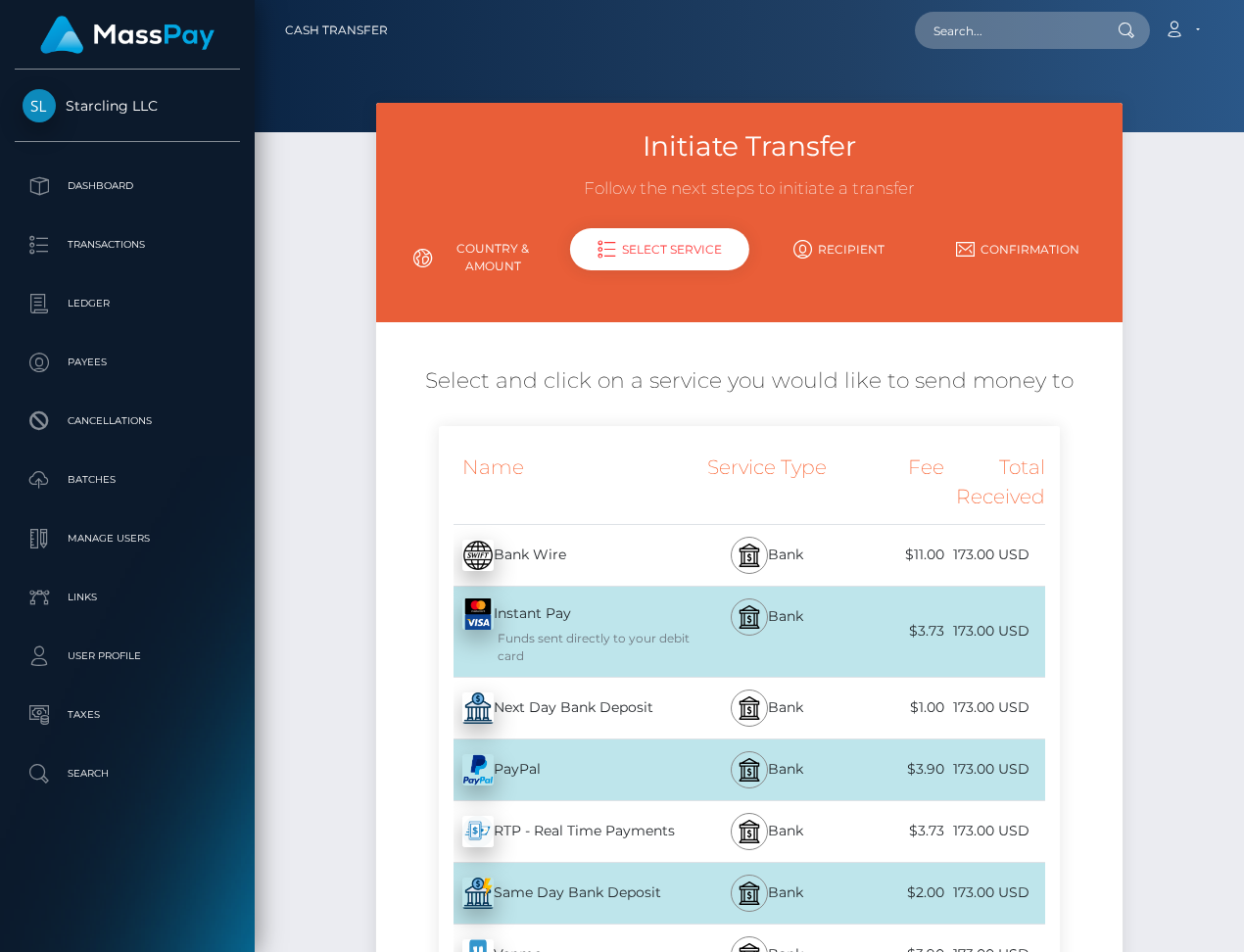
click at [626, 703] on div "Next Day Bank Deposit - USD" at bounding box center [565, 708] width 253 height 55
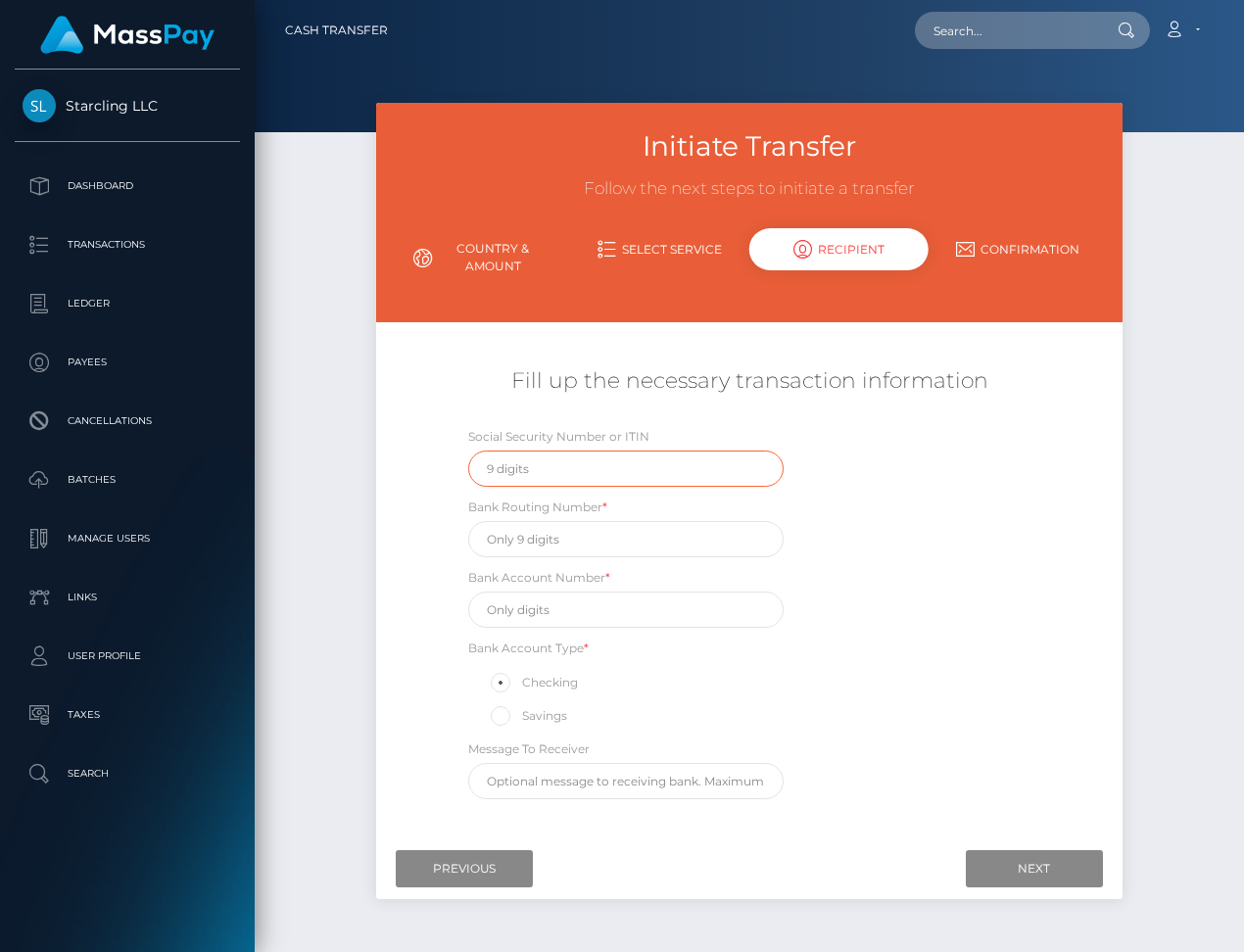
click at [559, 465] on input "text" at bounding box center [626, 469] width 317 height 37
type input "534235653"
click at [594, 531] on input "text" at bounding box center [626, 539] width 317 height 37
paste input "321177586"
type input "321177586"
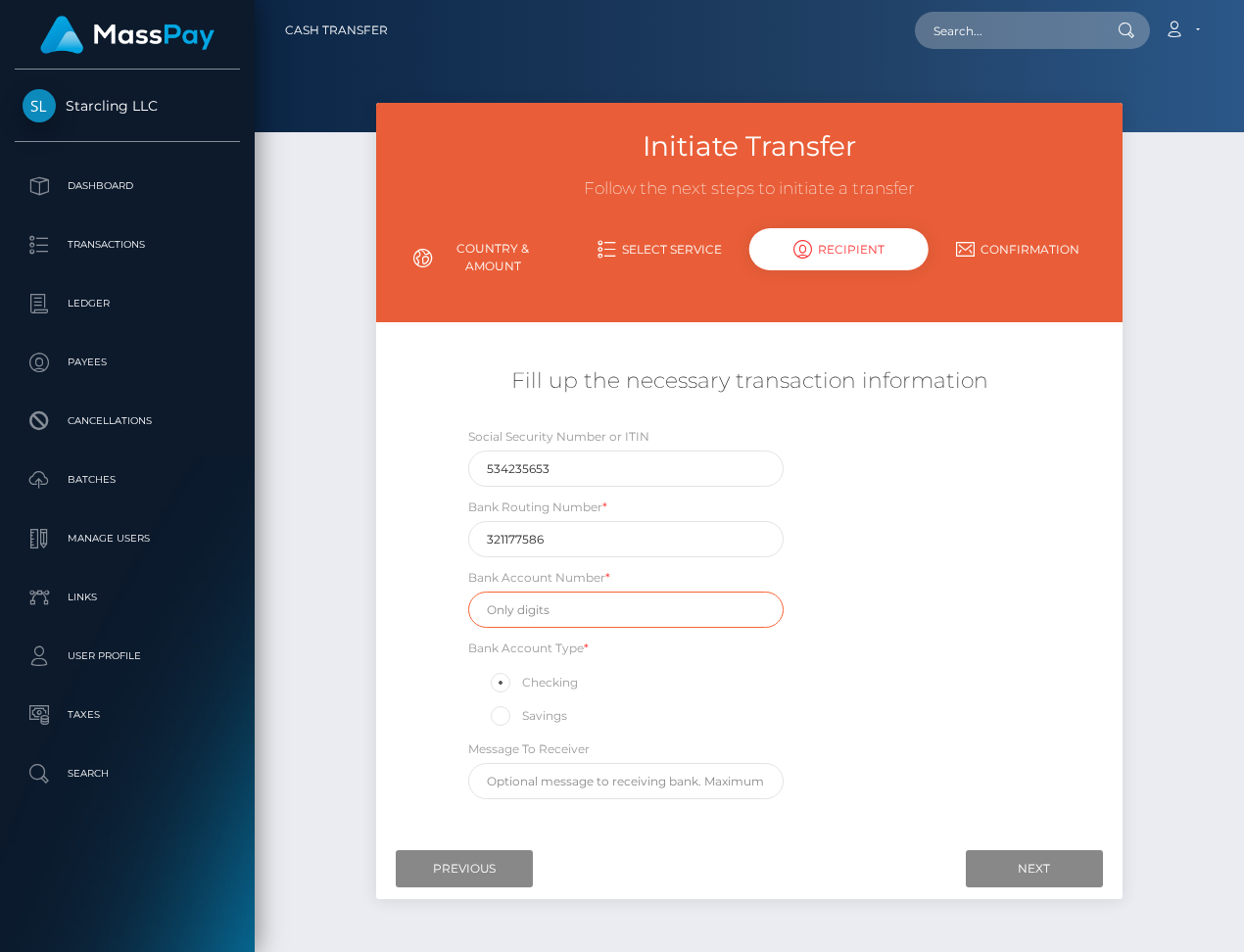
click at [534, 608] on input "text" at bounding box center [626, 610] width 317 height 37
paste input "11000000428650"
type input "11000000428650"
click at [1050, 773] on div "Social Security Number or ITIN 534235653 Bank Routing Number * 321177586 Bank A…" at bounding box center [750, 617] width 622 height 383
click at [1047, 868] on input "Next" at bounding box center [1035, 868] width 137 height 37
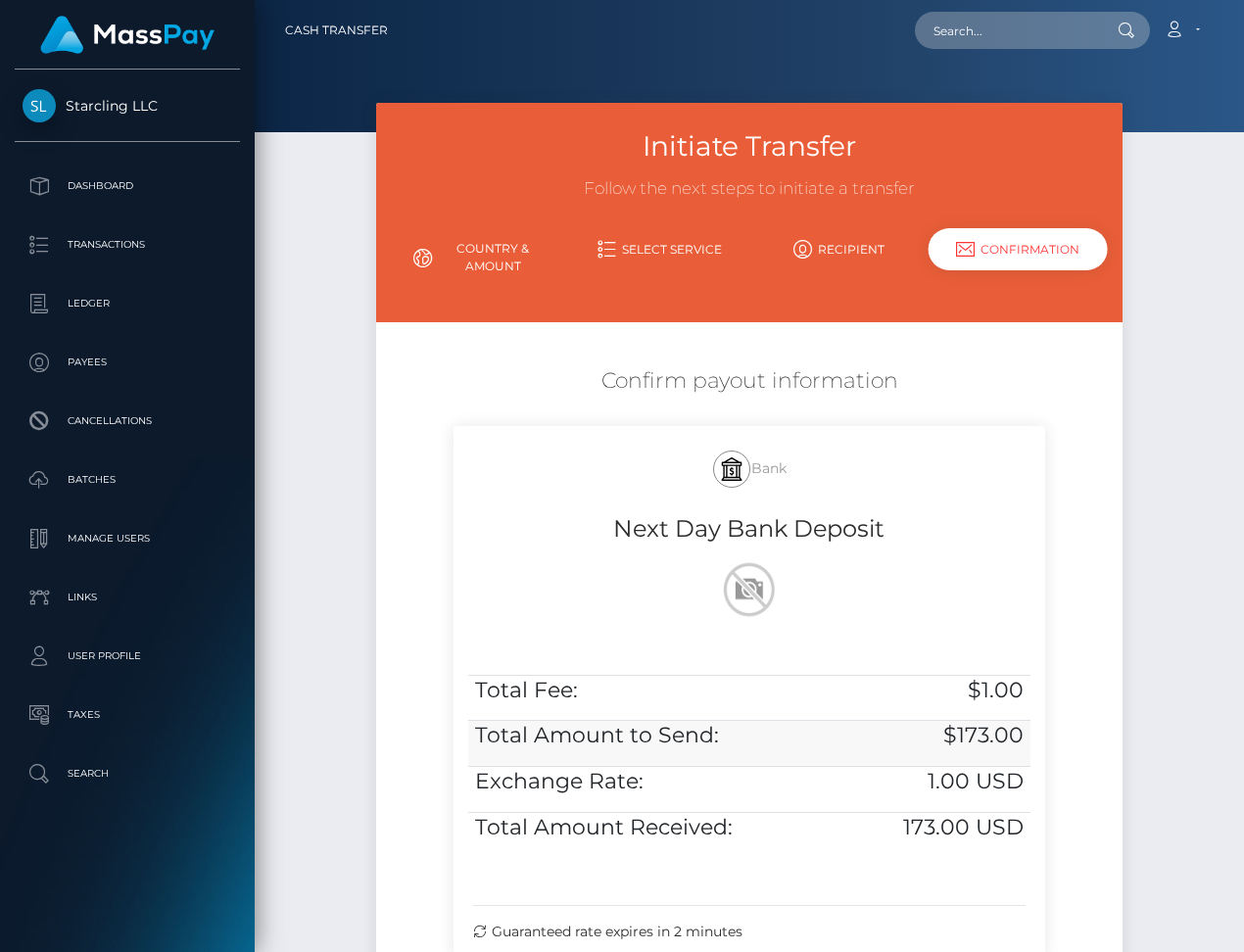
scroll to position [226, 0]
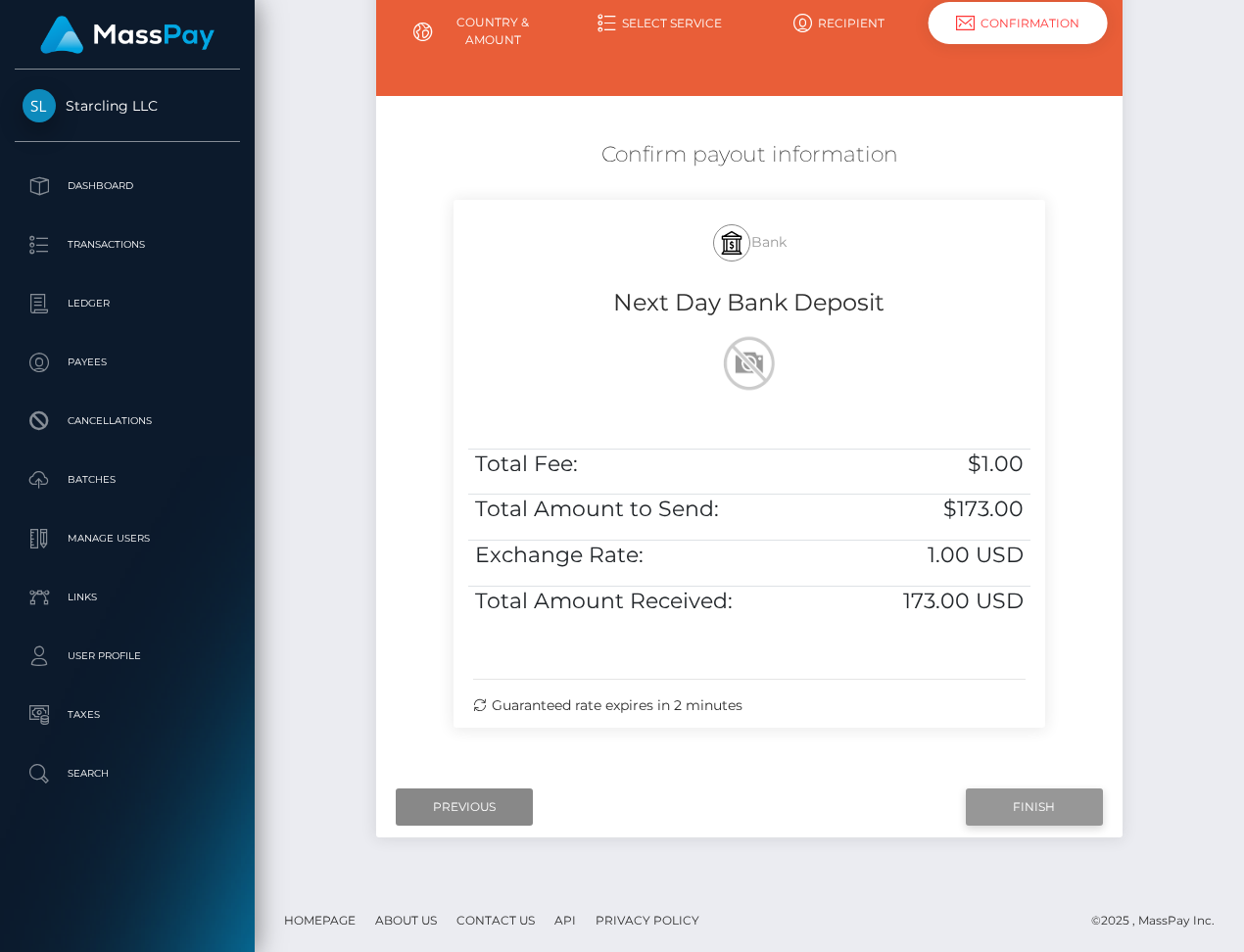
click at [1039, 804] on input "Finish" at bounding box center [1035, 806] width 137 height 37
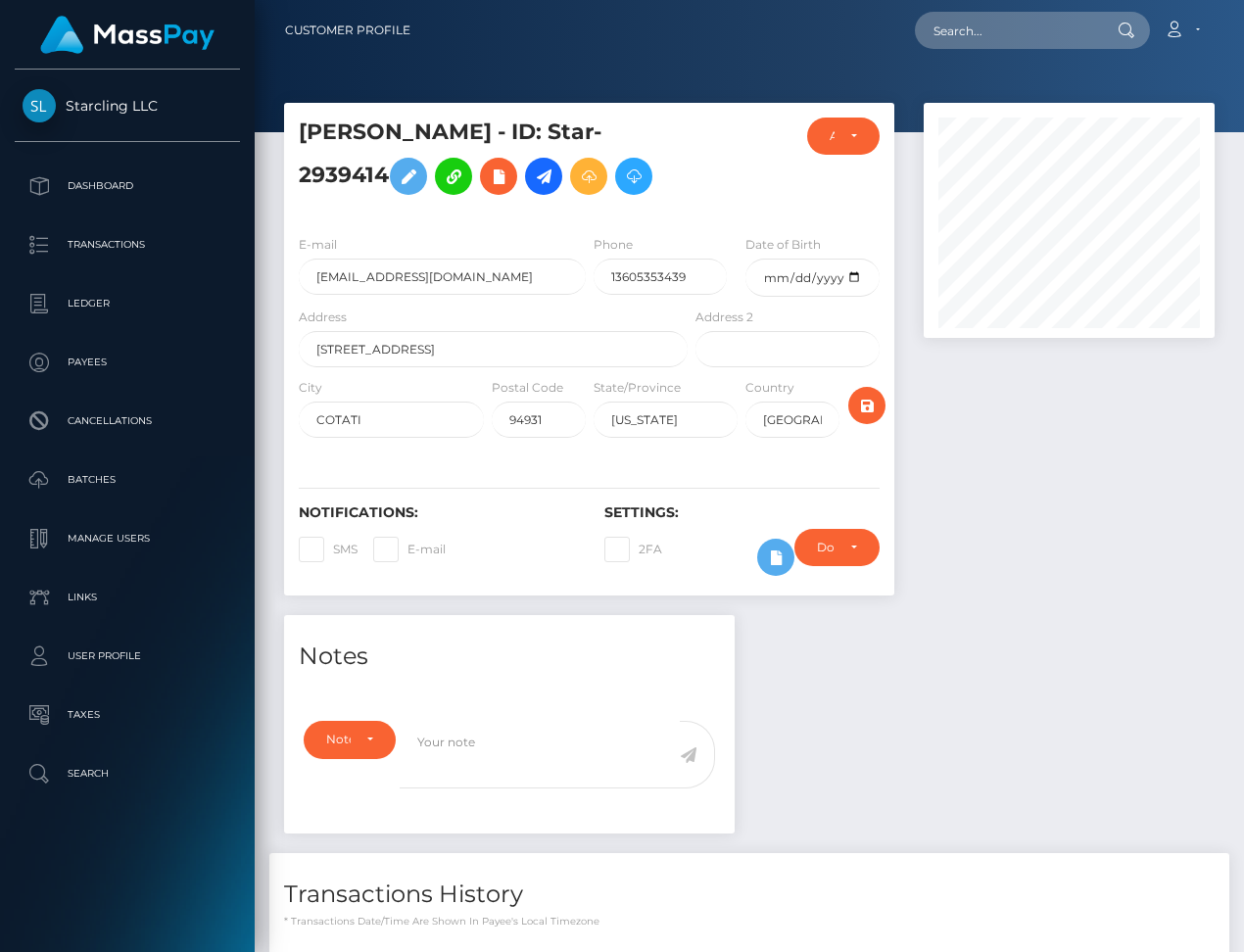
scroll to position [312, 0]
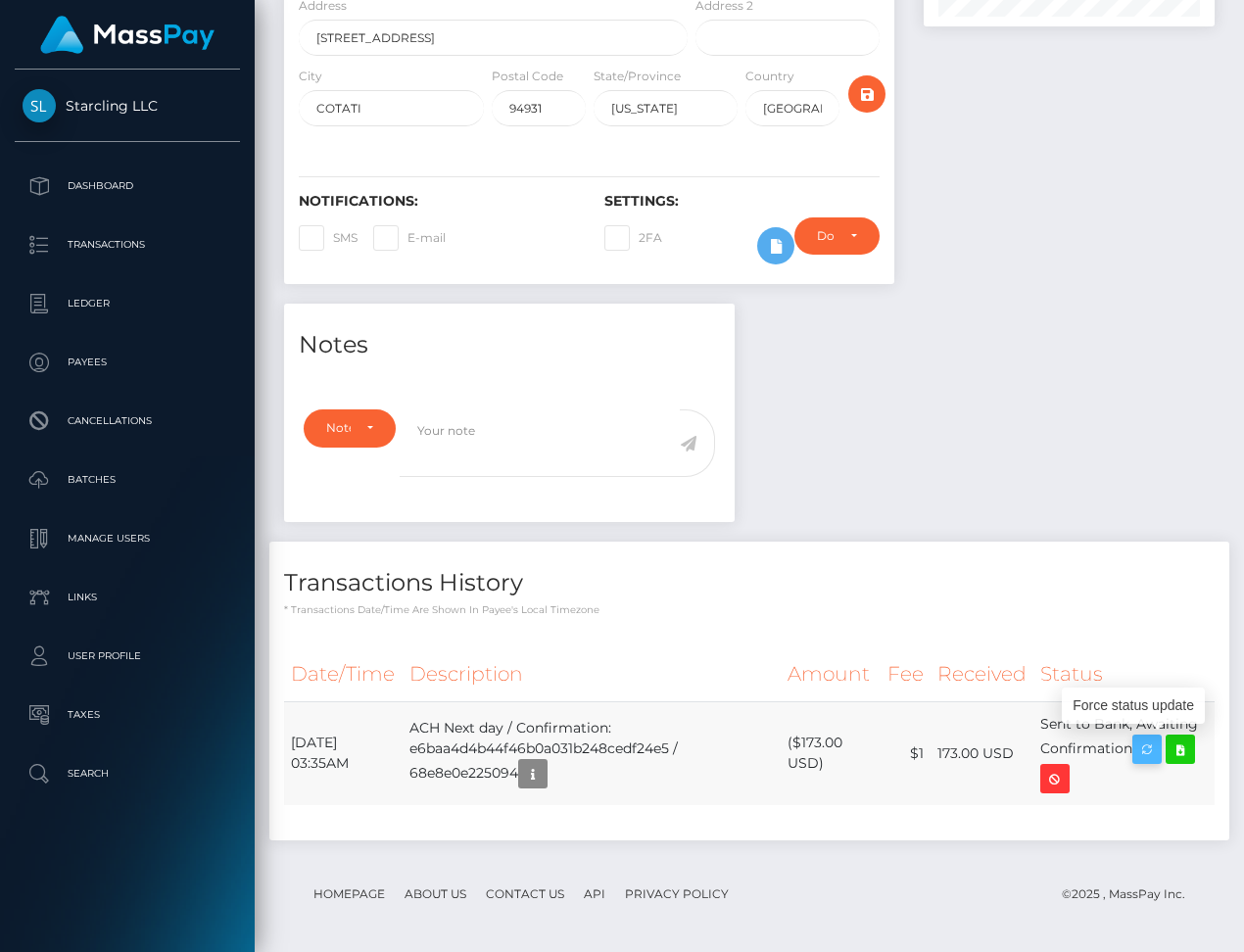
drag, startPoint x: 291, startPoint y: 735, endPoint x: 1155, endPoint y: 747, distance: 864.1
click at [1155, 747] on tr "October 10, 2025 03:35AM ACH Next day / Confirmation: e6baa4d4b44f46b0a031b248c…" at bounding box center [749, 752] width 930 height 104
copy tr "October 10, 2025 03:35AM ACH Next day / Confirmation: e6baa4d4b44f46b0a031b248c…"
click at [1187, 745] on icon at bounding box center [1180, 749] width 24 height 25
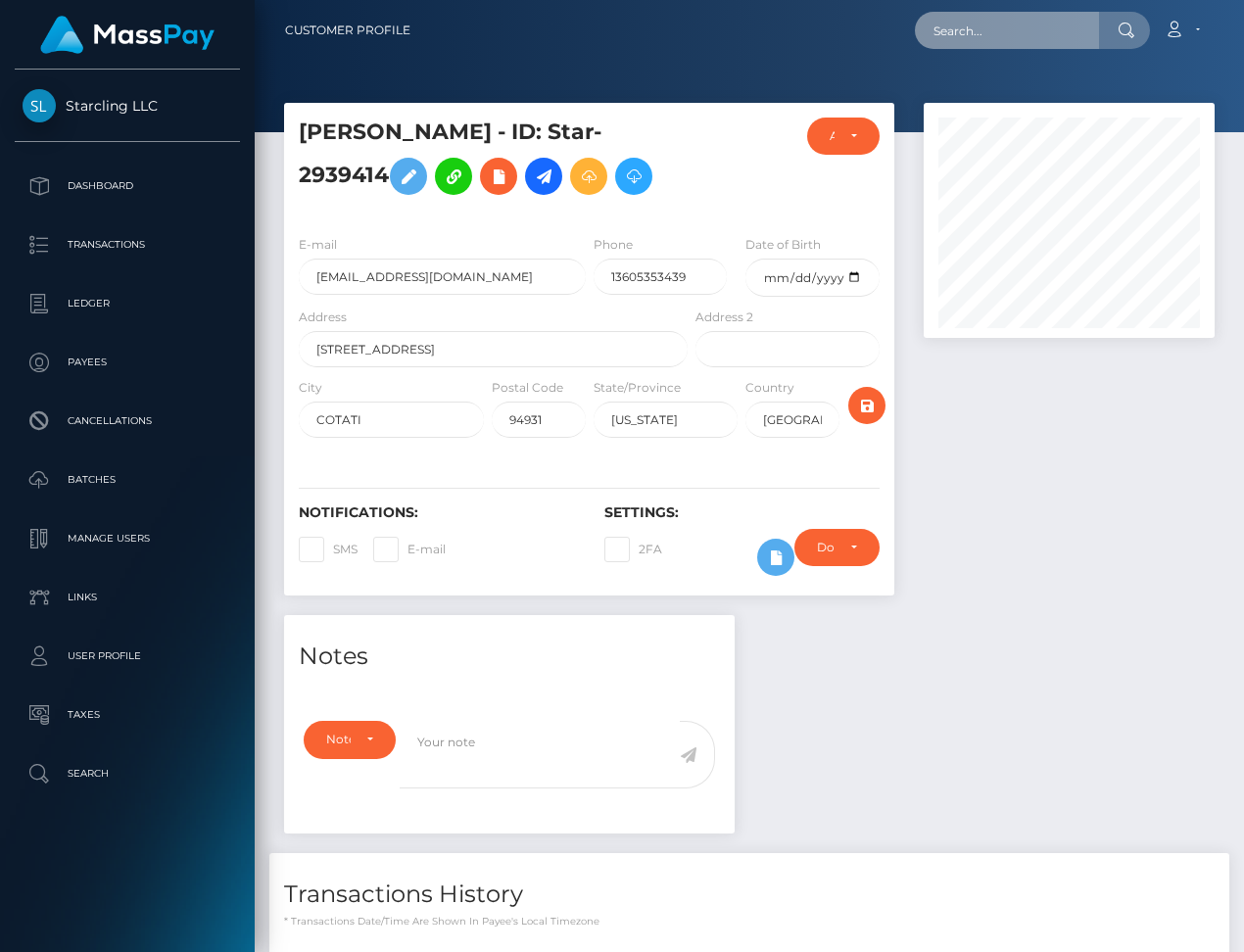
click at [1000, 33] on input "text" at bounding box center [1006, 30] width 184 height 37
paste input "2971902"
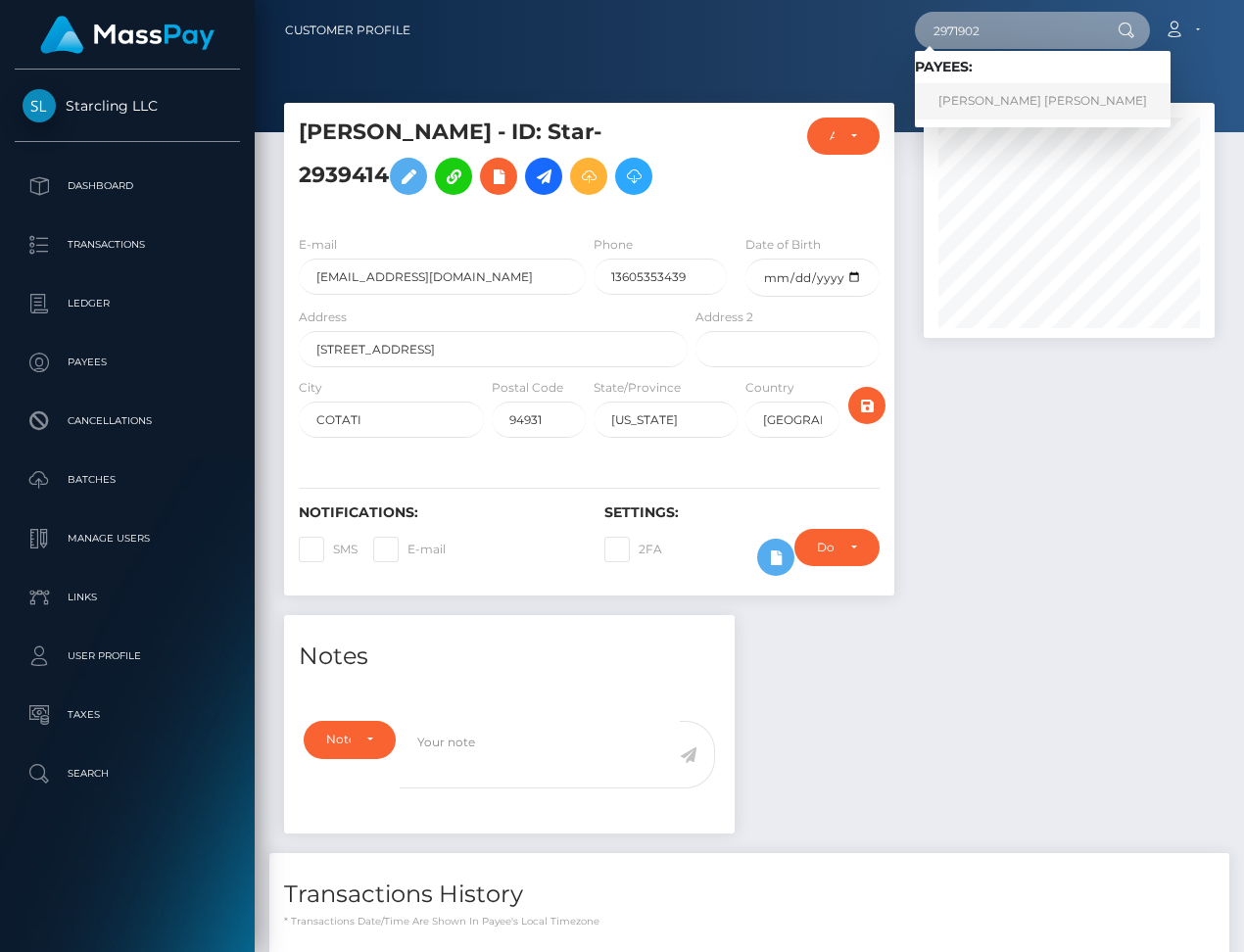
type input "2971902"
click at [1018, 99] on link "Cody James Miller" at bounding box center [1041, 101] width 255 height 37
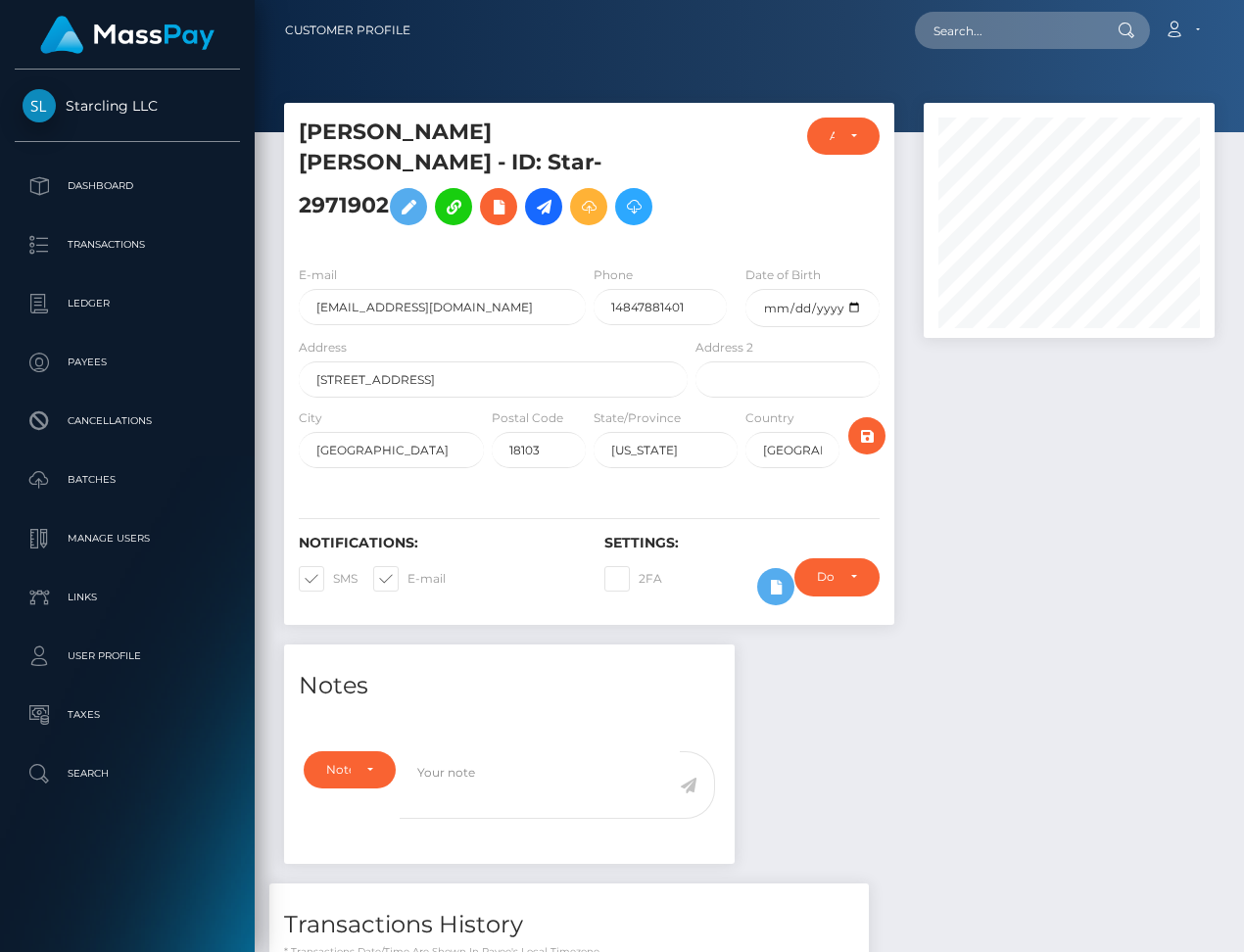
click at [407, 571] on span at bounding box center [407, 578] width 0 height 15
click at [407, 566] on input "E-mail" at bounding box center [413, 572] width 13 height 13
checkbox input "false"
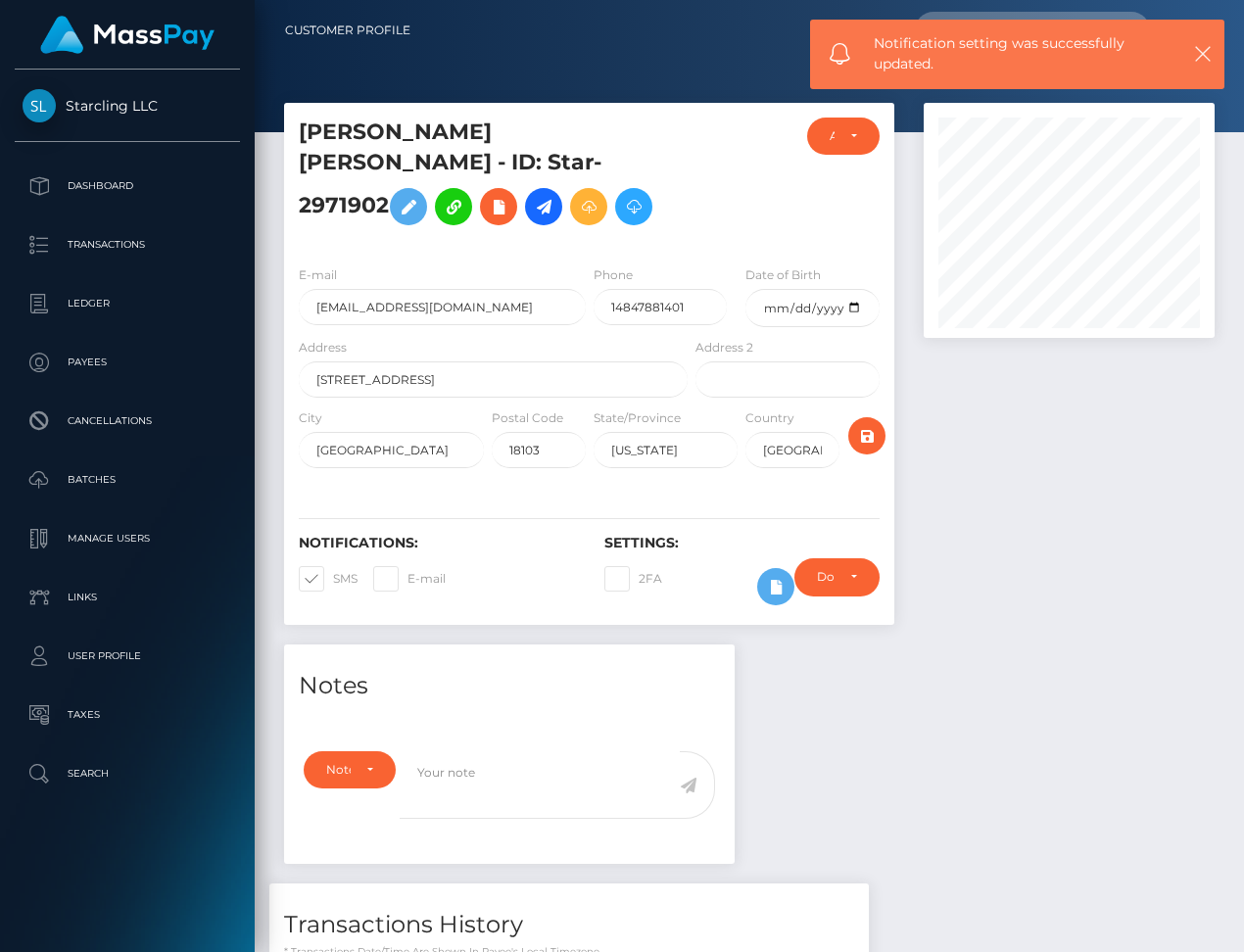
click at [333, 571] on span at bounding box center [333, 578] width 0 height 15
click at [333, 566] on input "SMS" at bounding box center [339, 572] width 13 height 13
checkbox input "false"
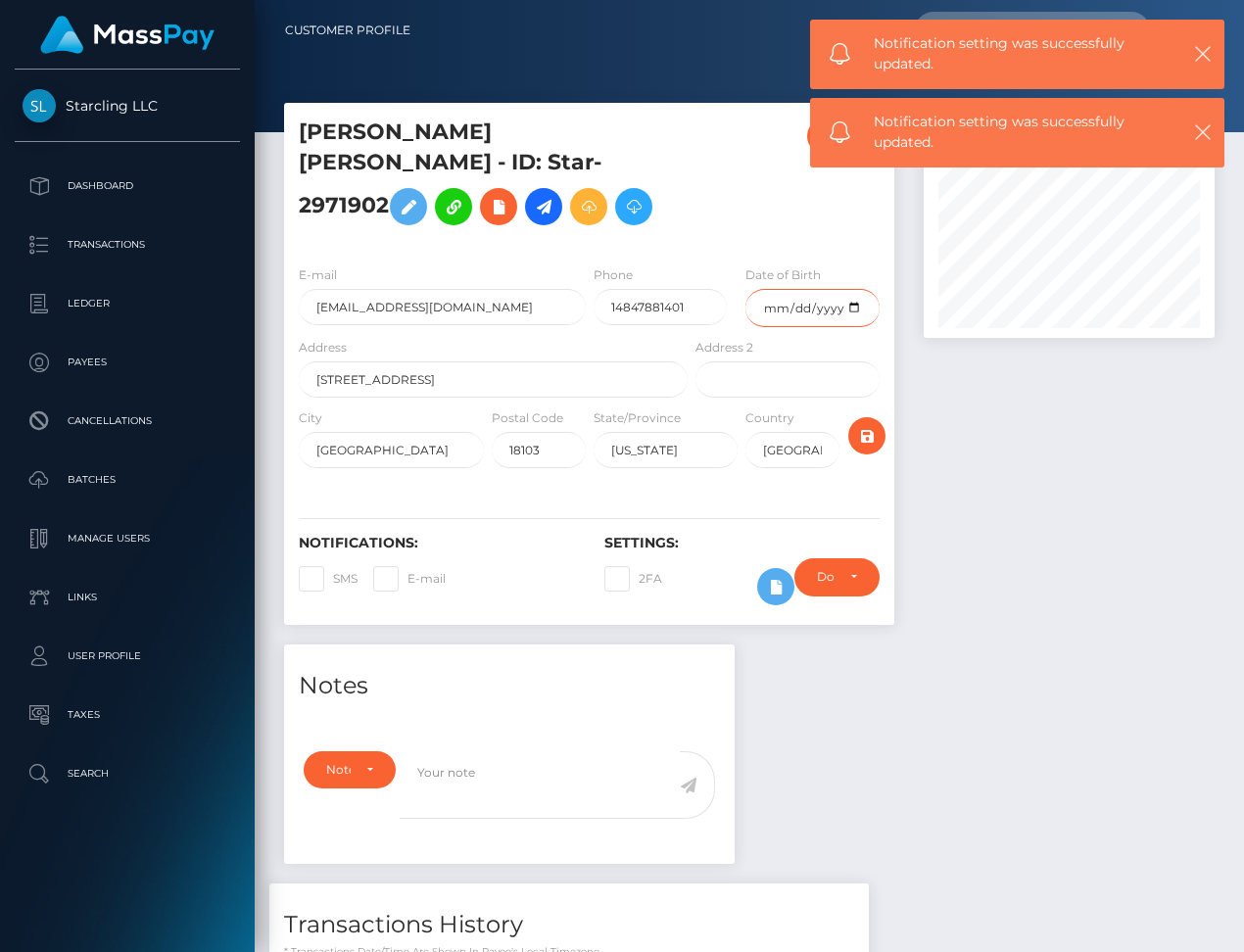
click at [855, 289] on input "date" at bounding box center [812, 308] width 134 height 38
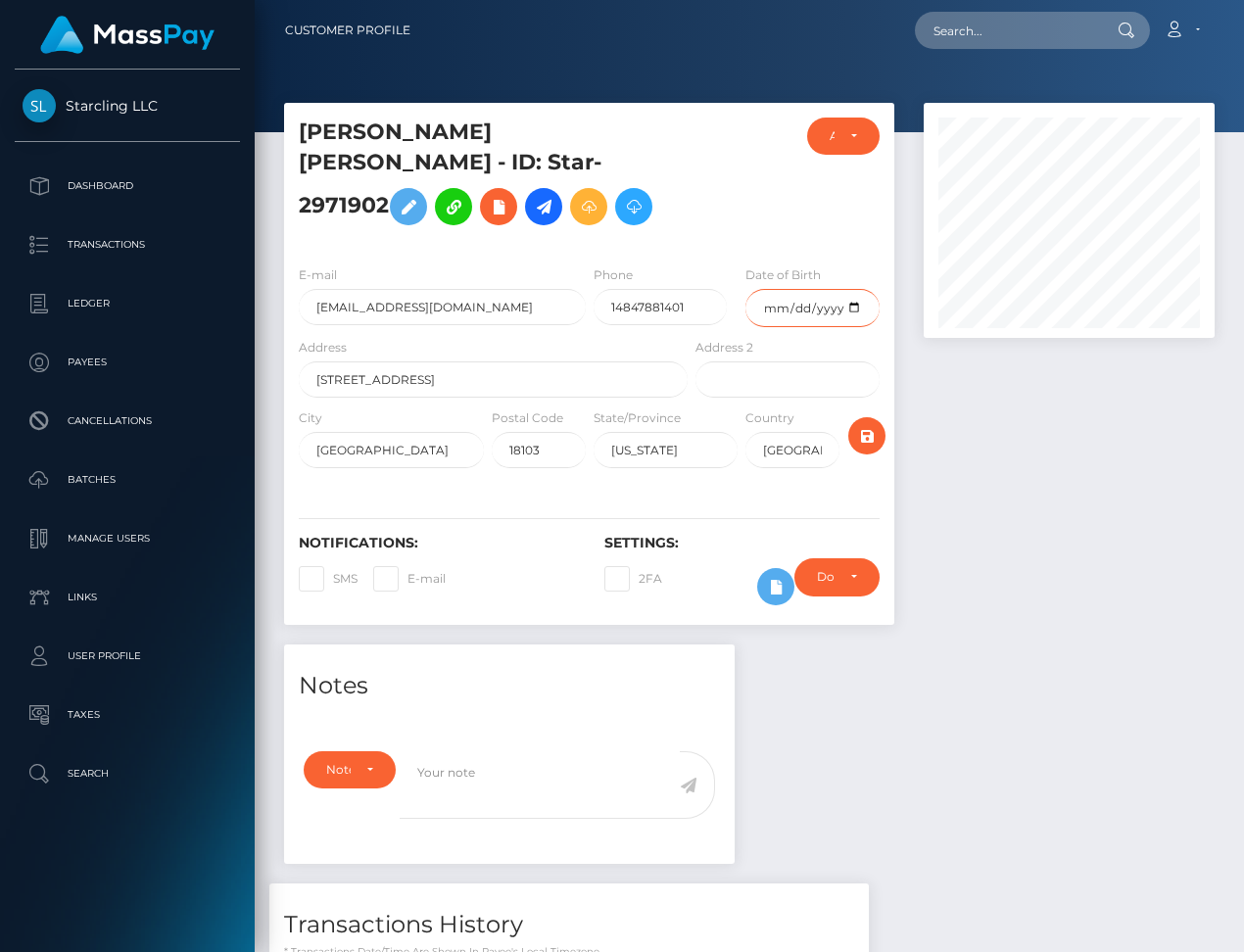
type input "[DATE]"
click at [869, 424] on icon "submit" at bounding box center [867, 436] width 24 height 25
click at [552, 195] on icon at bounding box center [544, 206] width 24 height 25
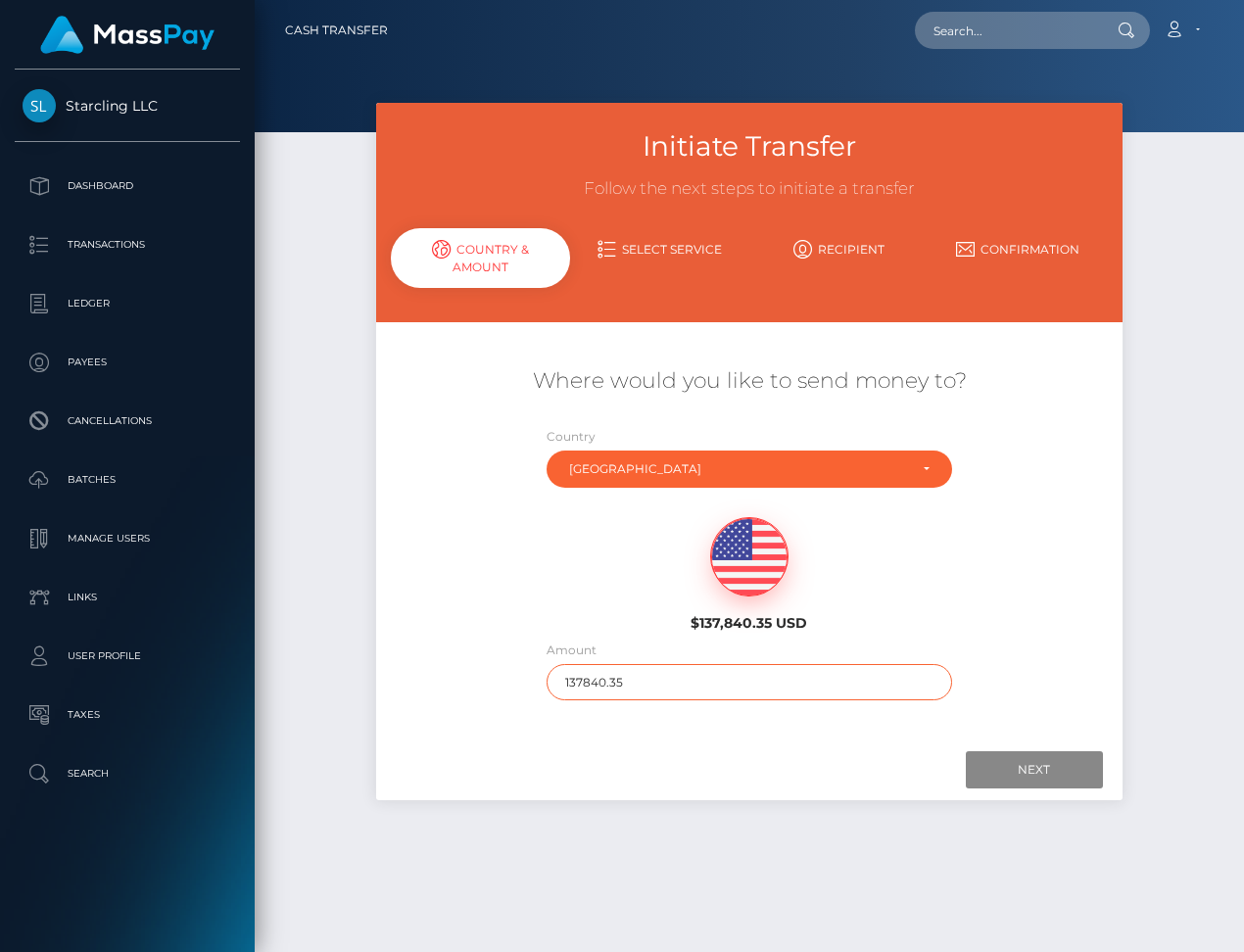
click at [607, 680] on input "137840.35" at bounding box center [749, 682] width 405 height 37
type input "1110"
click at [1022, 763] on input "Next" at bounding box center [1035, 769] width 137 height 37
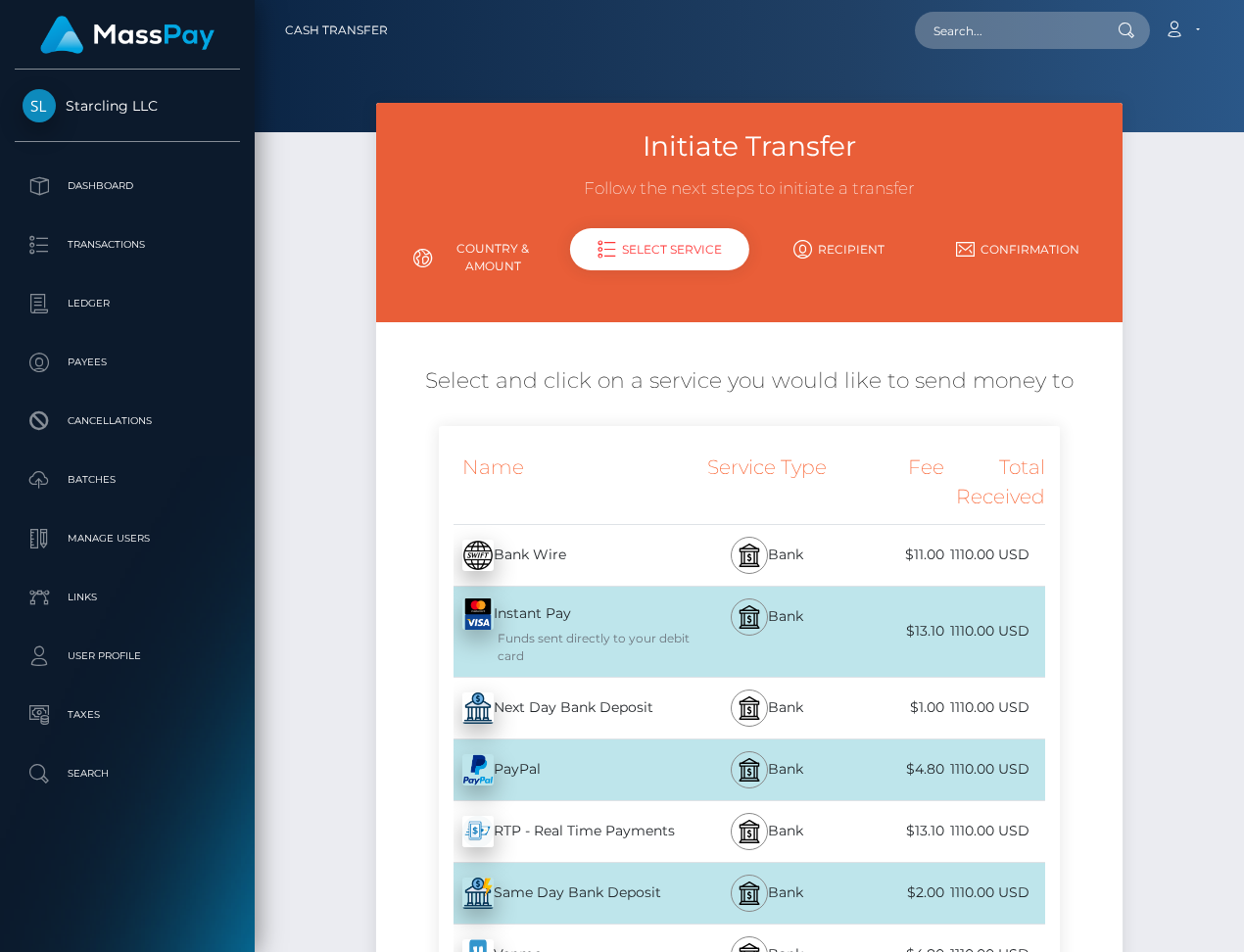
click at [625, 704] on div "Next Day Bank Deposit - USD" at bounding box center [565, 708] width 253 height 55
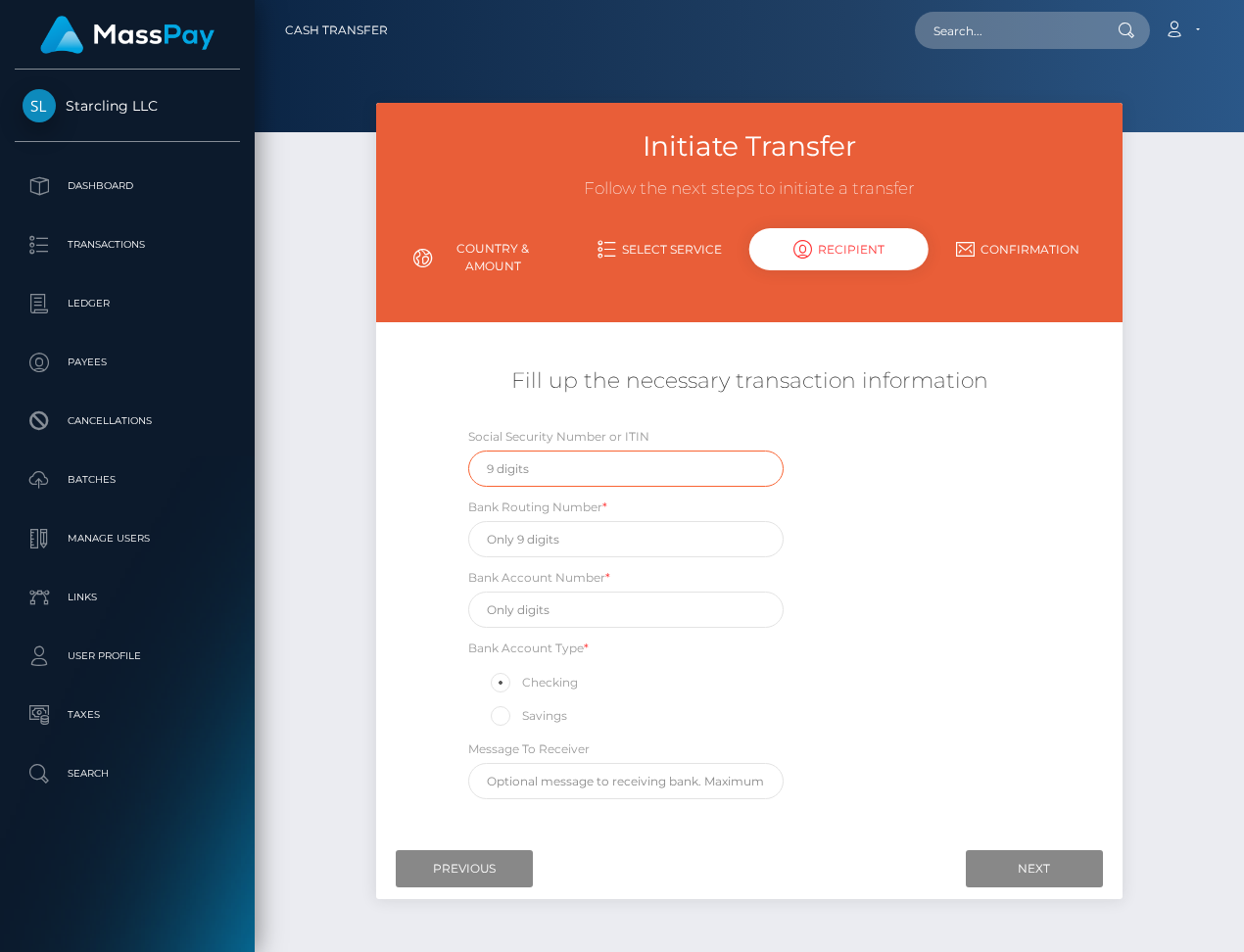
click at [526, 473] on input "text" at bounding box center [626, 469] width 317 height 37
type input "334109343"
click at [666, 539] on input "text" at bounding box center [626, 539] width 317 height 37
paste input "031000503"
type input "031000503"
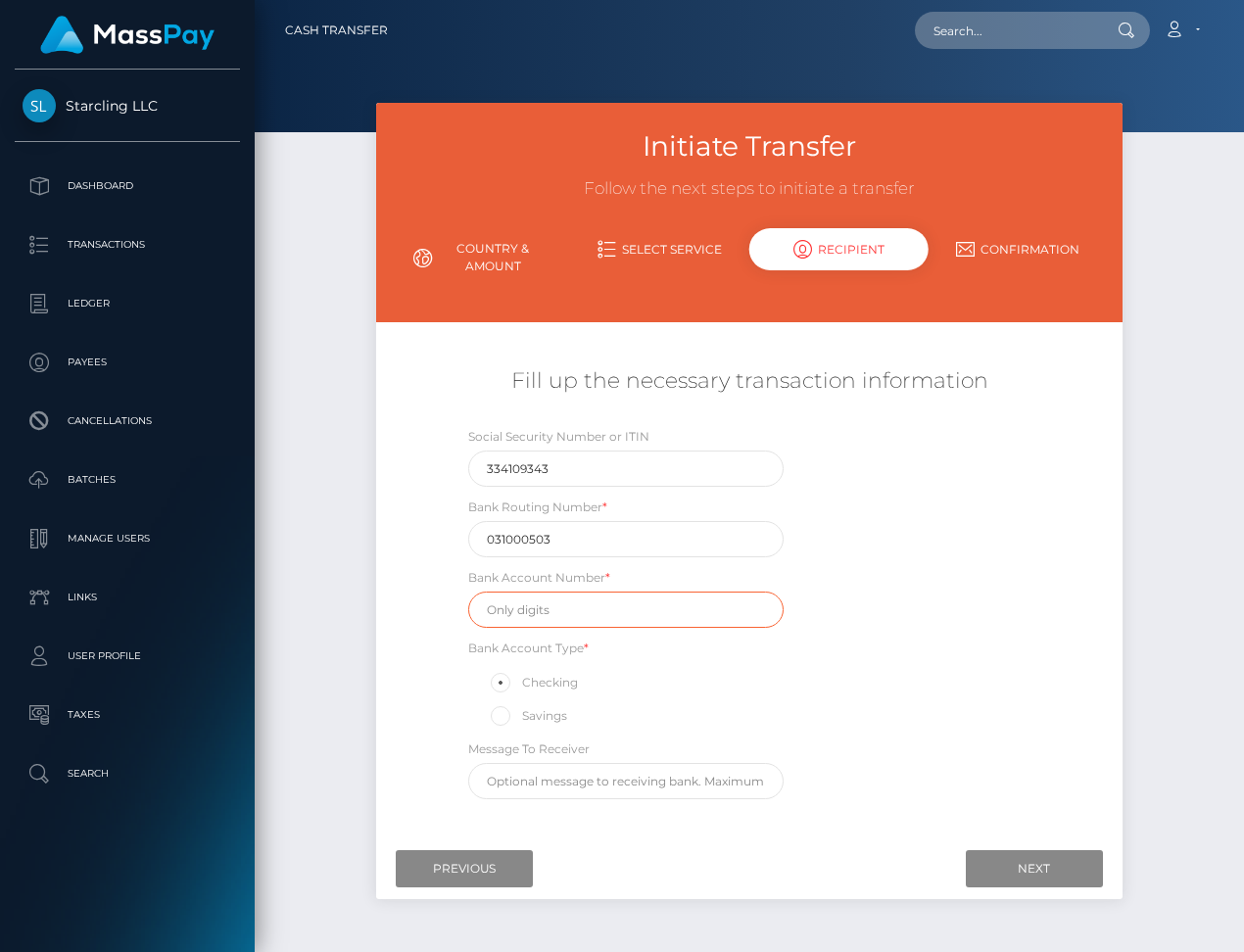
click at [622, 611] on input "text" at bounding box center [626, 610] width 317 height 37
paste input "6908001719"
type input "6908001719"
click at [1011, 731] on div "Social Security Number or ITIN 334109343 Bank Routing Number * 031000503 Bank A…" at bounding box center [750, 617] width 622 height 383
click at [1018, 859] on input "Next" at bounding box center [1035, 868] width 137 height 37
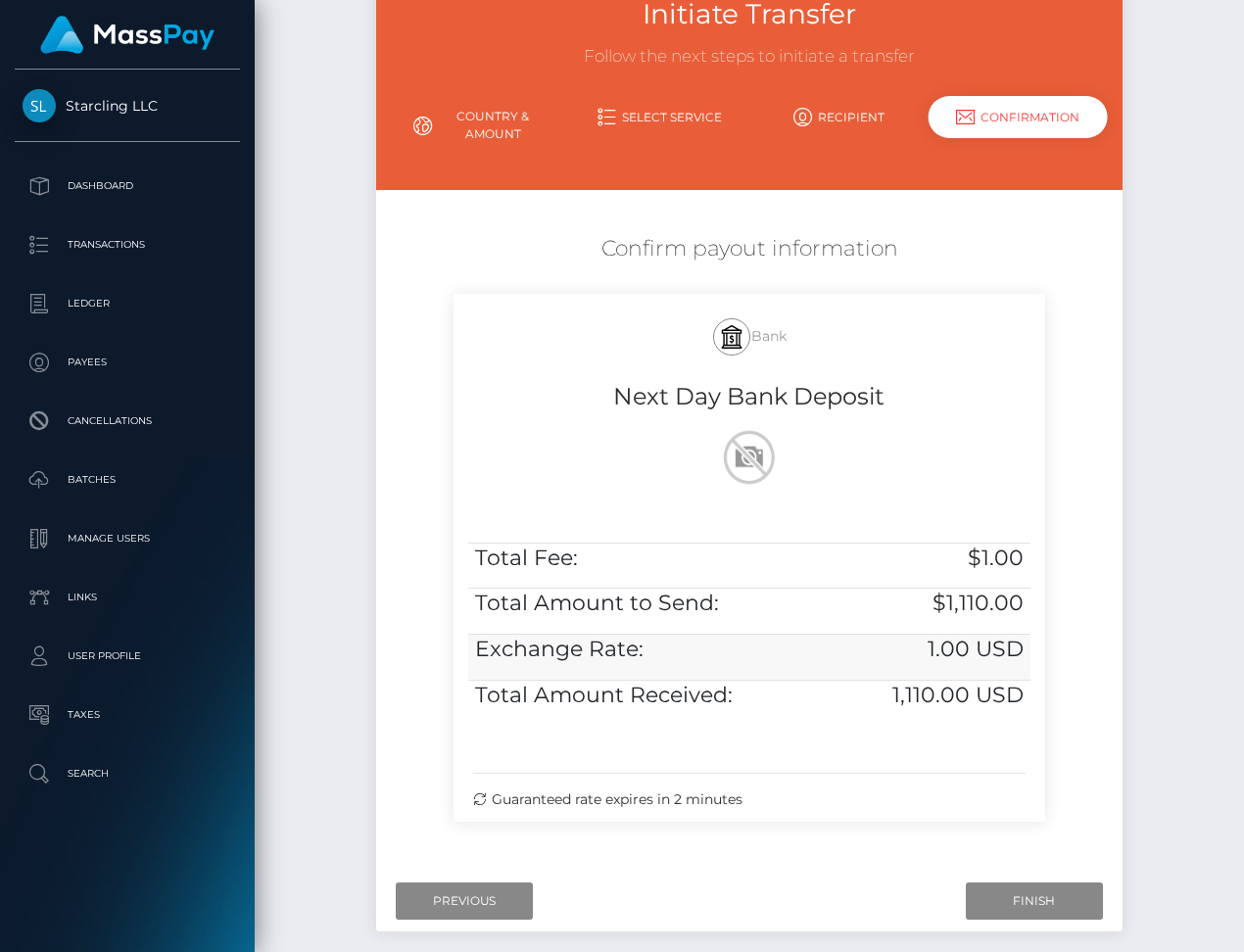
scroll to position [226, 0]
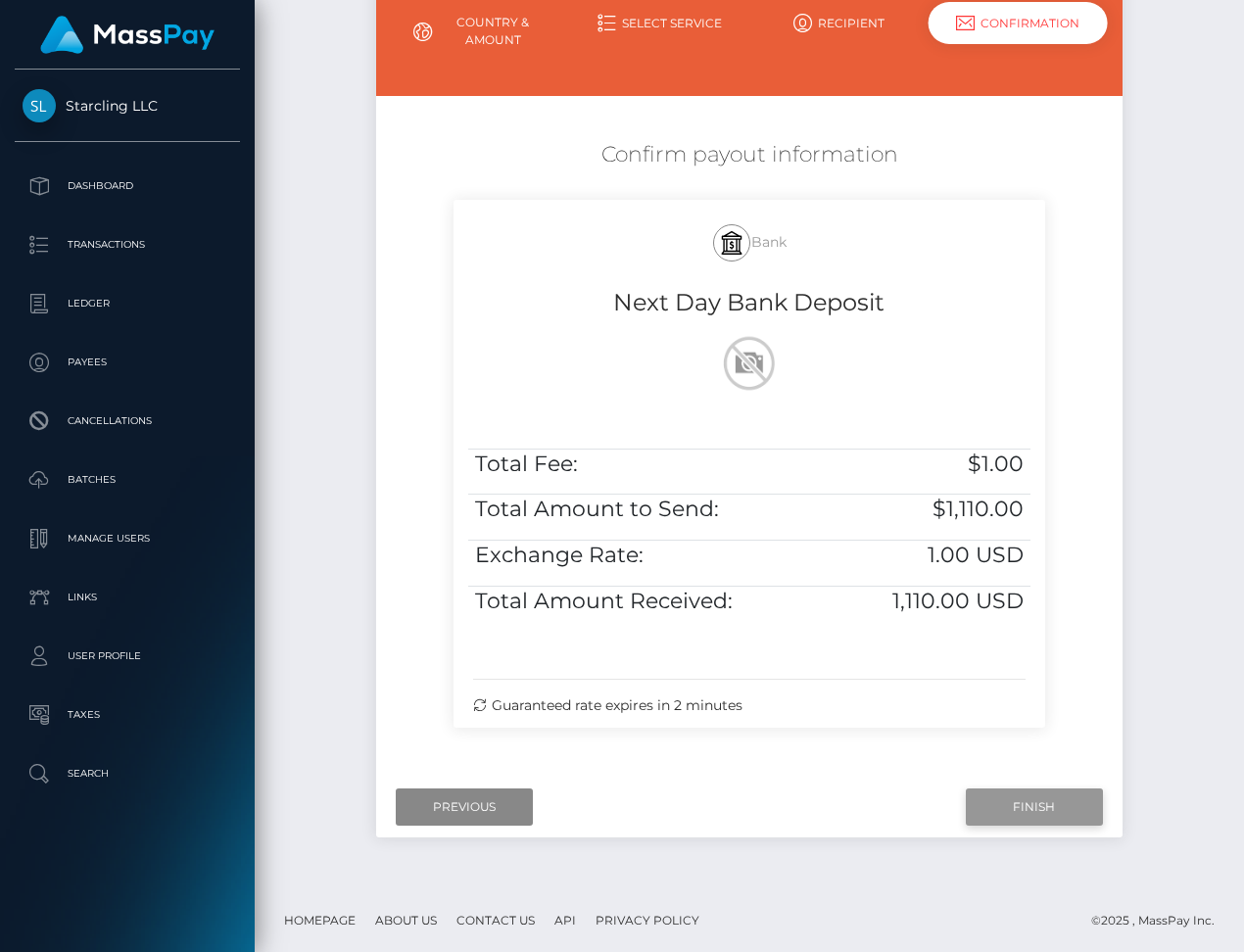
click at [1004, 800] on input "Finish" at bounding box center [1035, 806] width 137 height 37
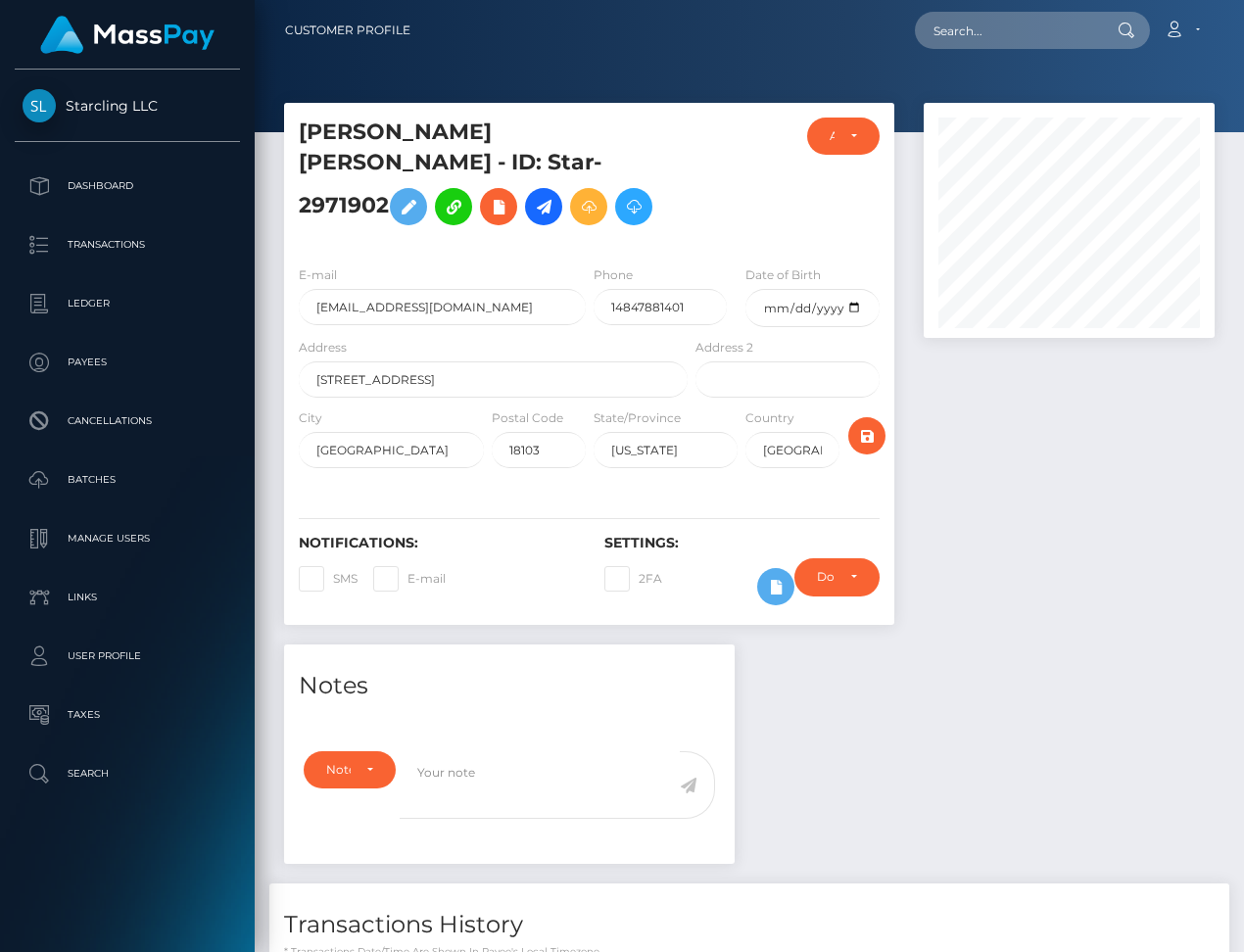
scroll to position [312, 0]
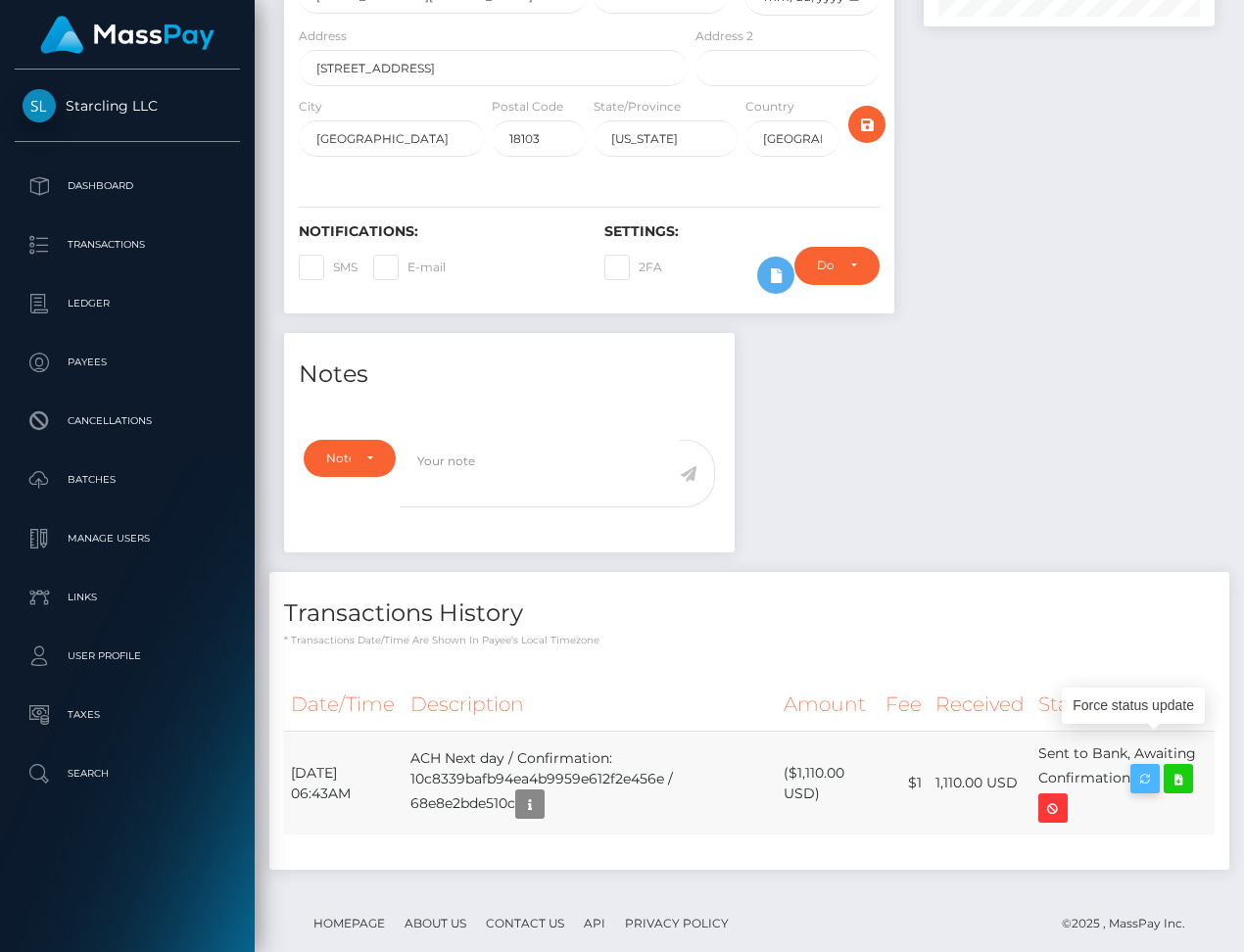
drag, startPoint x: 292, startPoint y: 738, endPoint x: 1153, endPoint y: 750, distance: 861.1
click at [1153, 750] on tr "[DATE] 06:43AM ACH Next day / Confirmation: 10c8339bafb94ea4b9959e612f2e456e / …" at bounding box center [749, 783] width 930 height 104
copy tr "[DATE] 06:43AM ACH Next day / Confirmation: 10c8339bafb94ea4b9959e612f2e456e / …"
click at [1190, 766] on icon at bounding box center [1178, 778] width 24 height 25
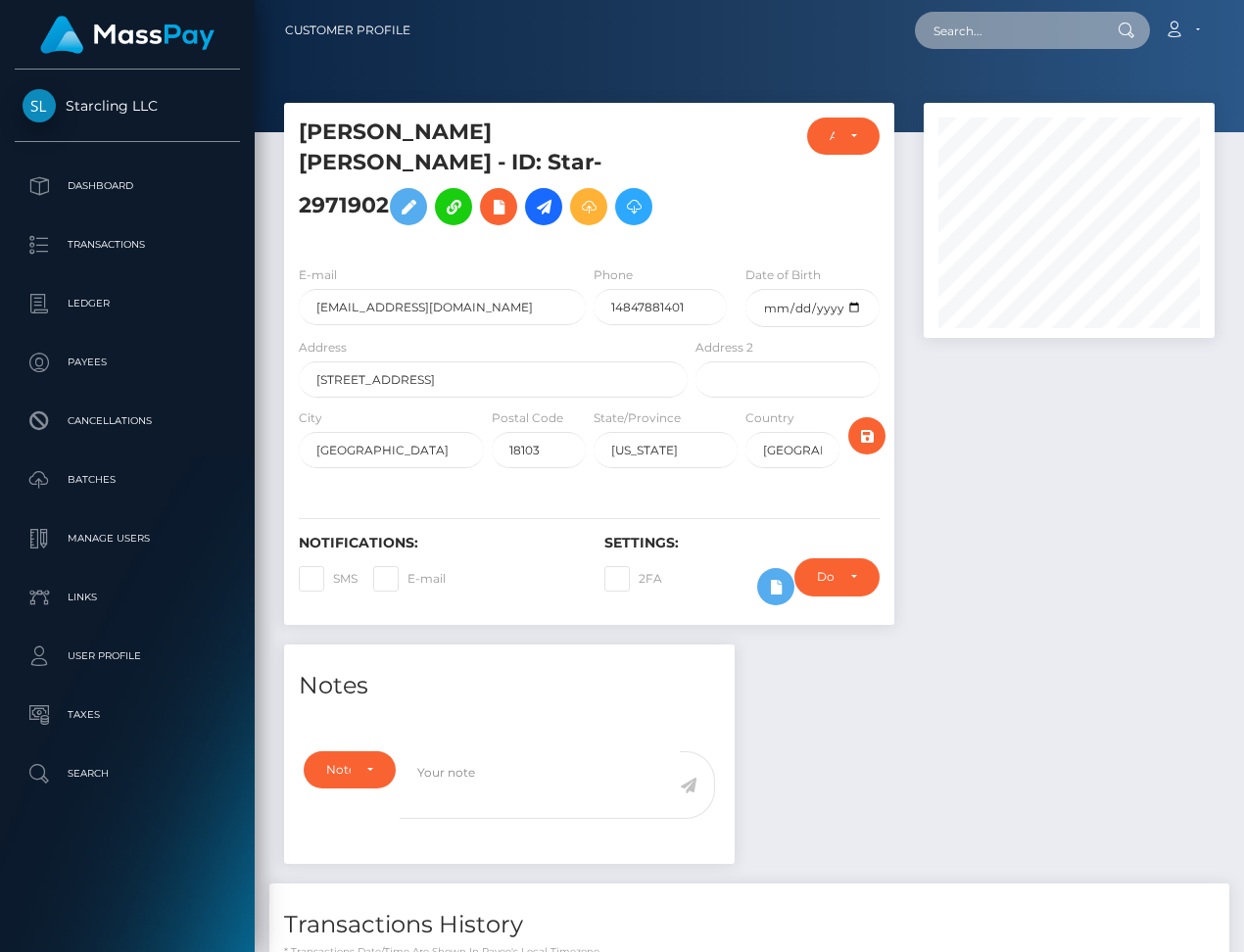
click at [992, 34] on input "text" at bounding box center [1006, 30] width 184 height 37
paste input "84303"
type input "84303"
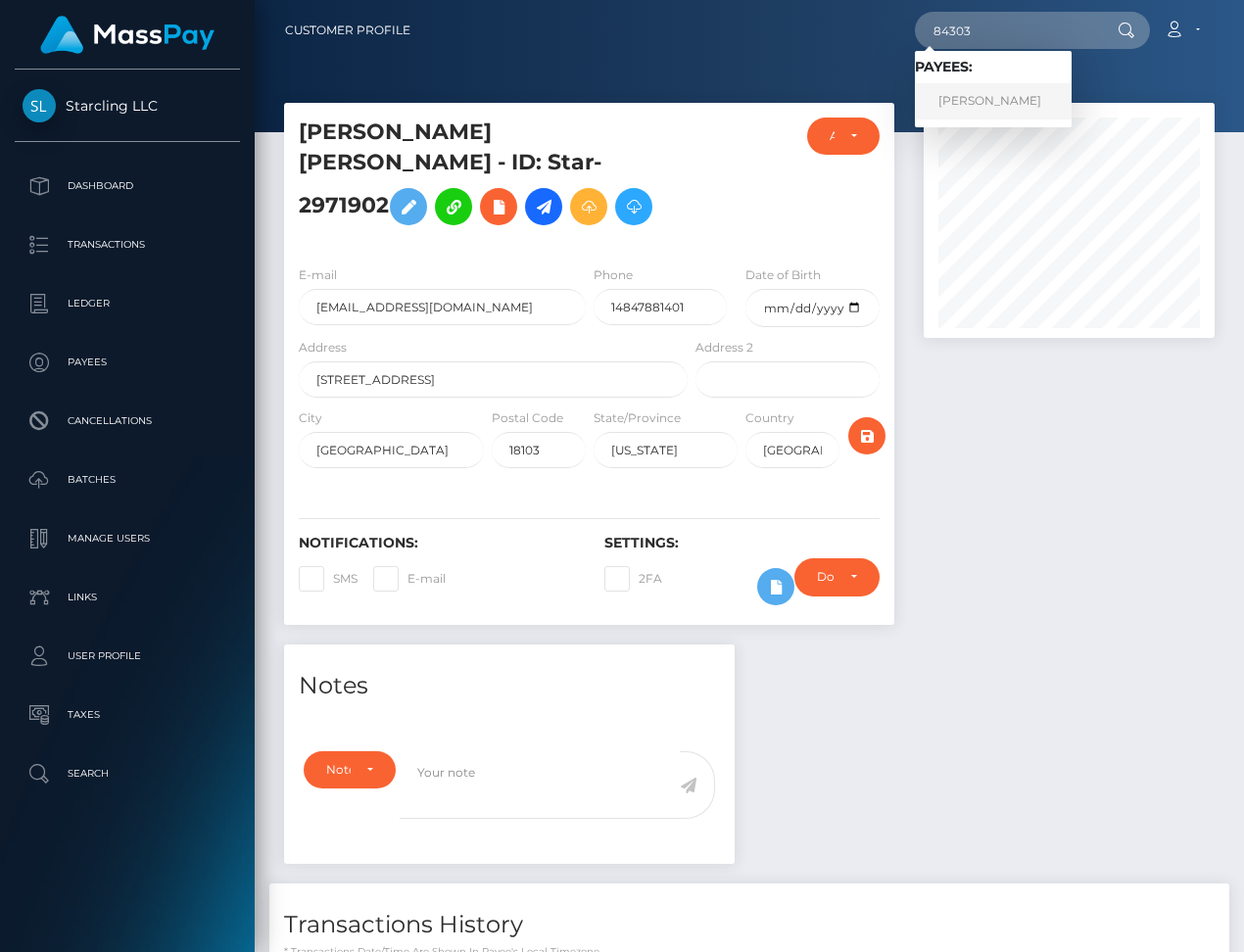
click at [1012, 99] on link "[PERSON_NAME]" at bounding box center [993, 101] width 157 height 37
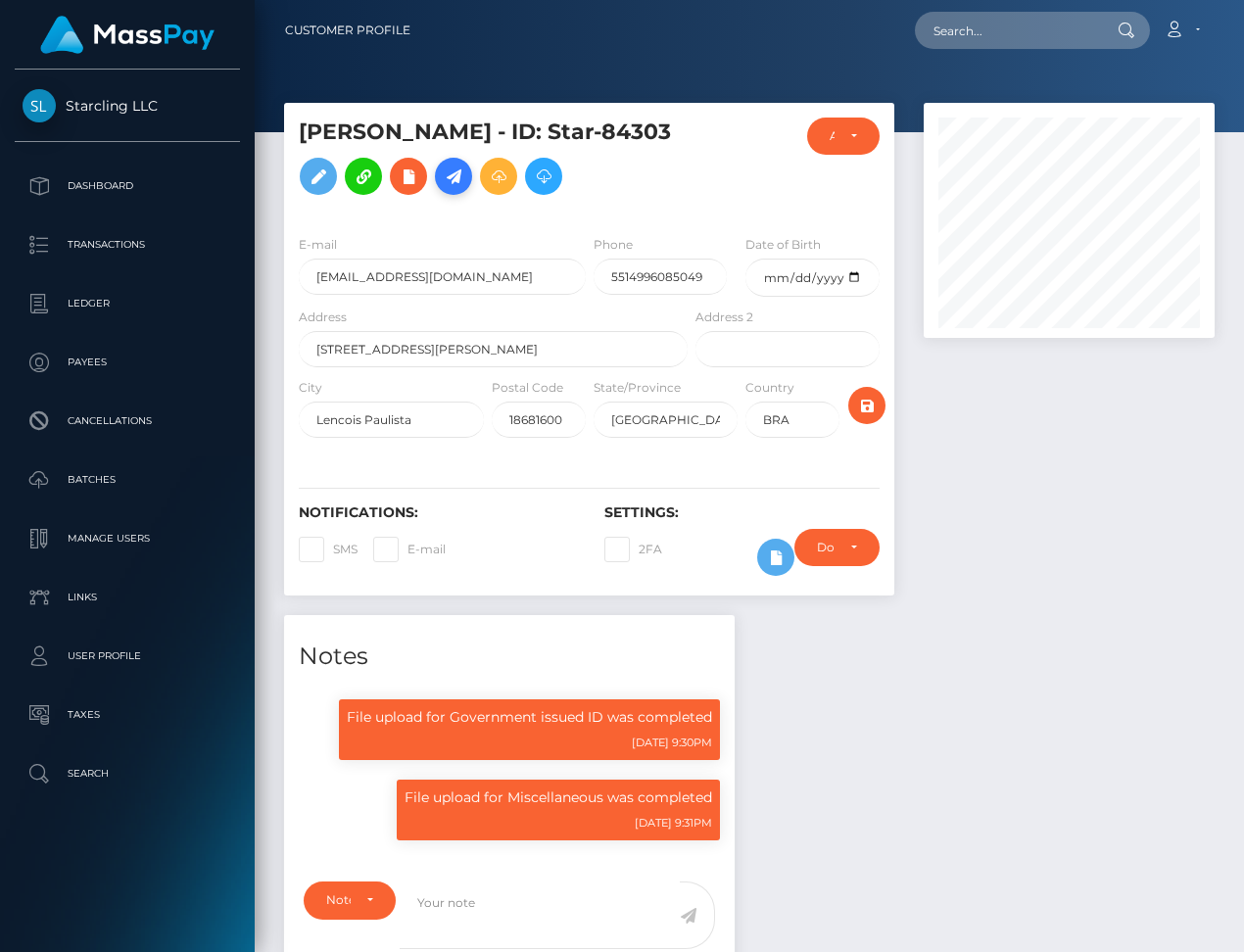
click at [466, 180] on icon at bounding box center [454, 177] width 24 height 25
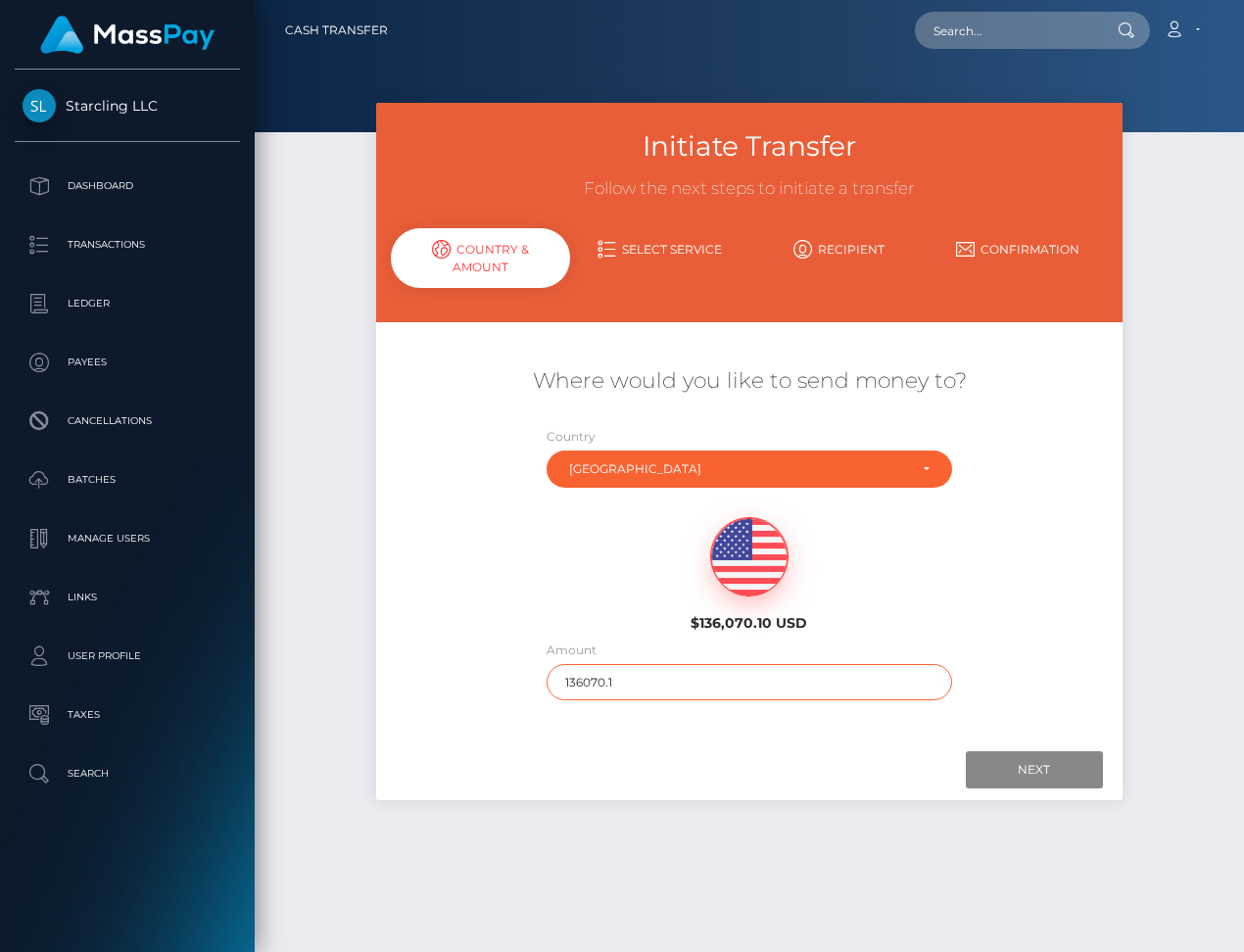
click at [620, 680] on input "136070.1" at bounding box center [749, 682] width 405 height 37
type input "1750"
click at [1011, 777] on input "Next" at bounding box center [1035, 769] width 137 height 37
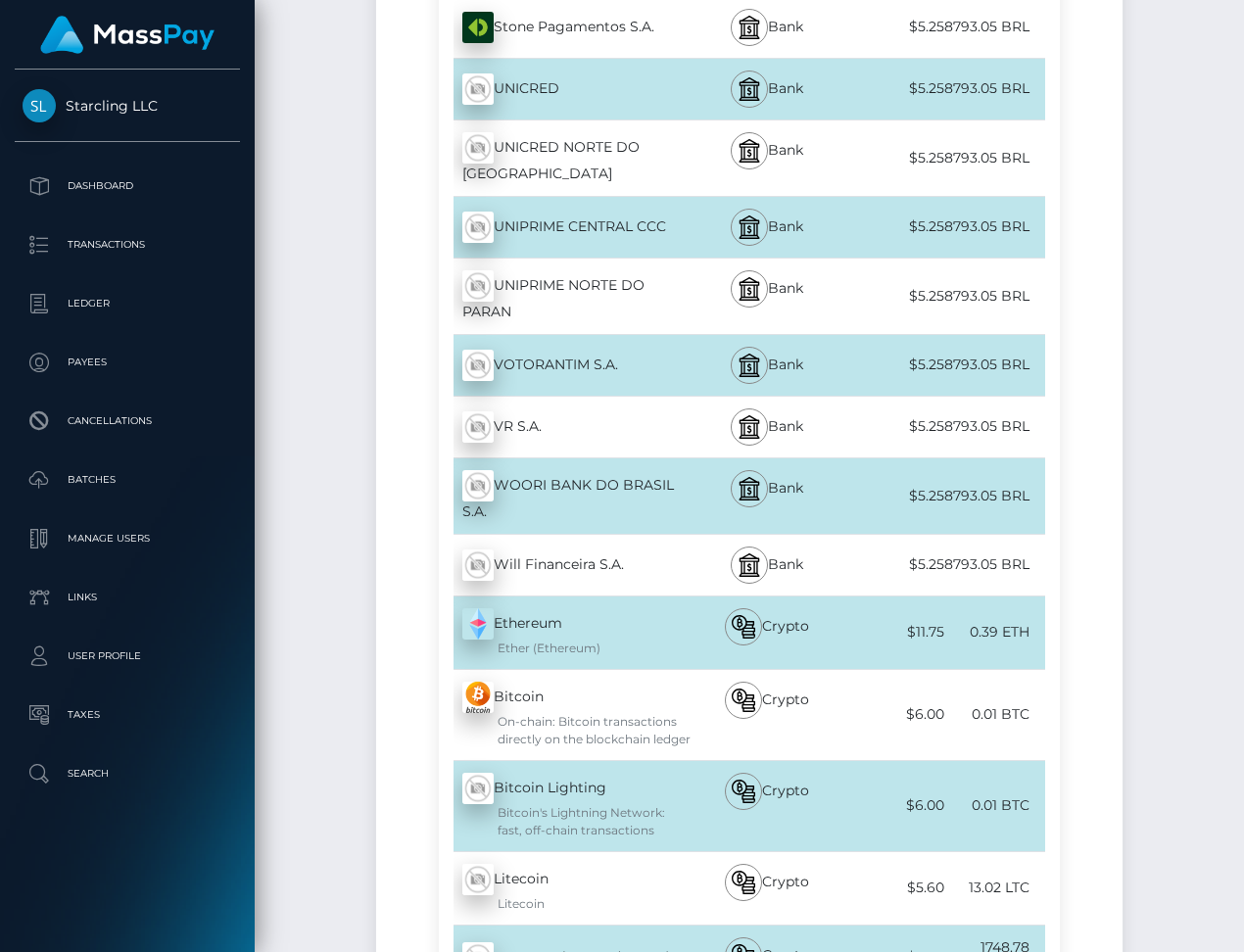
scroll to position [6812, 0]
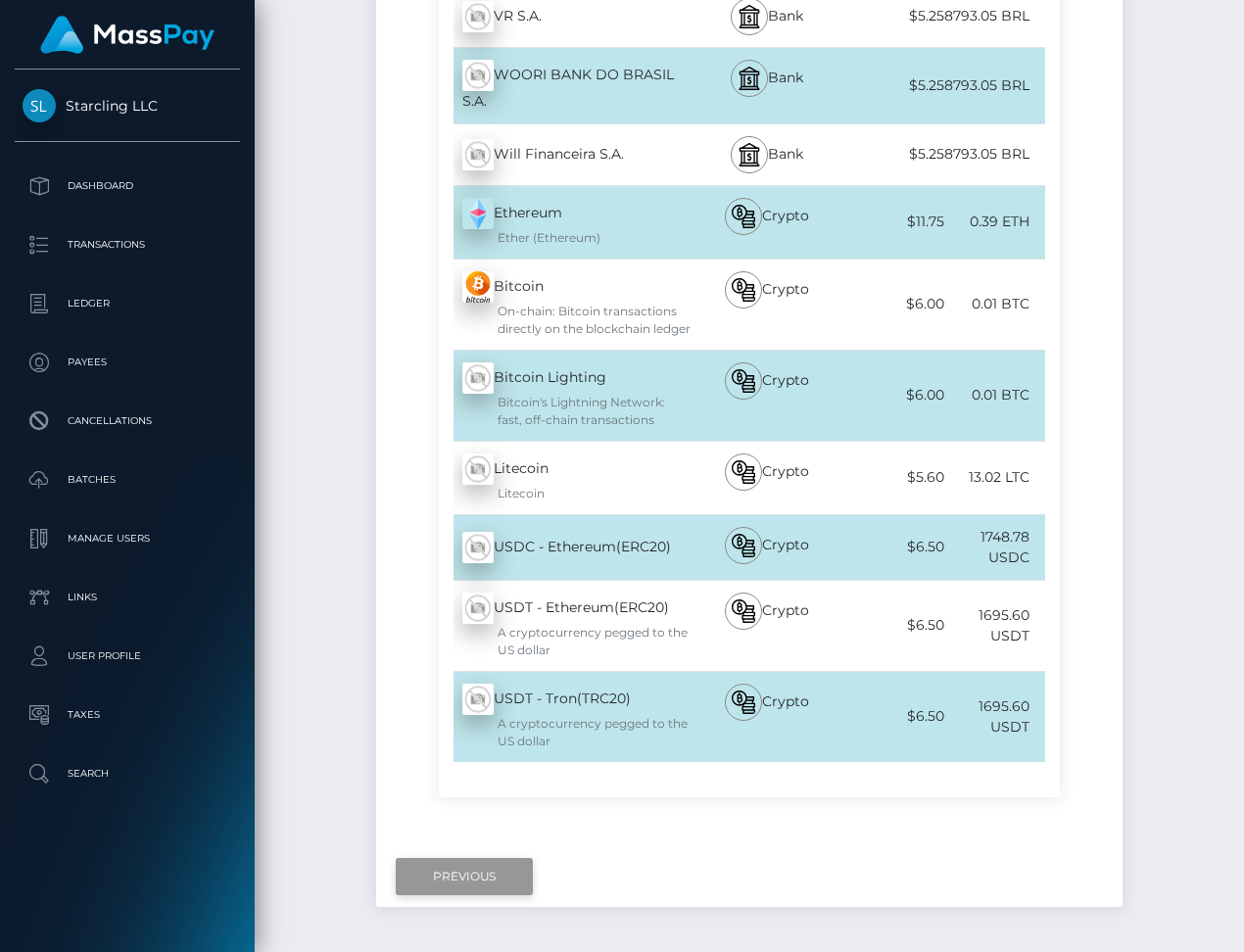
click at [481, 858] on input "Previous" at bounding box center [465, 876] width 137 height 37
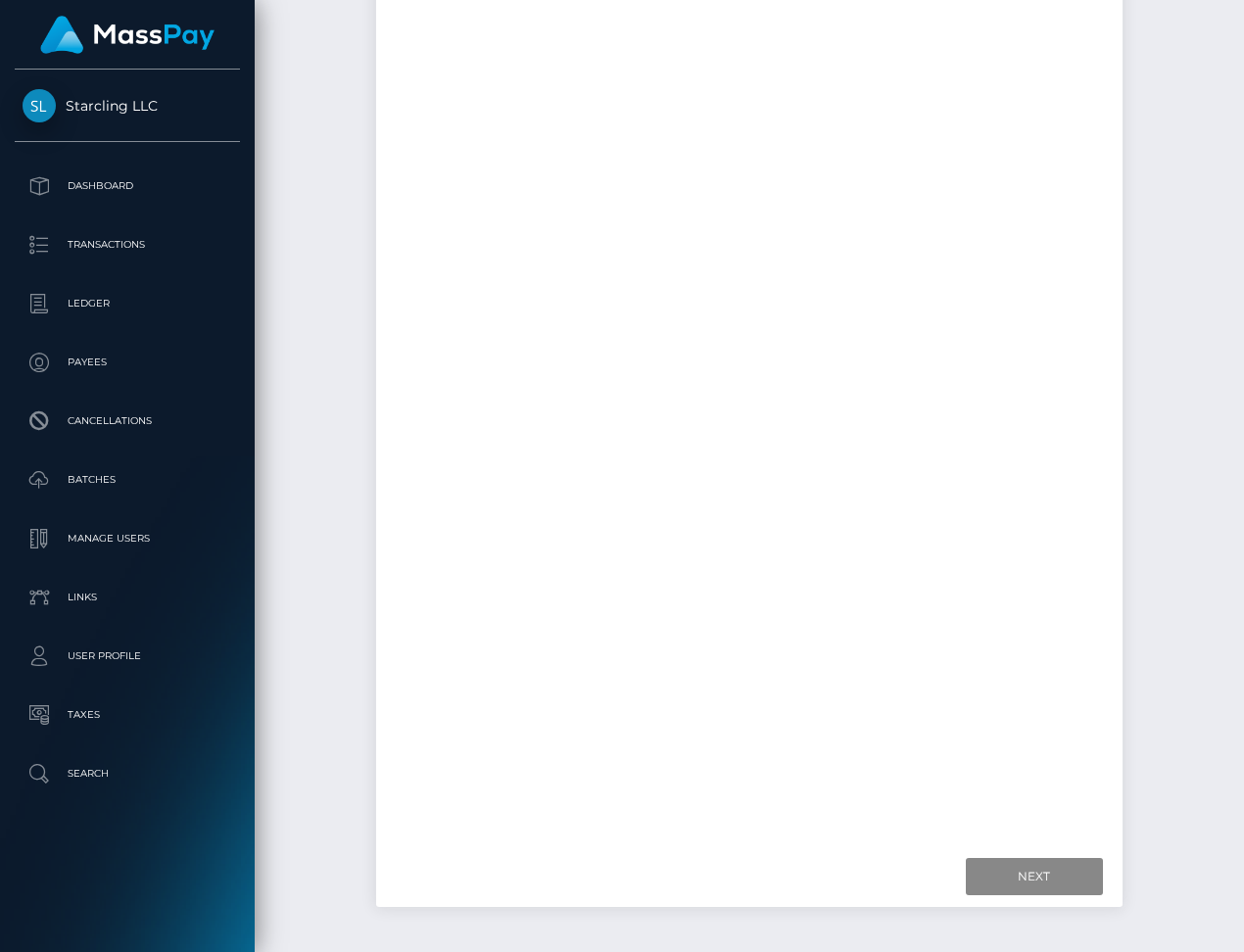
scroll to position [50, 0]
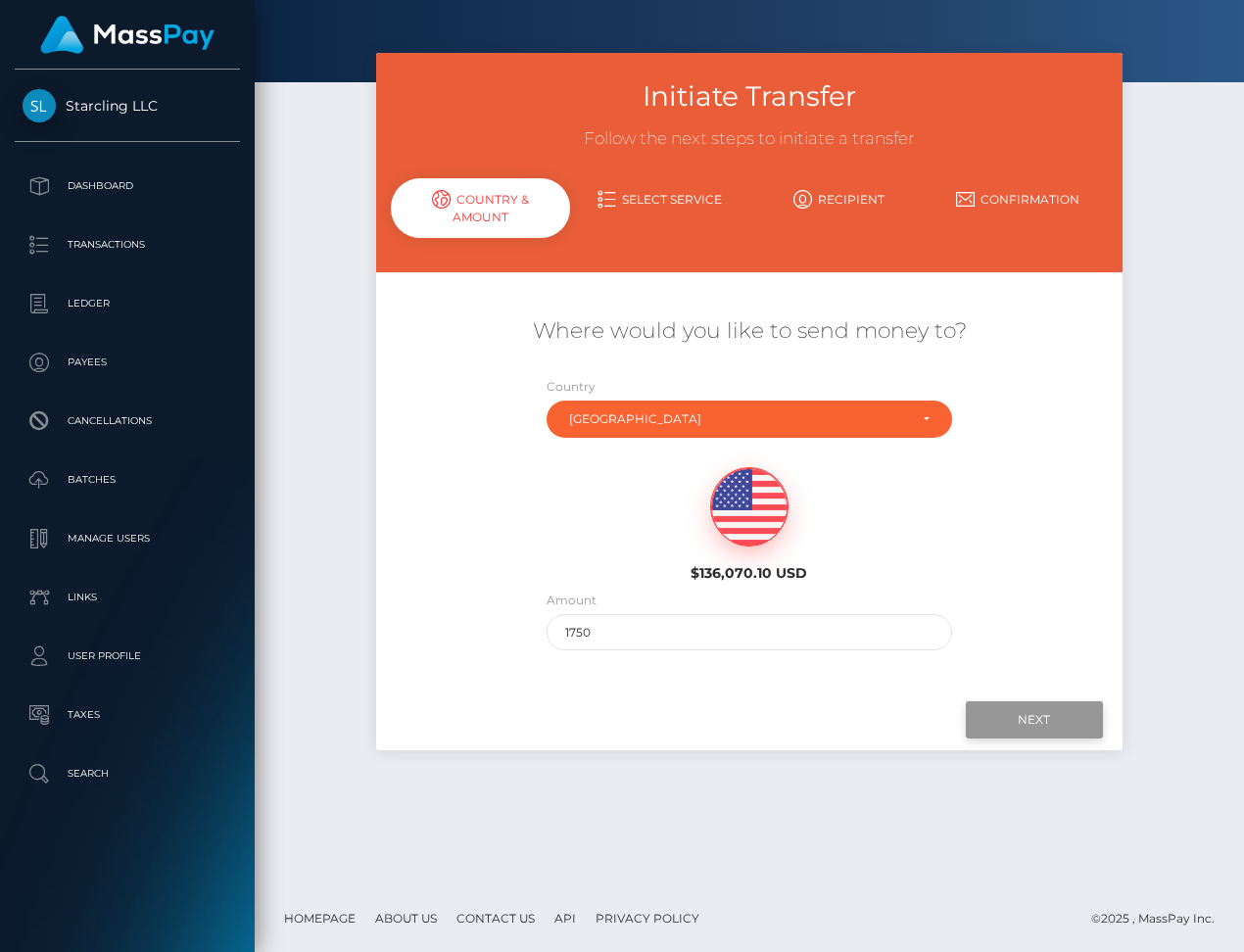
click at [1028, 707] on input "Next" at bounding box center [1035, 719] width 137 height 37
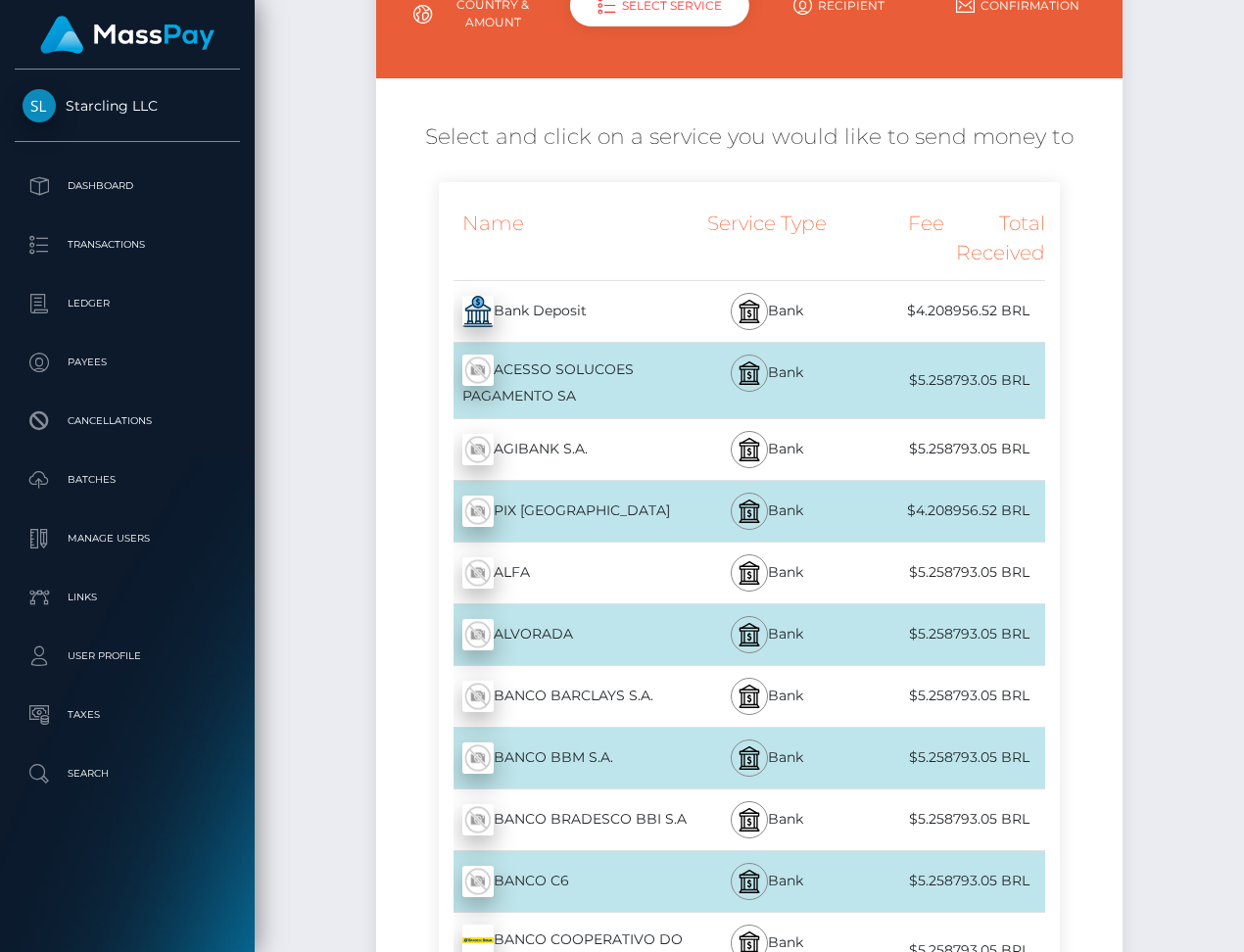
scroll to position [251, 0]
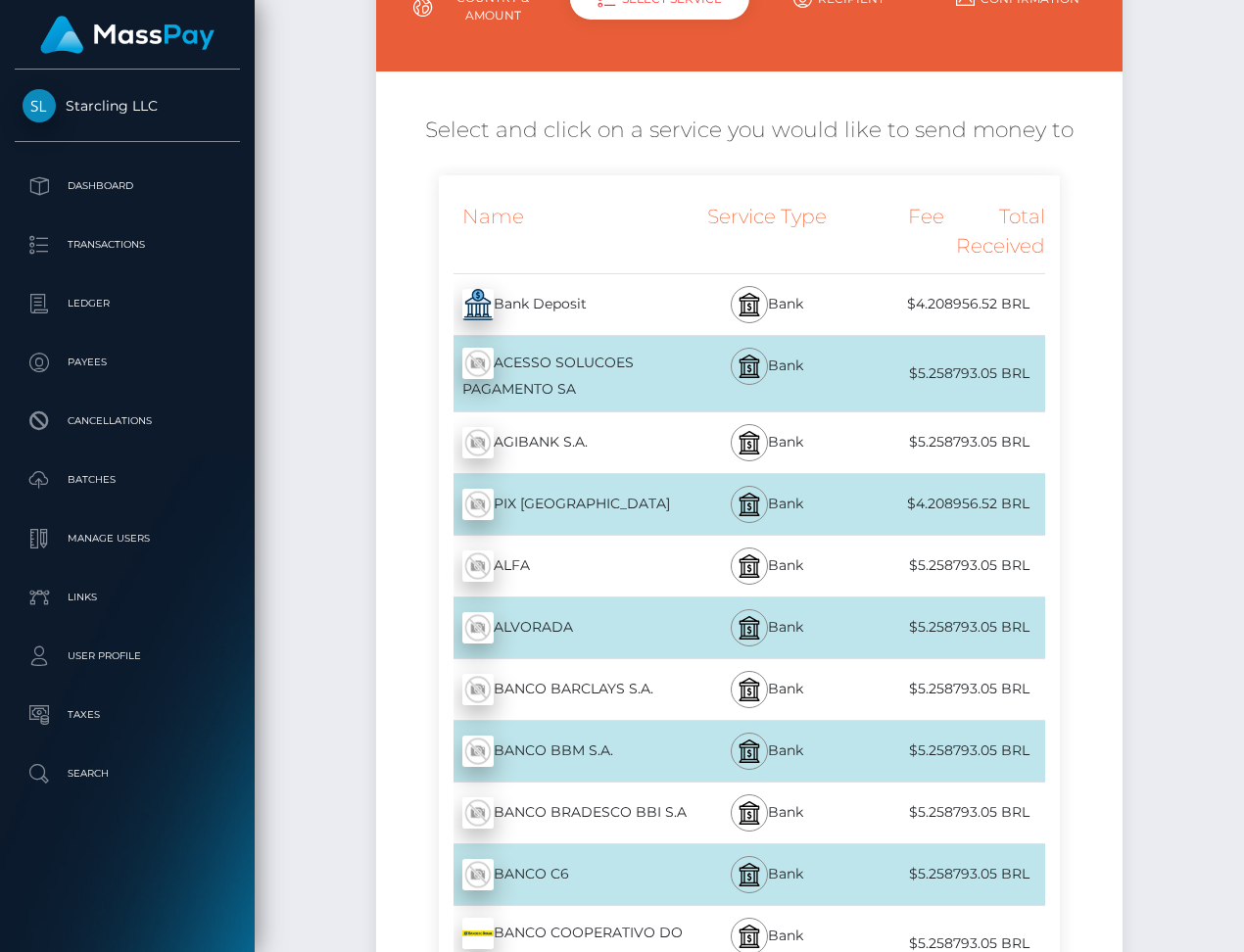
click at [599, 508] on div "PIX BRASIL - BRL" at bounding box center [565, 503] width 253 height 55
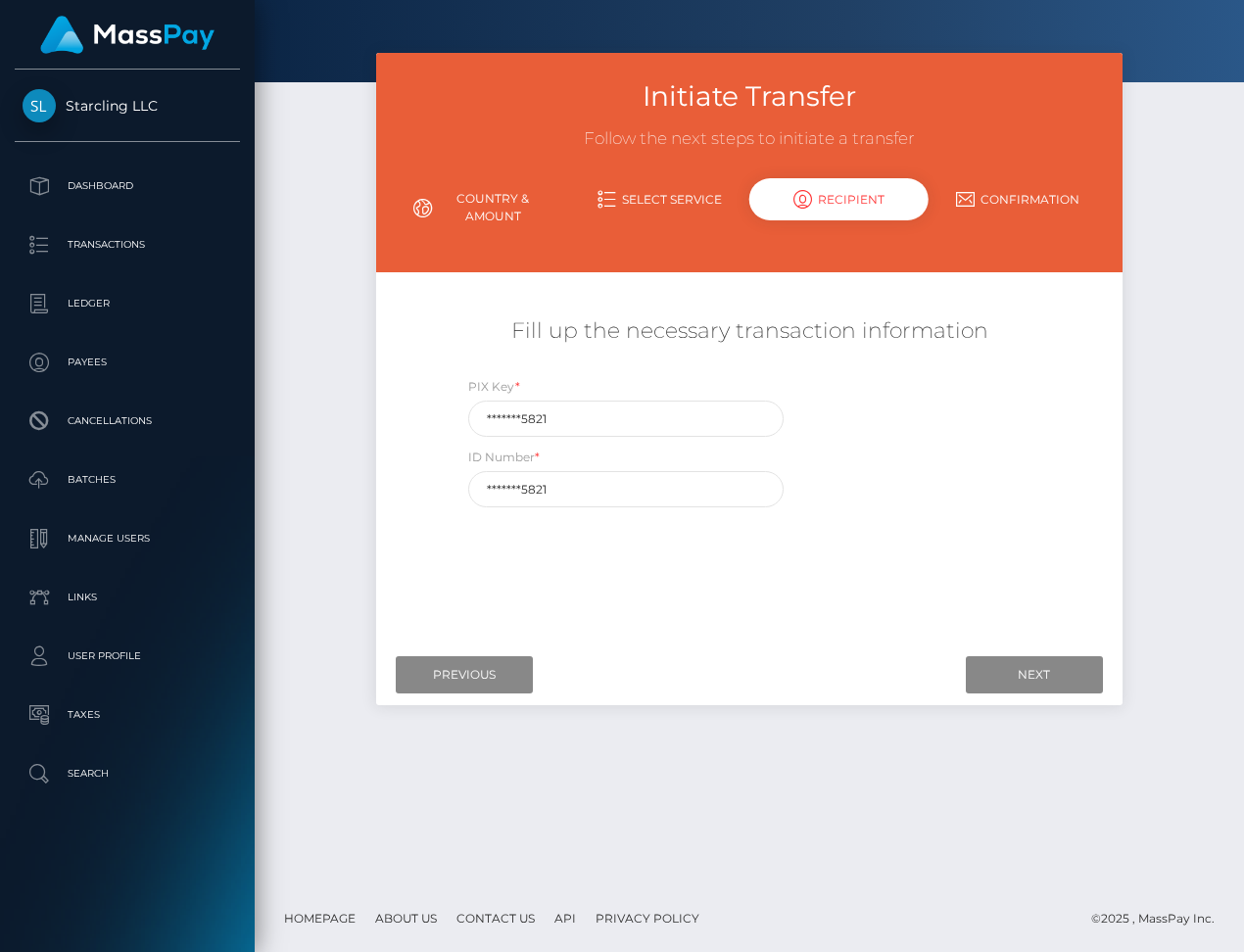
scroll to position [0, 0]
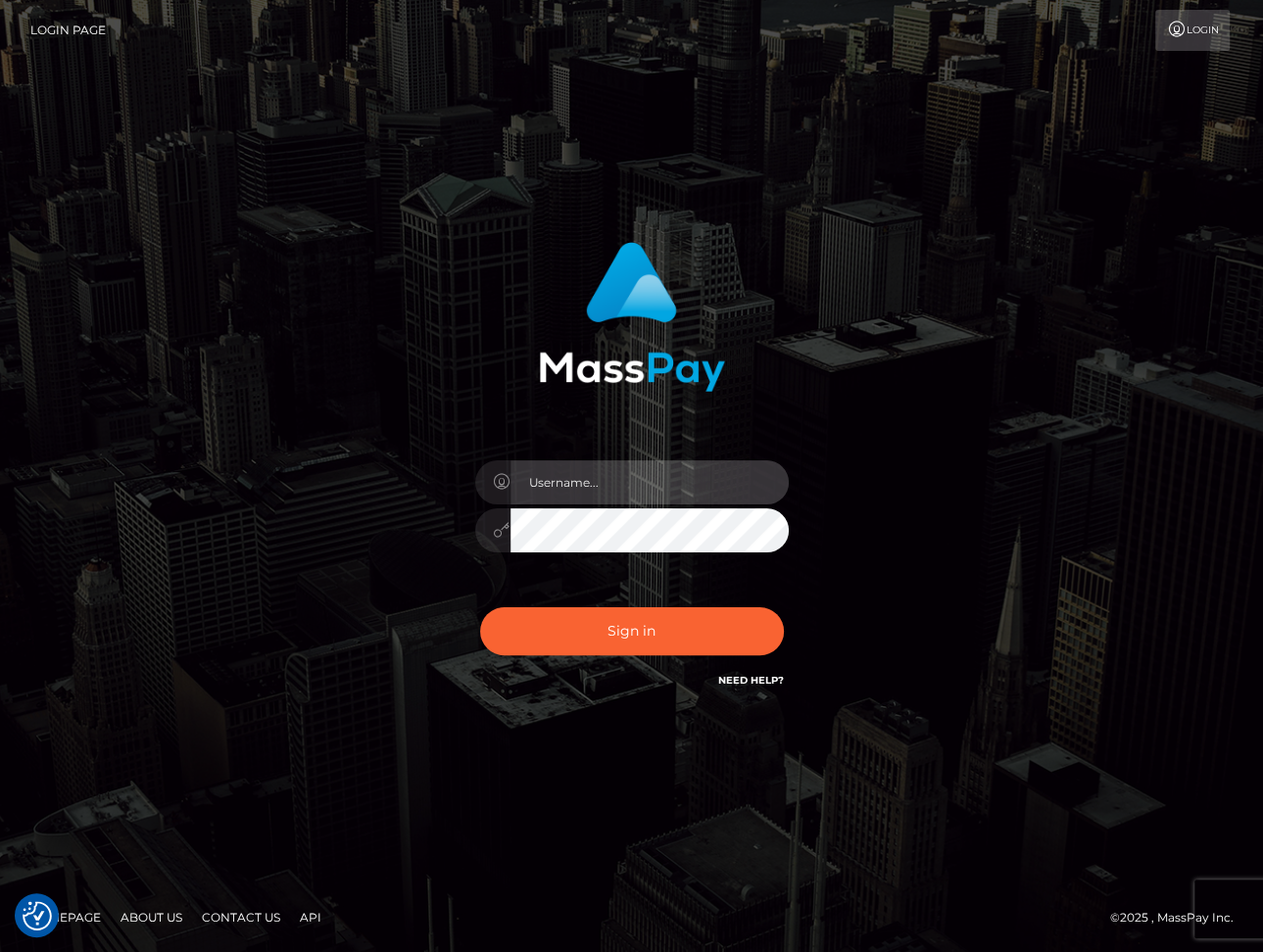
click at [556, 489] on input "text" at bounding box center [649, 482] width 278 height 44
type input "dariag"
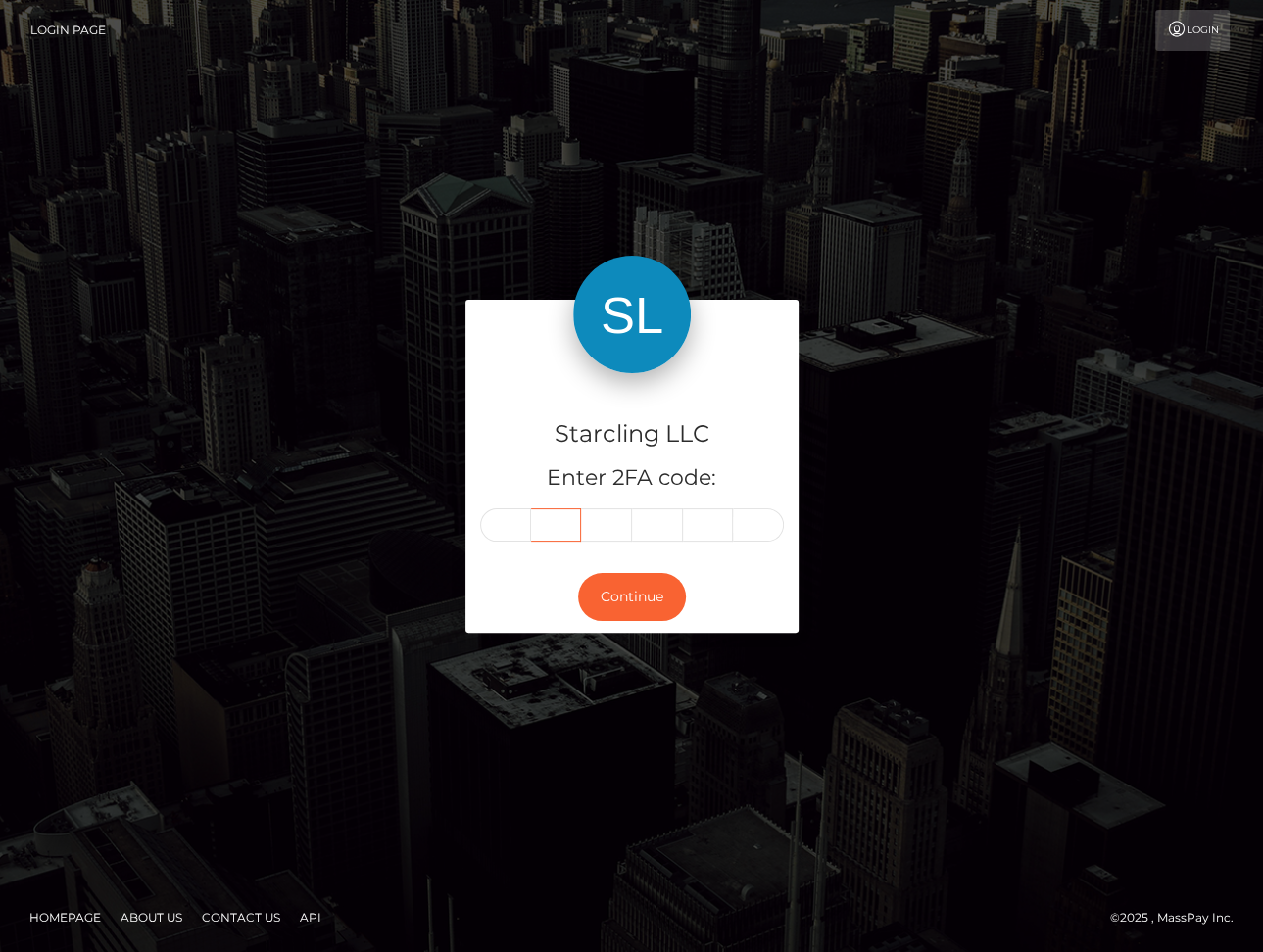
type input "5"
type input "6"
type input "1"
type input "8"
type input "1"
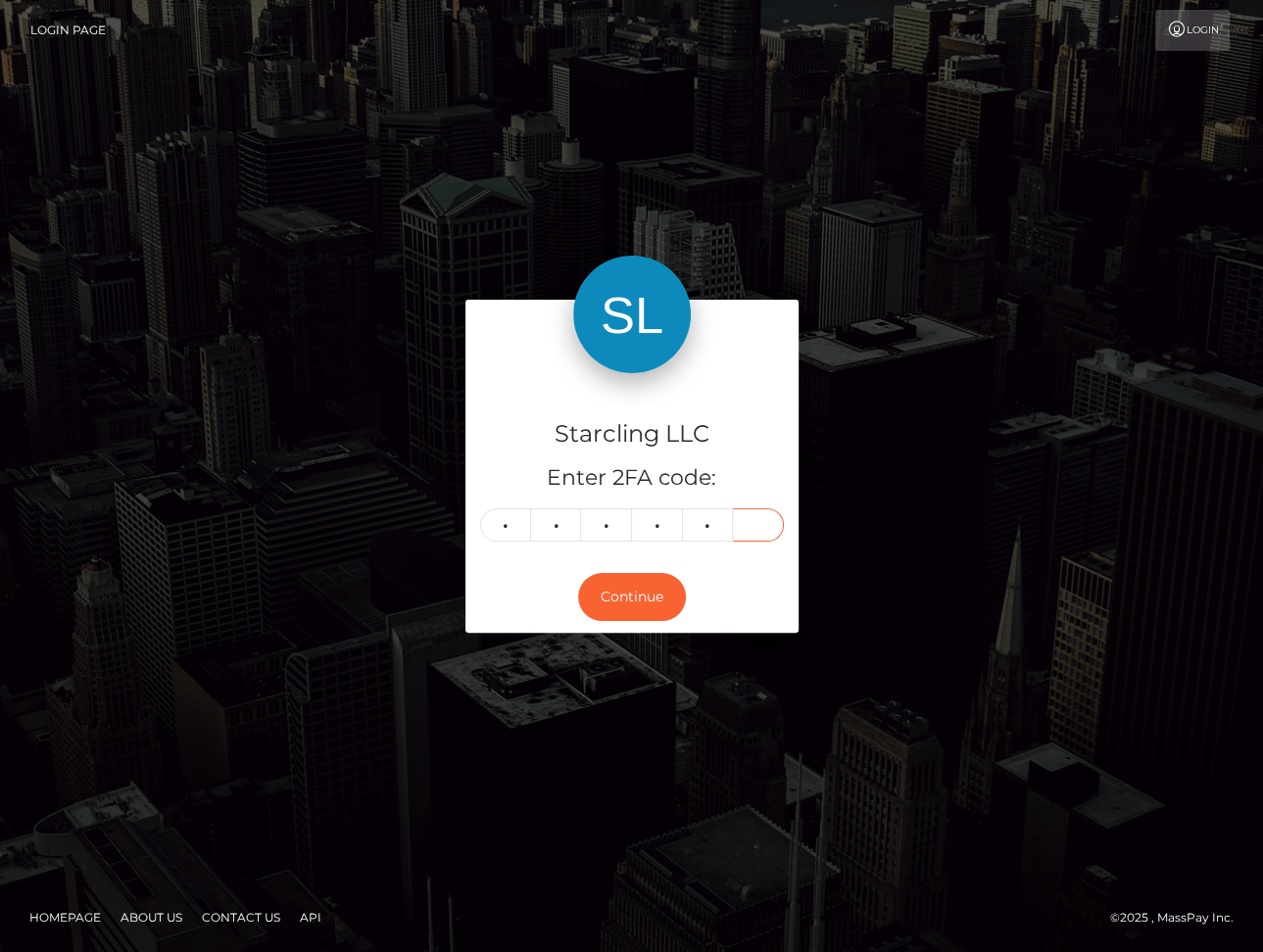
type input "1"
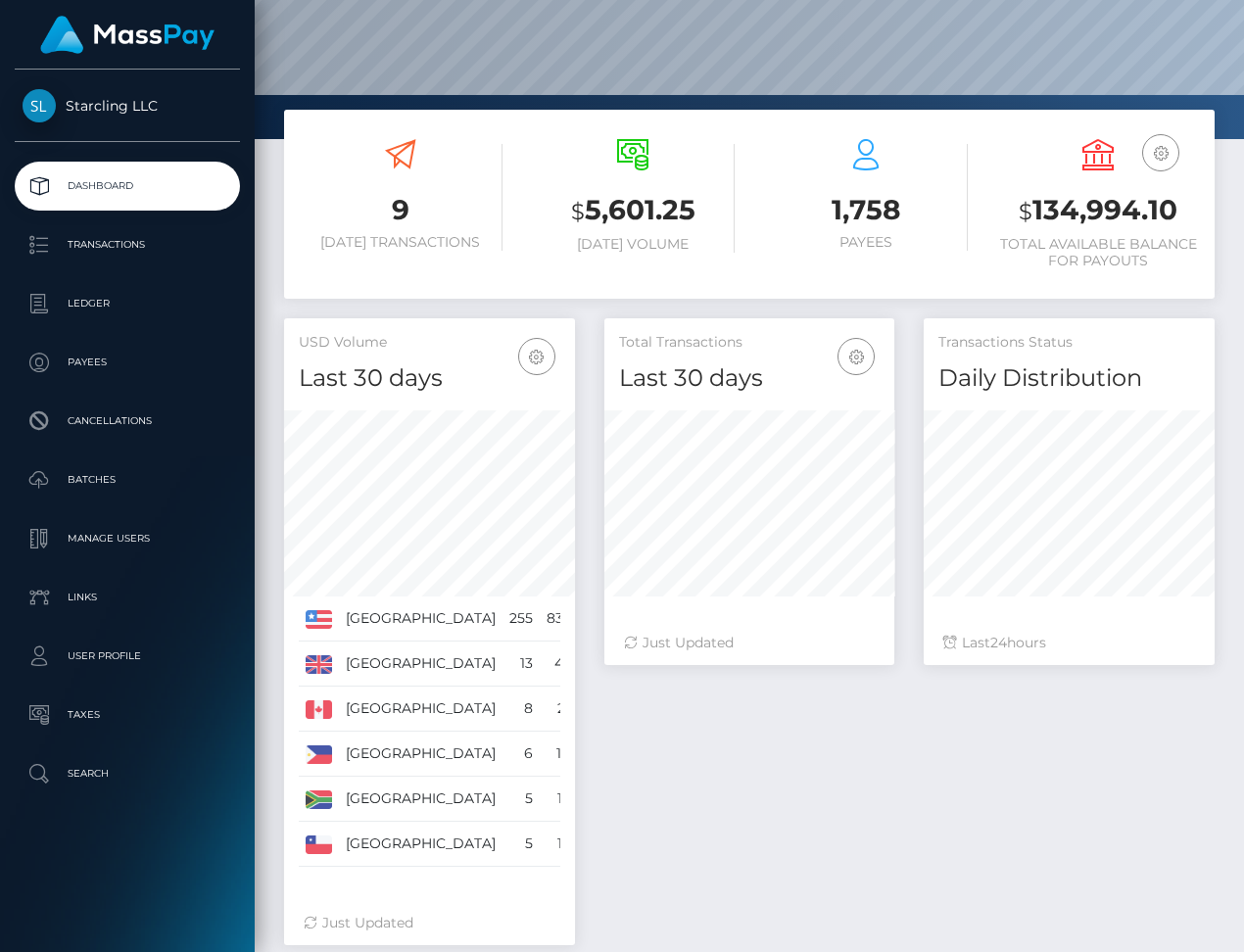
scroll to position [18, 0]
